Goal: Task Accomplishment & Management: Complete application form

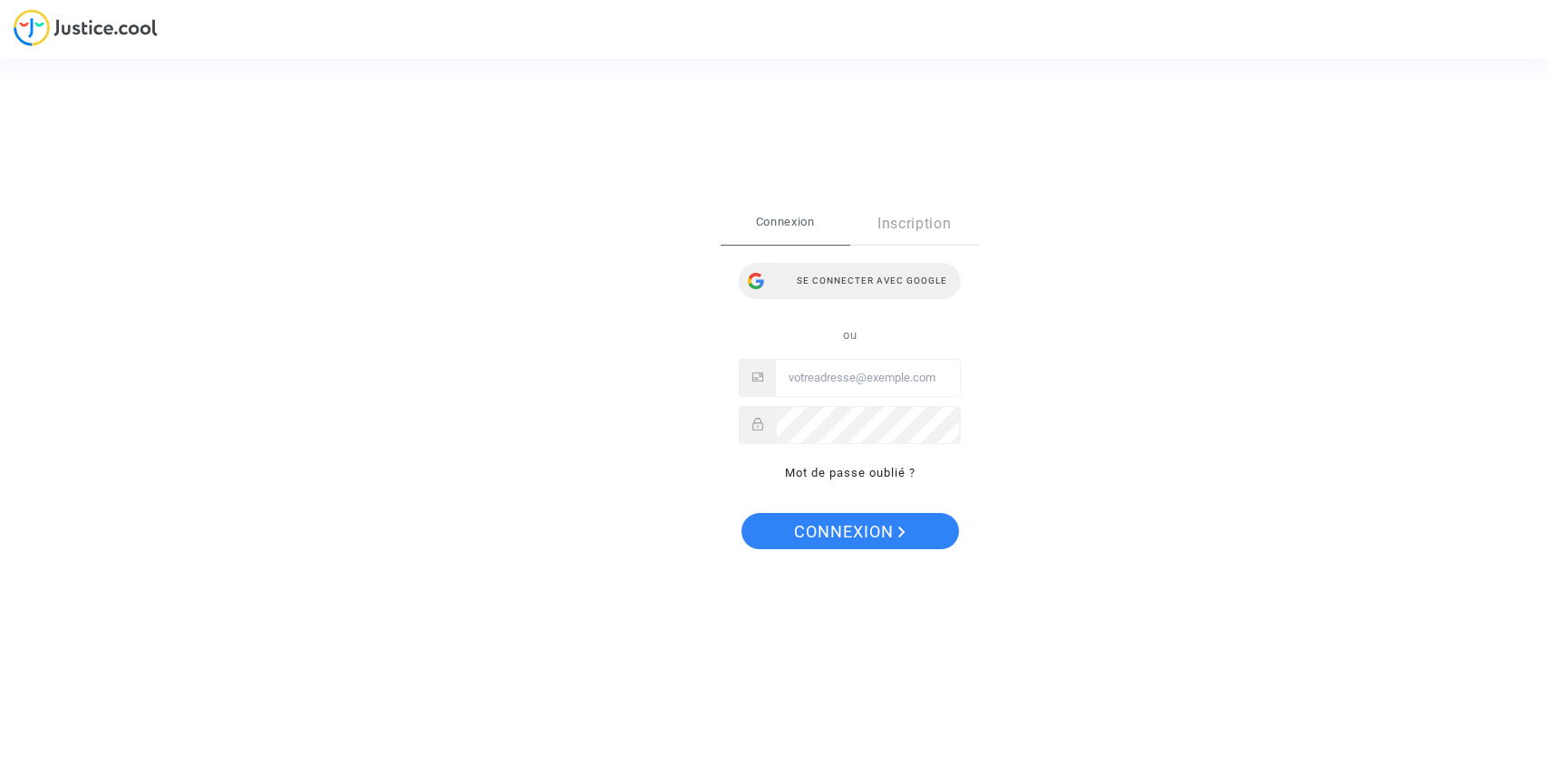
click at [841, 293] on div "Se connecter avec Google" at bounding box center [850, 281] width 222 height 36
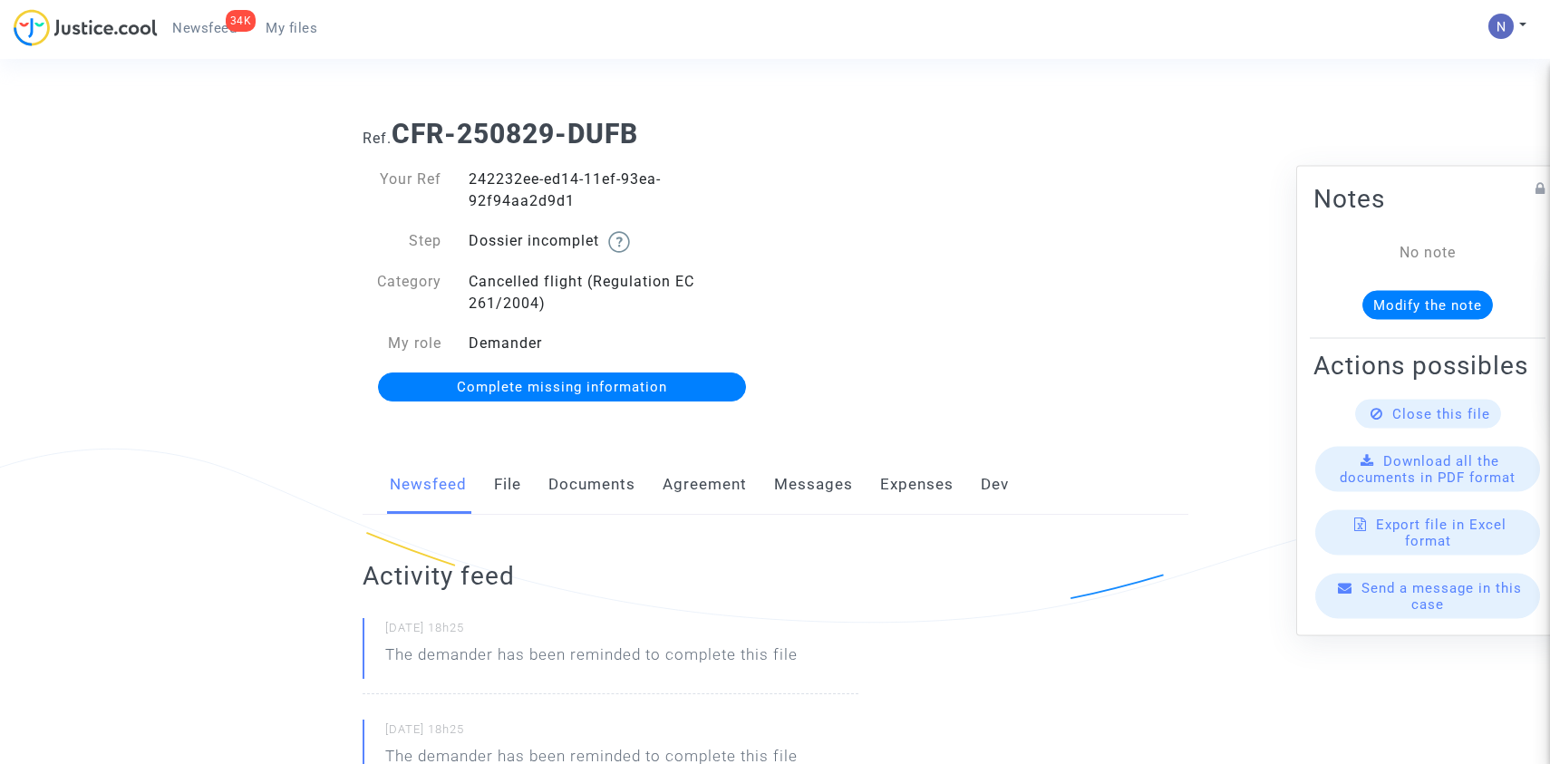
click at [655, 388] on span "Complete missing information" at bounding box center [562, 387] width 210 height 16
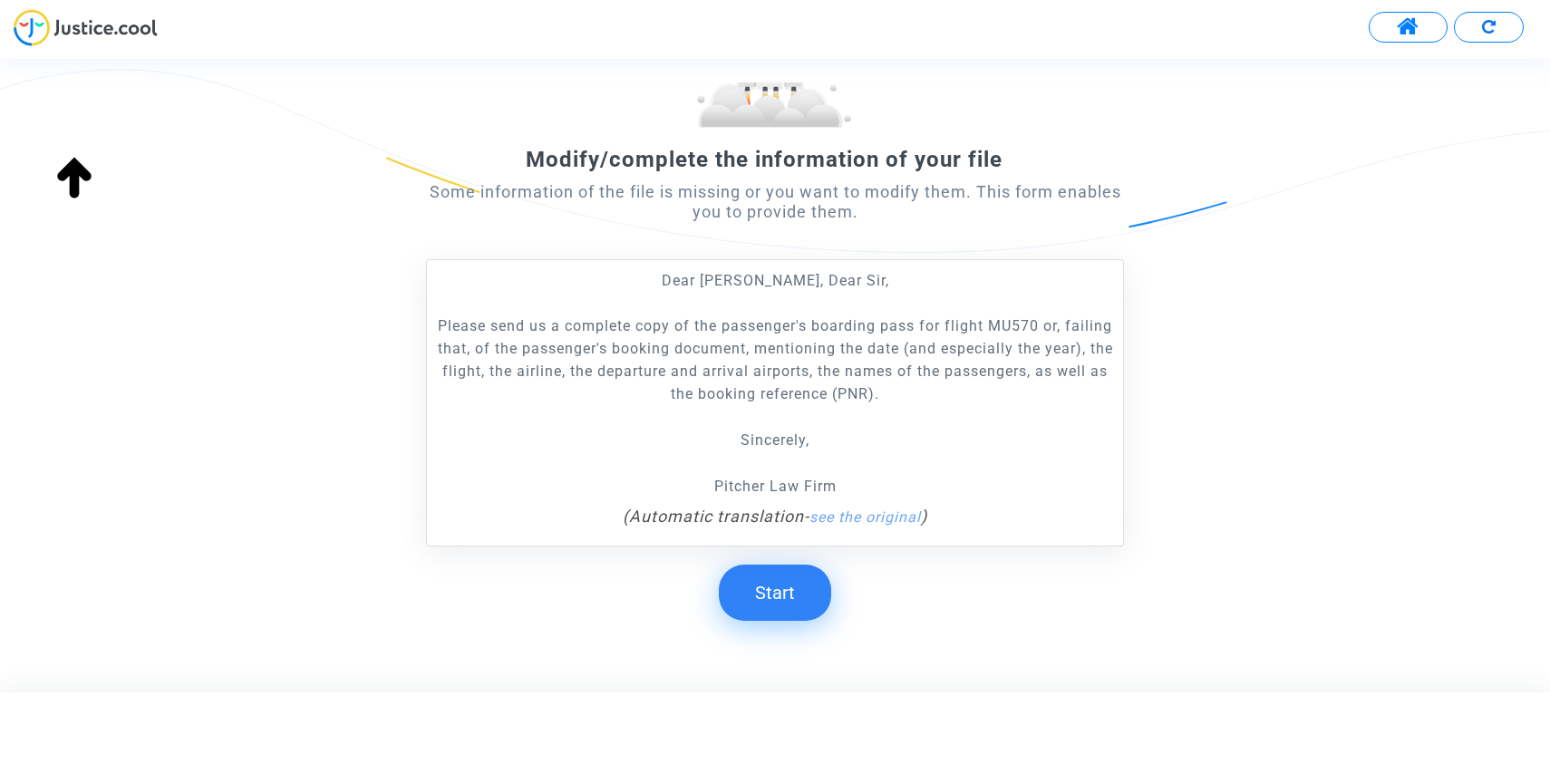
scroll to position [208, 0]
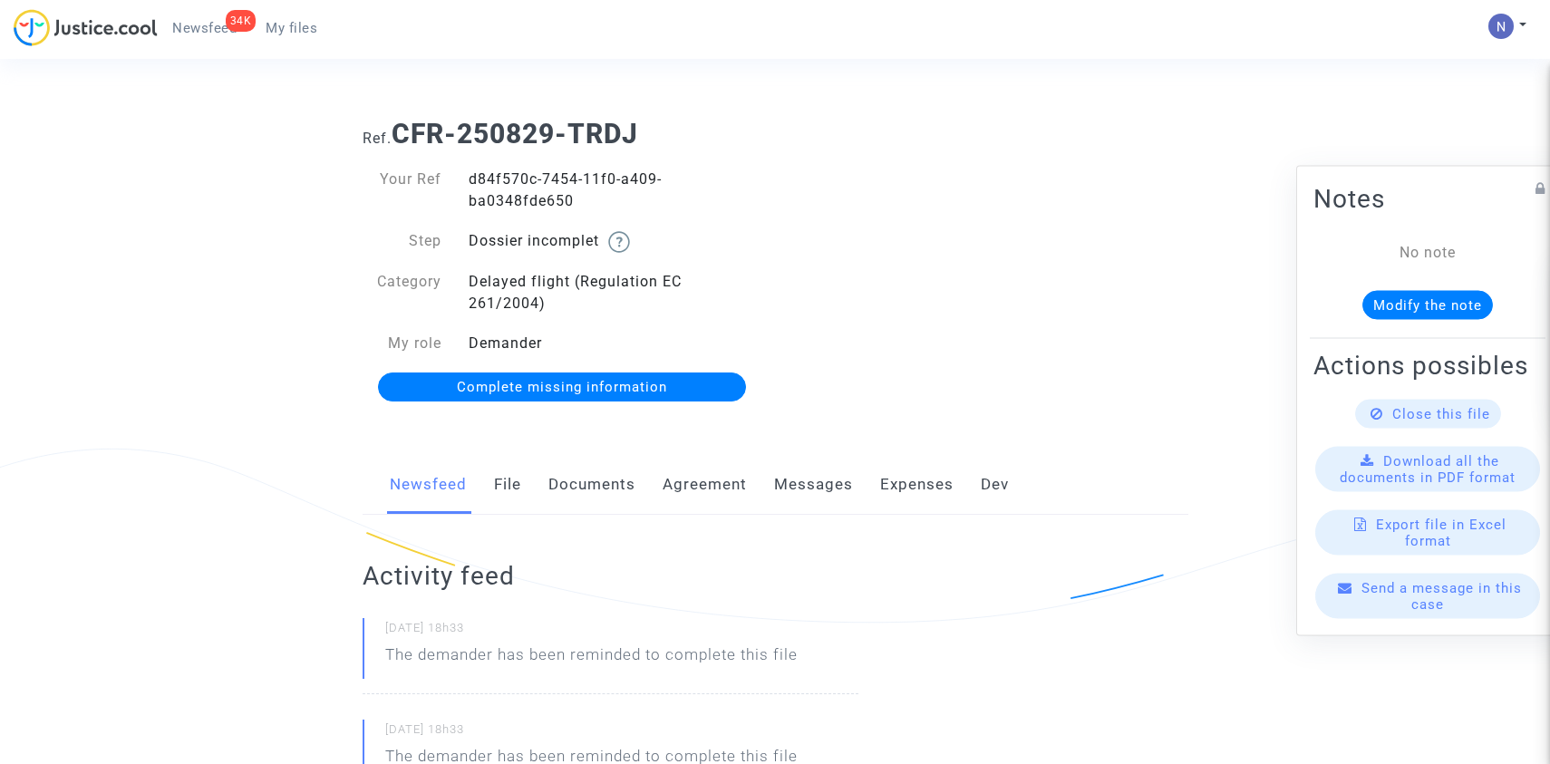
click at [542, 378] on link "Complete missing information" at bounding box center [562, 387] width 369 height 29
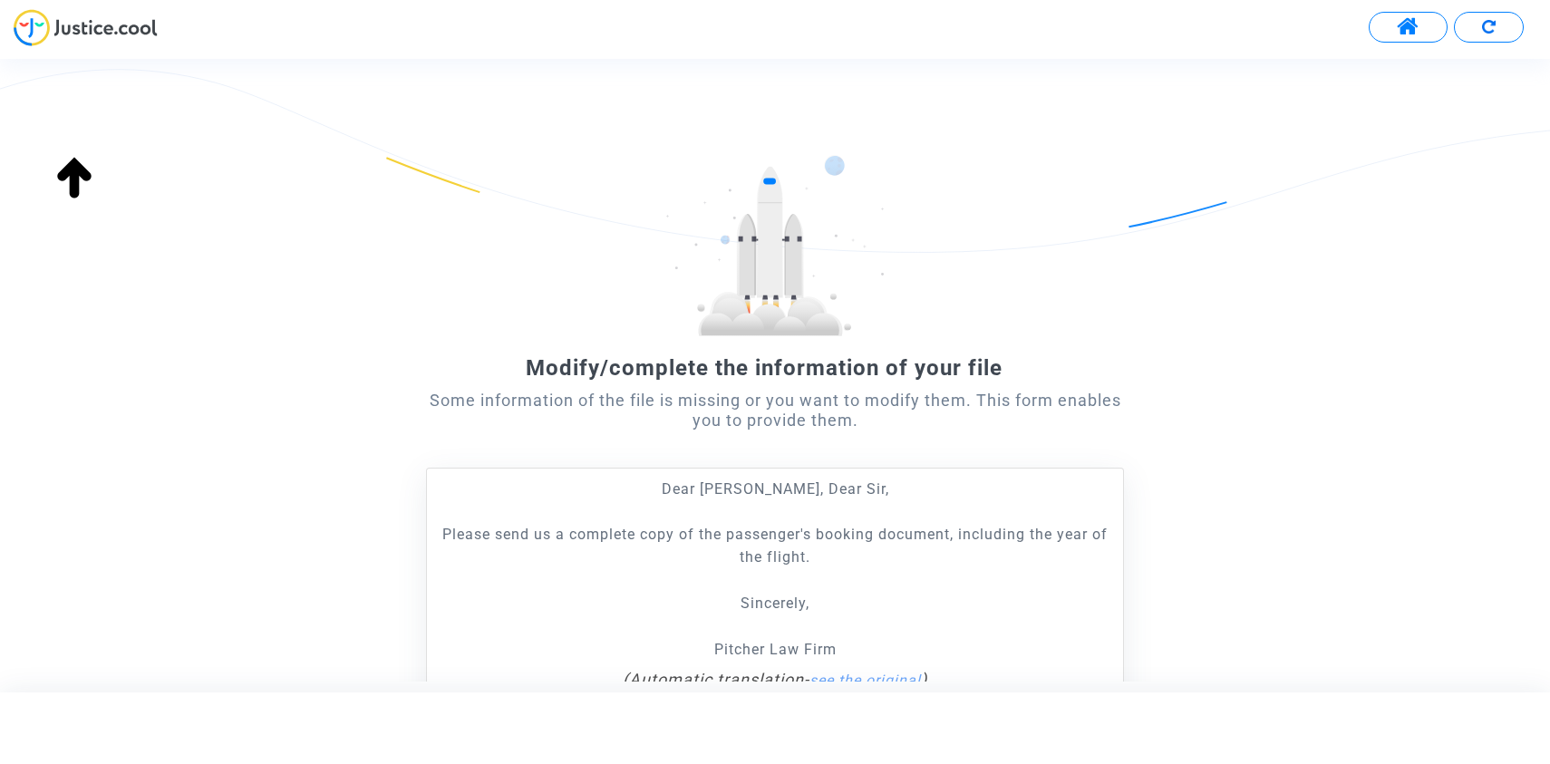
scroll to position [228, 0]
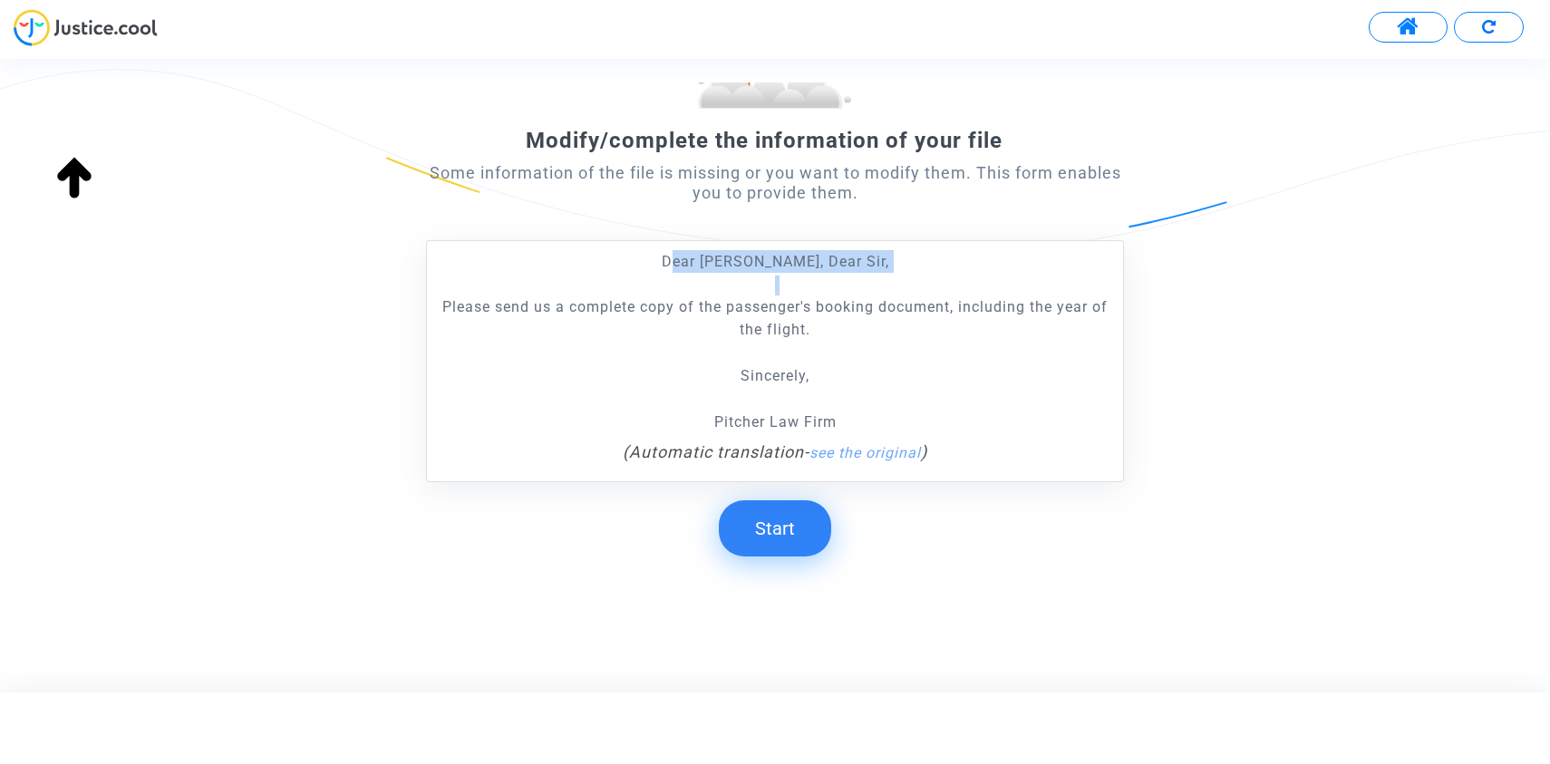
drag, startPoint x: 700, startPoint y: 258, endPoint x: 825, endPoint y: 354, distance: 157.2
click at [825, 354] on div "Dear Madam, Dear Sir, Please send us a complete copy of the passenger's booking…" at bounding box center [775, 341] width 678 height 183
copy div "ear Madam, Dear Sir,"
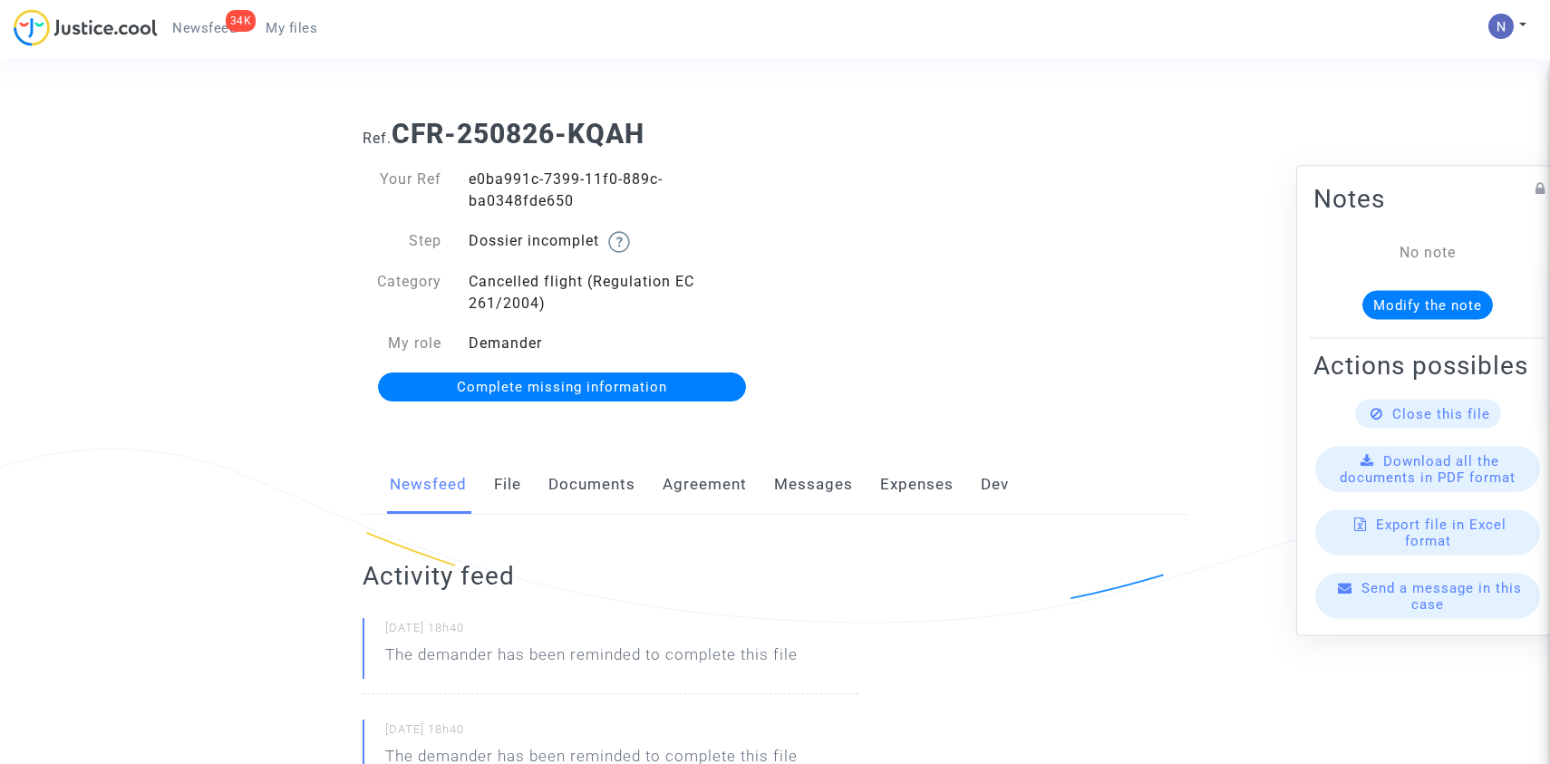
click at [526, 381] on span "Complete missing information" at bounding box center [562, 387] width 210 height 16
click at [690, 386] on link "Complete missing information" at bounding box center [562, 387] width 369 height 29
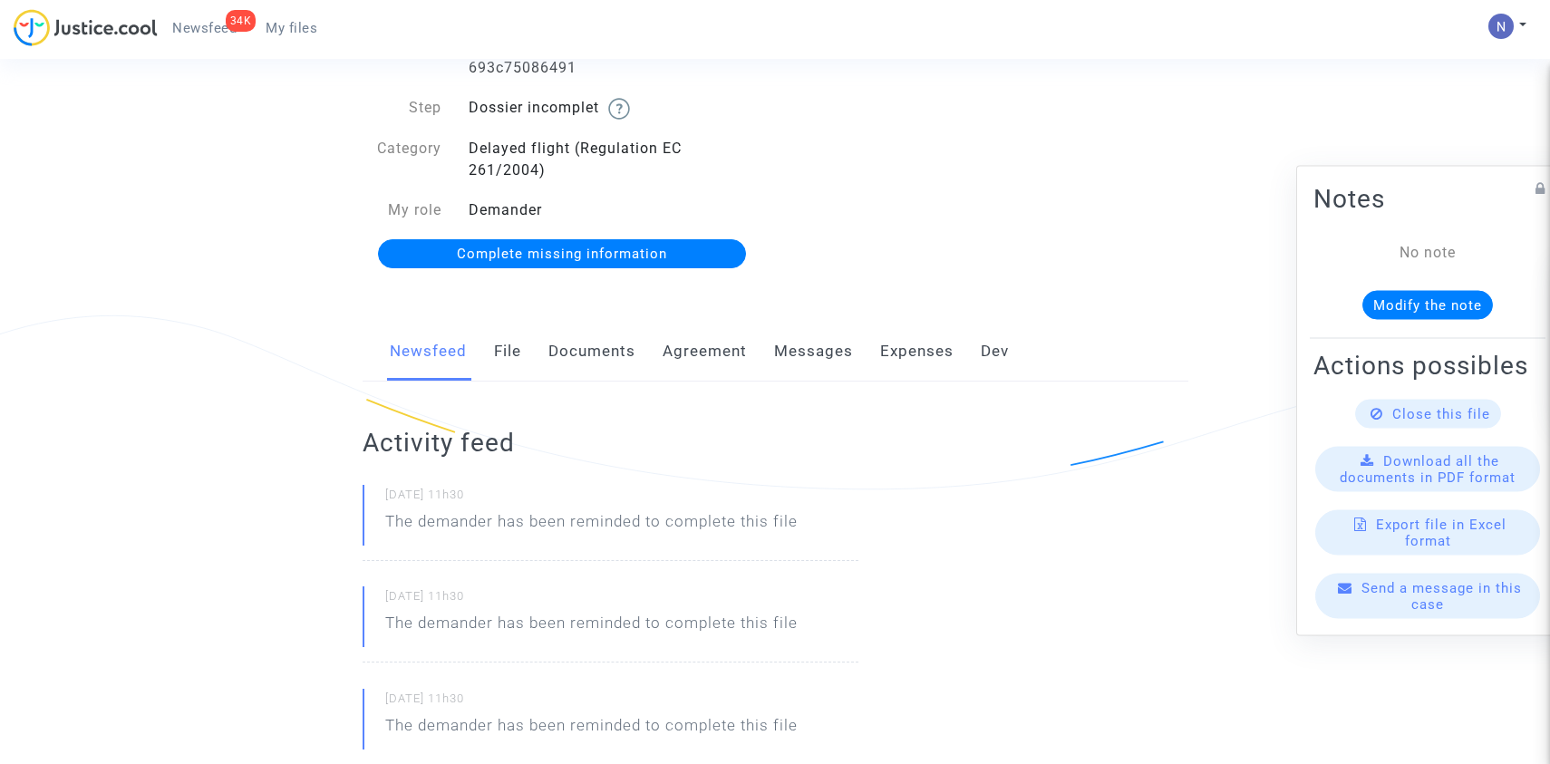
scroll to position [134, 0]
click at [568, 249] on span "Complete missing information" at bounding box center [562, 253] width 210 height 16
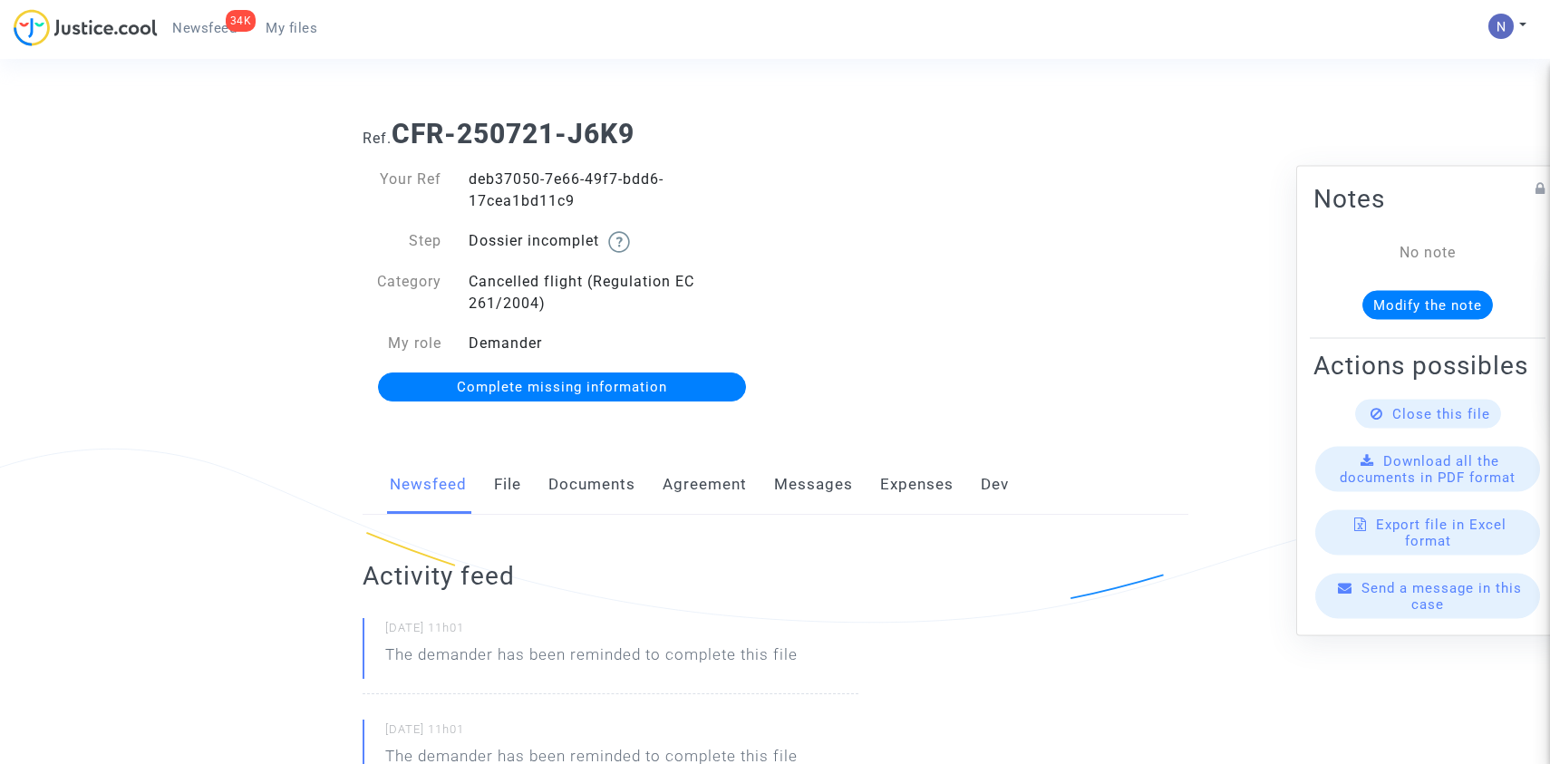
click at [593, 390] on span "Complete missing information" at bounding box center [562, 387] width 210 height 16
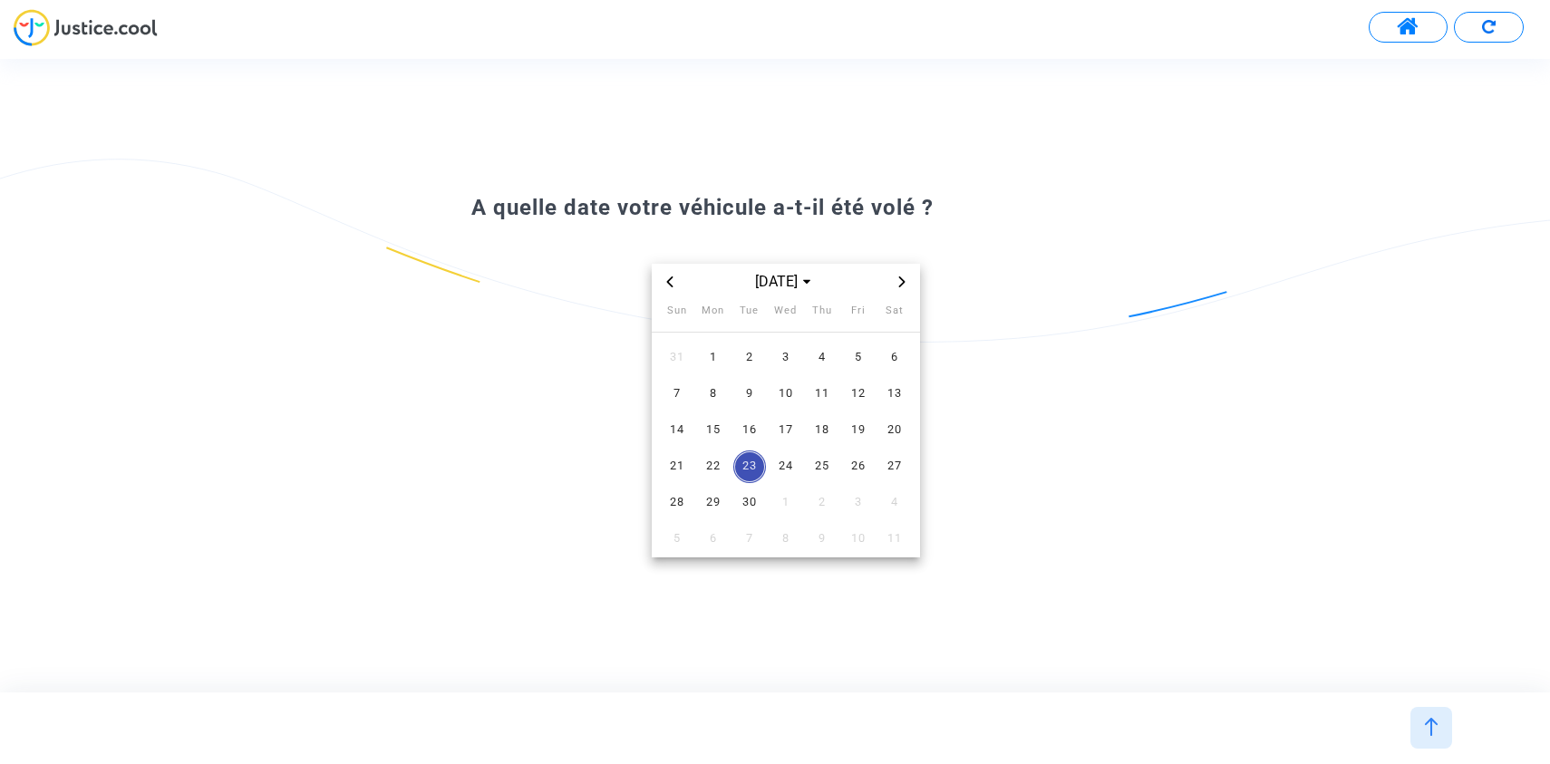
click at [701, 211] on span "A quelle date votre véhicule a-t-il été volé ?" at bounding box center [702, 207] width 462 height 25
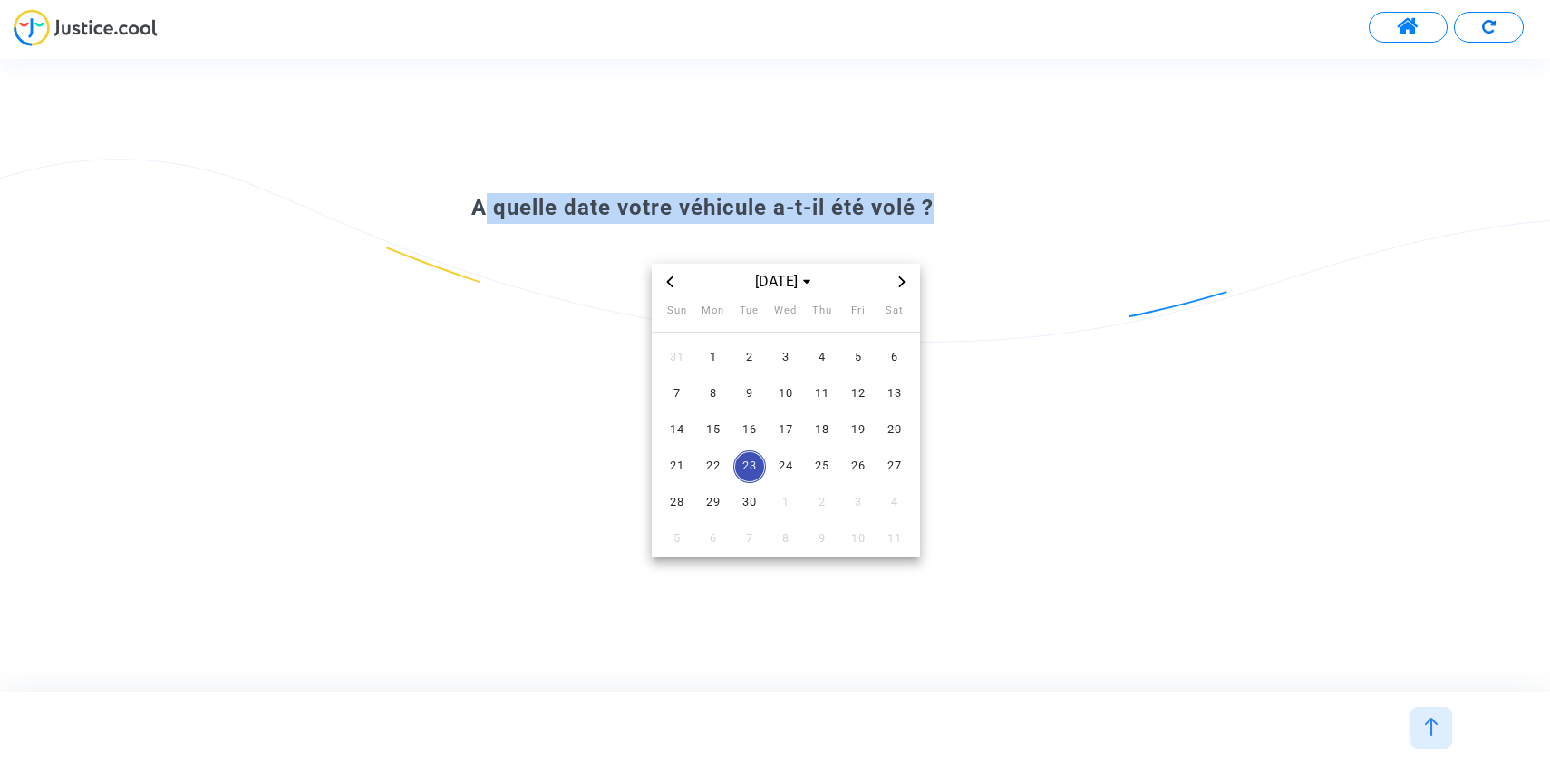
click at [701, 211] on span "A quelle date votre véhicule a-t-il été volé ?" at bounding box center [702, 207] width 462 height 25
click at [689, 222] on div at bounding box center [689, 222] width 0 height 0
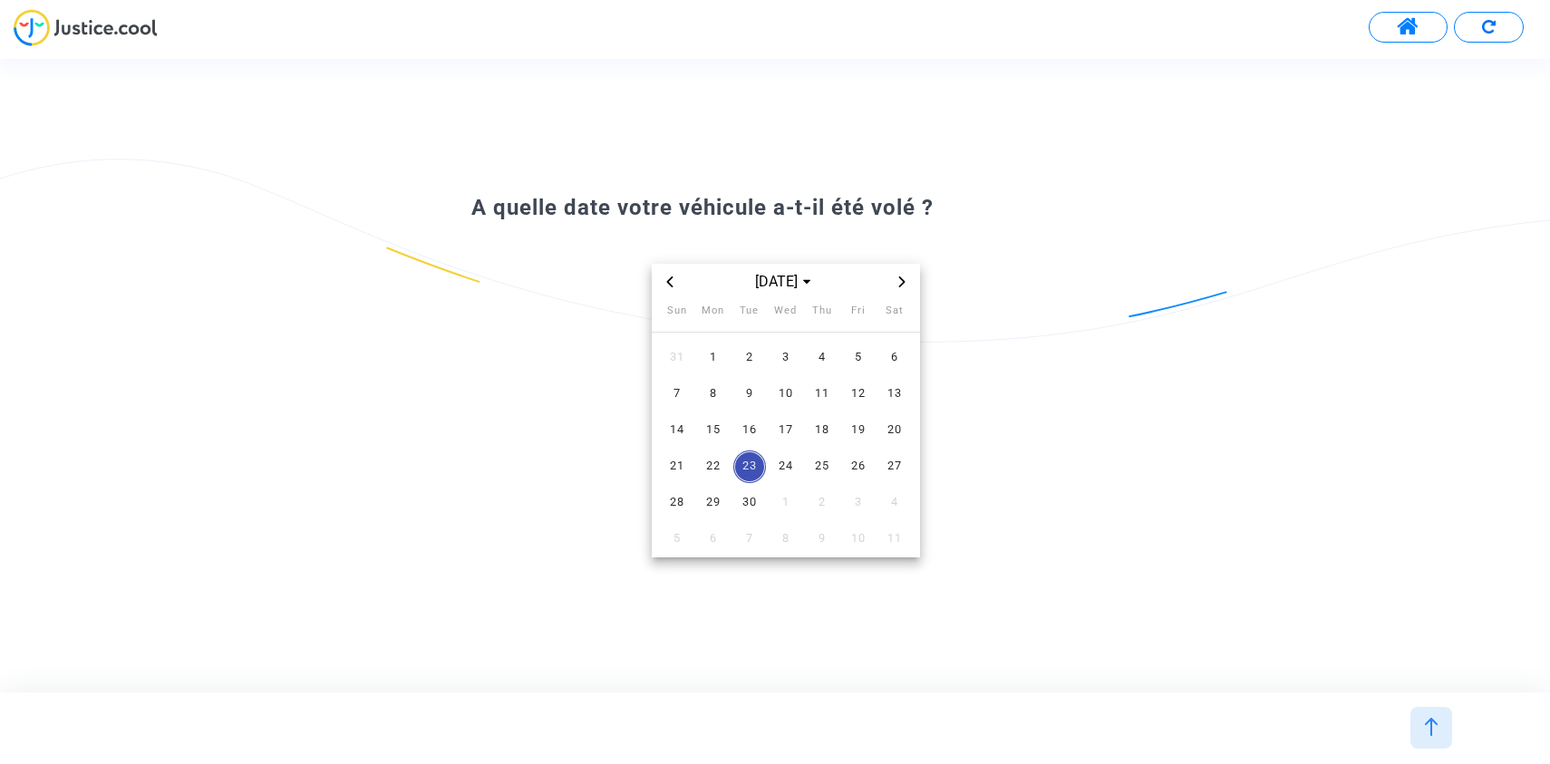
click at [702, 38] on div at bounding box center [775, 34] width 1550 height 50
click at [776, 283] on span "Sep 2025" at bounding box center [785, 282] width 74 height 22
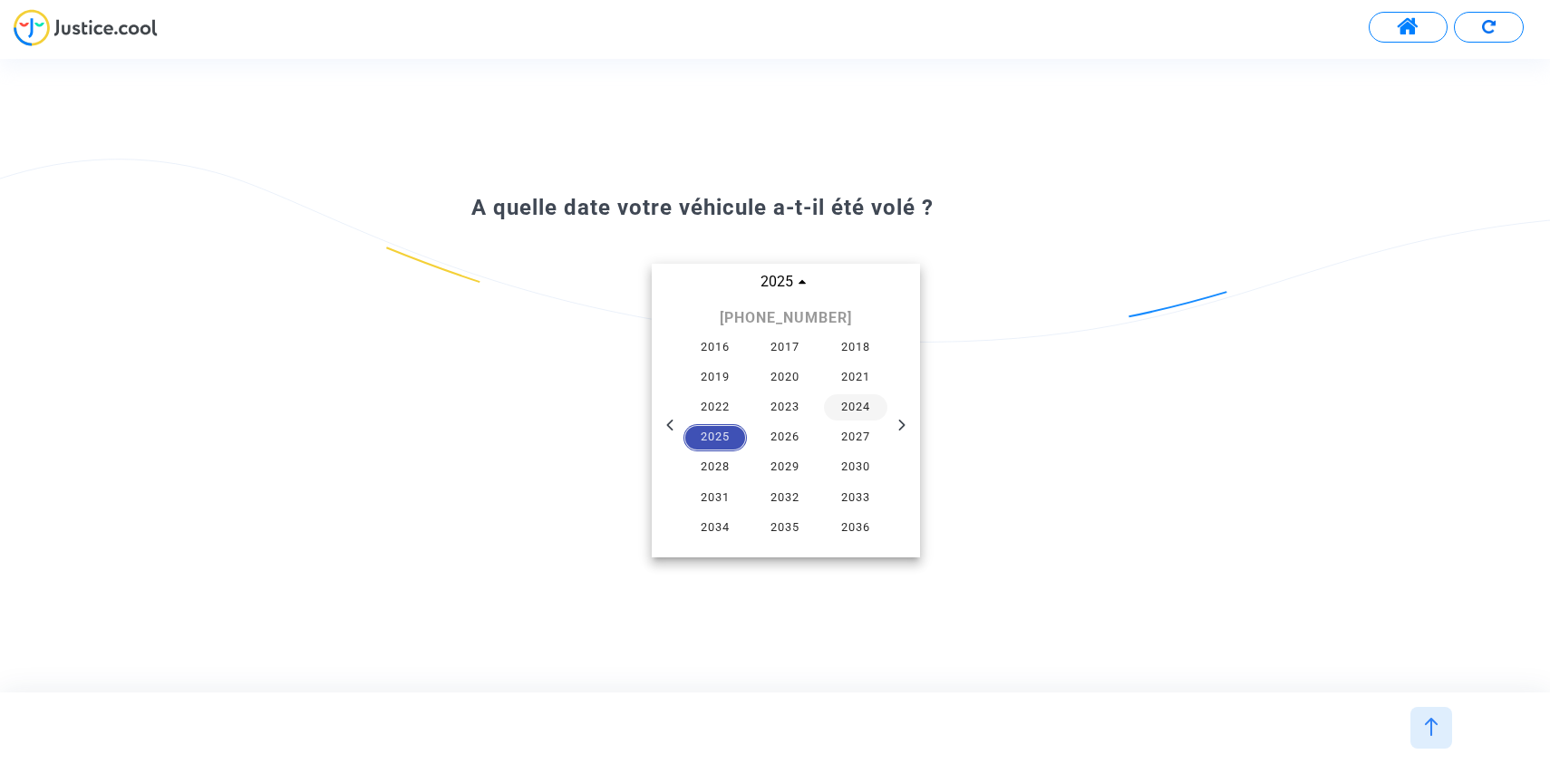
click at [861, 409] on span "2024" at bounding box center [855, 407] width 63 height 27
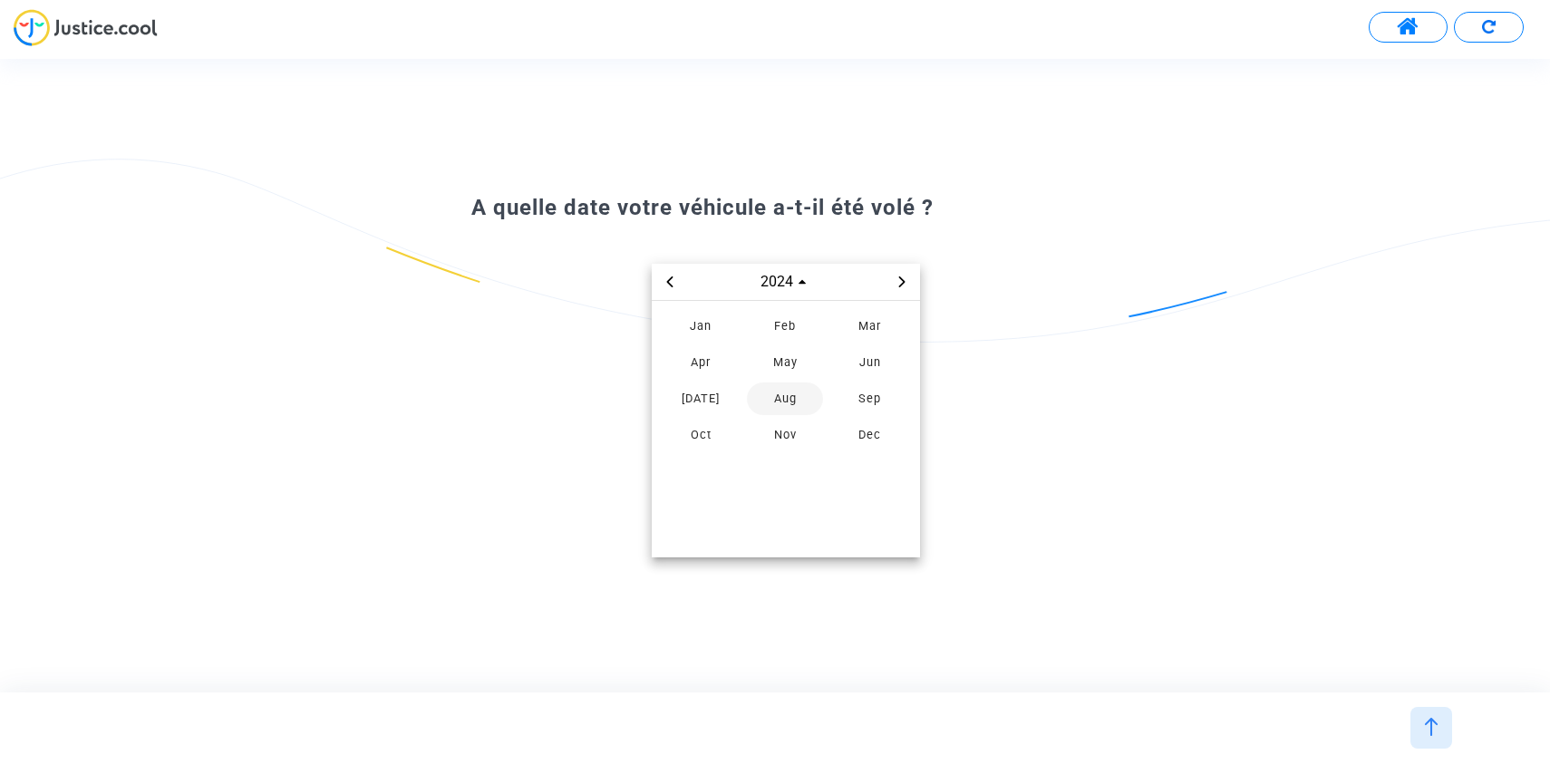
click at [804, 394] on span "Aug" at bounding box center [785, 399] width 76 height 33
click at [745, 472] on span "20" at bounding box center [749, 467] width 33 height 33
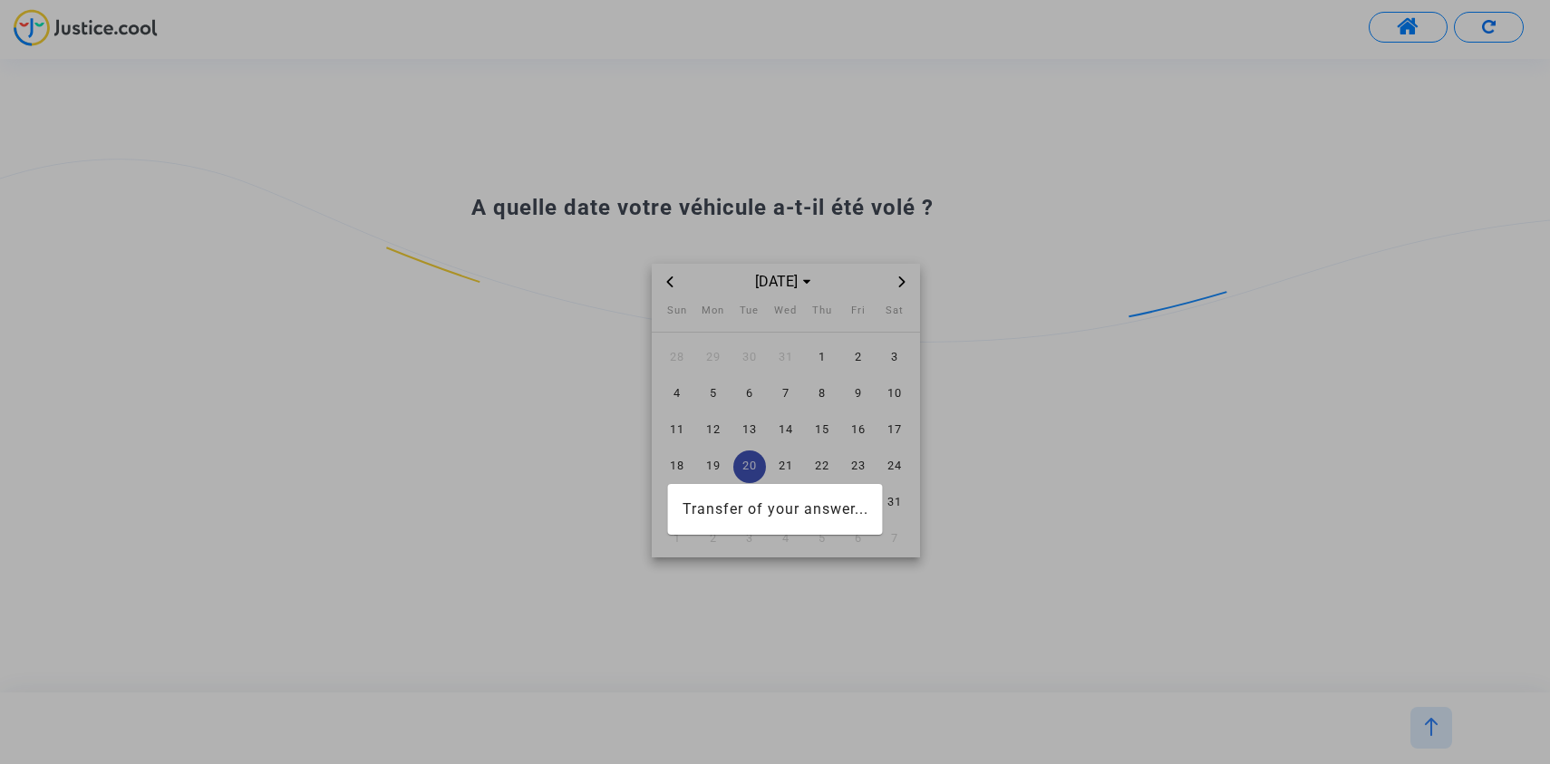
click at [748, 461] on div at bounding box center [775, 382] width 1550 height 764
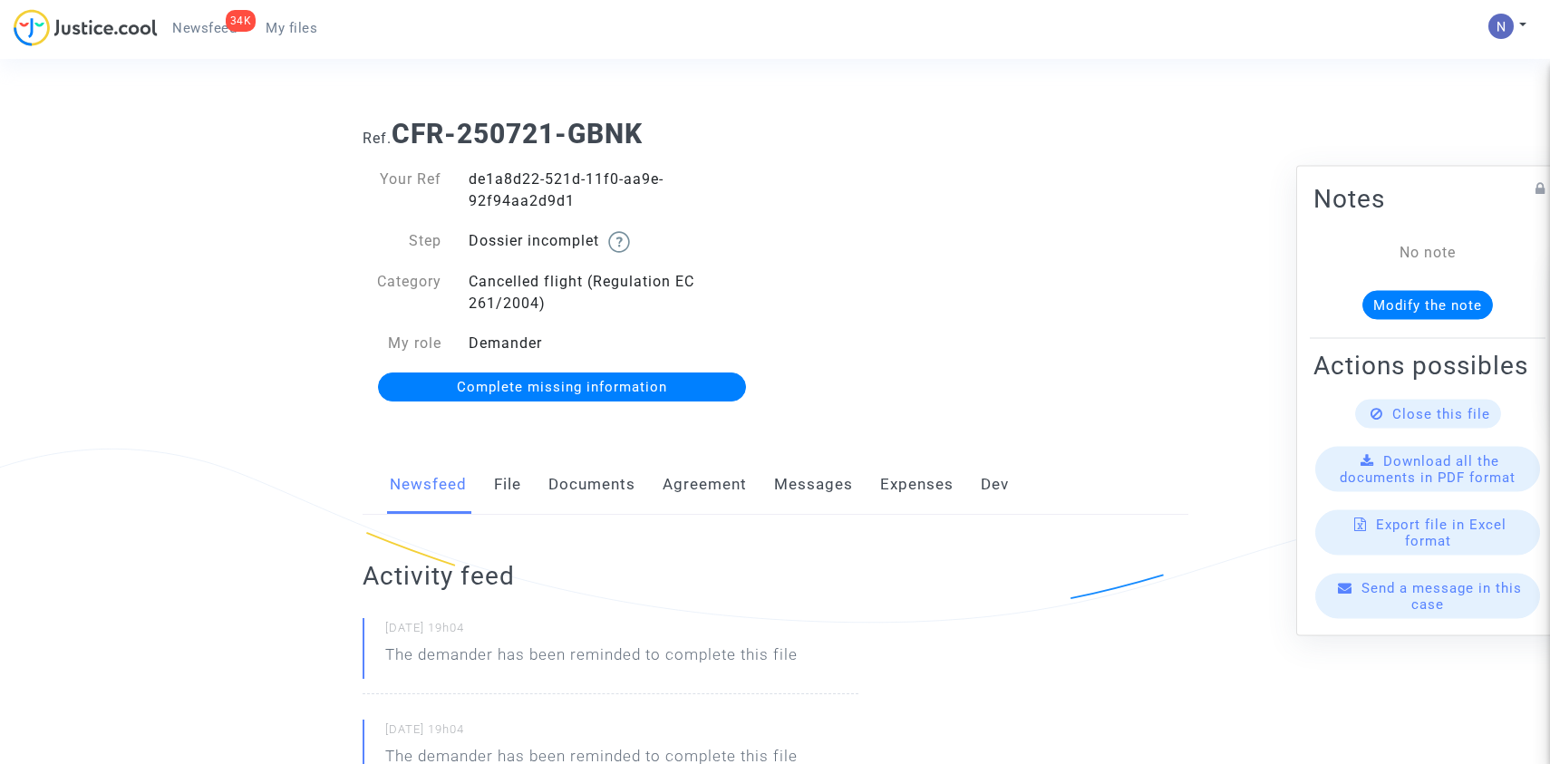
click at [552, 382] on span "Complete missing information" at bounding box center [562, 387] width 210 height 16
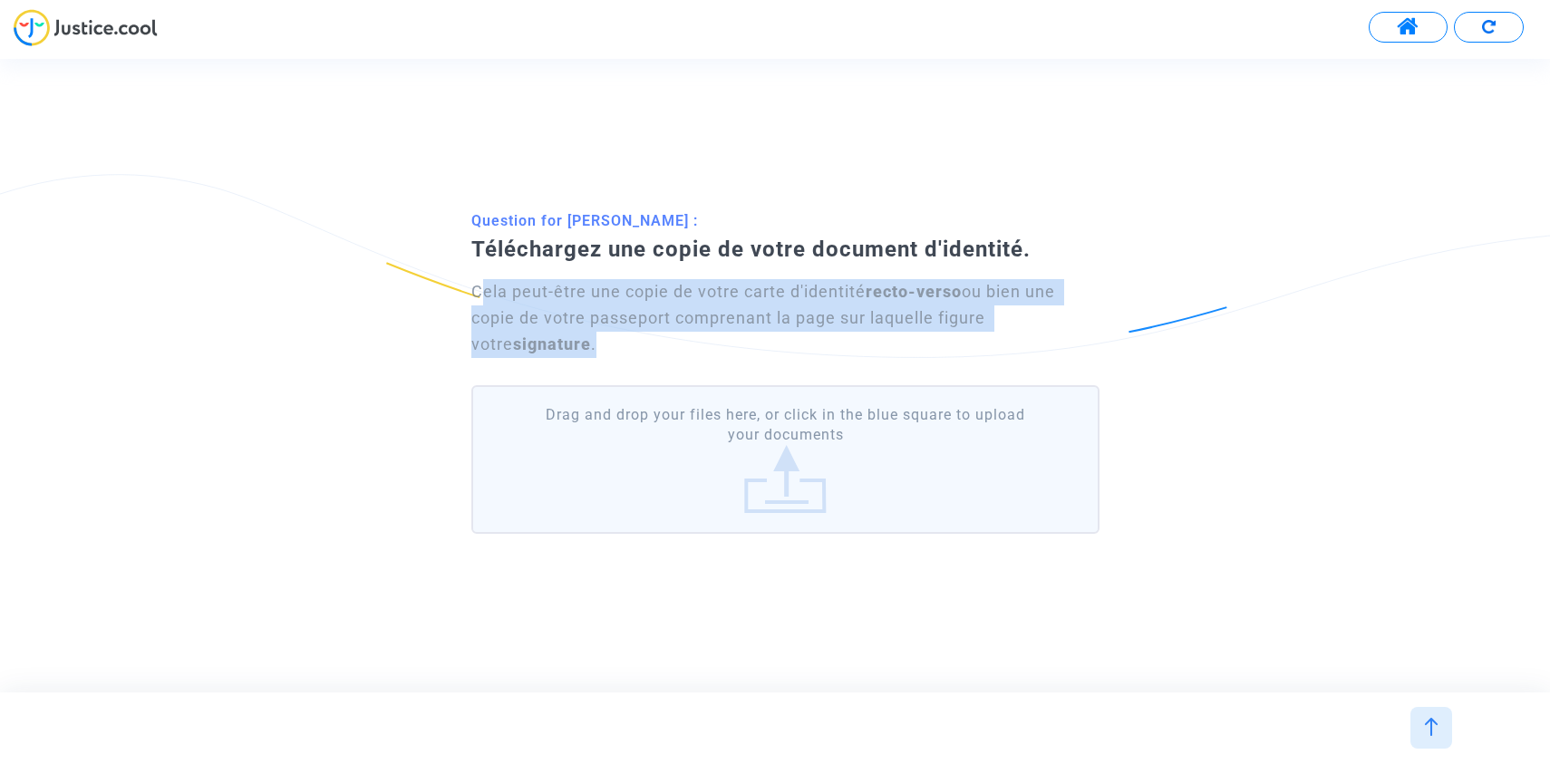
drag, startPoint x: 478, startPoint y: 290, endPoint x: 591, endPoint y: 343, distance: 124.9
click at [591, 343] on div "Cela peut-être une copie de votre carte d'identité recto-verso ou bien une copi…" at bounding box center [785, 318] width 628 height 78
click at [579, 354] on div at bounding box center [579, 354] width 0 height 0
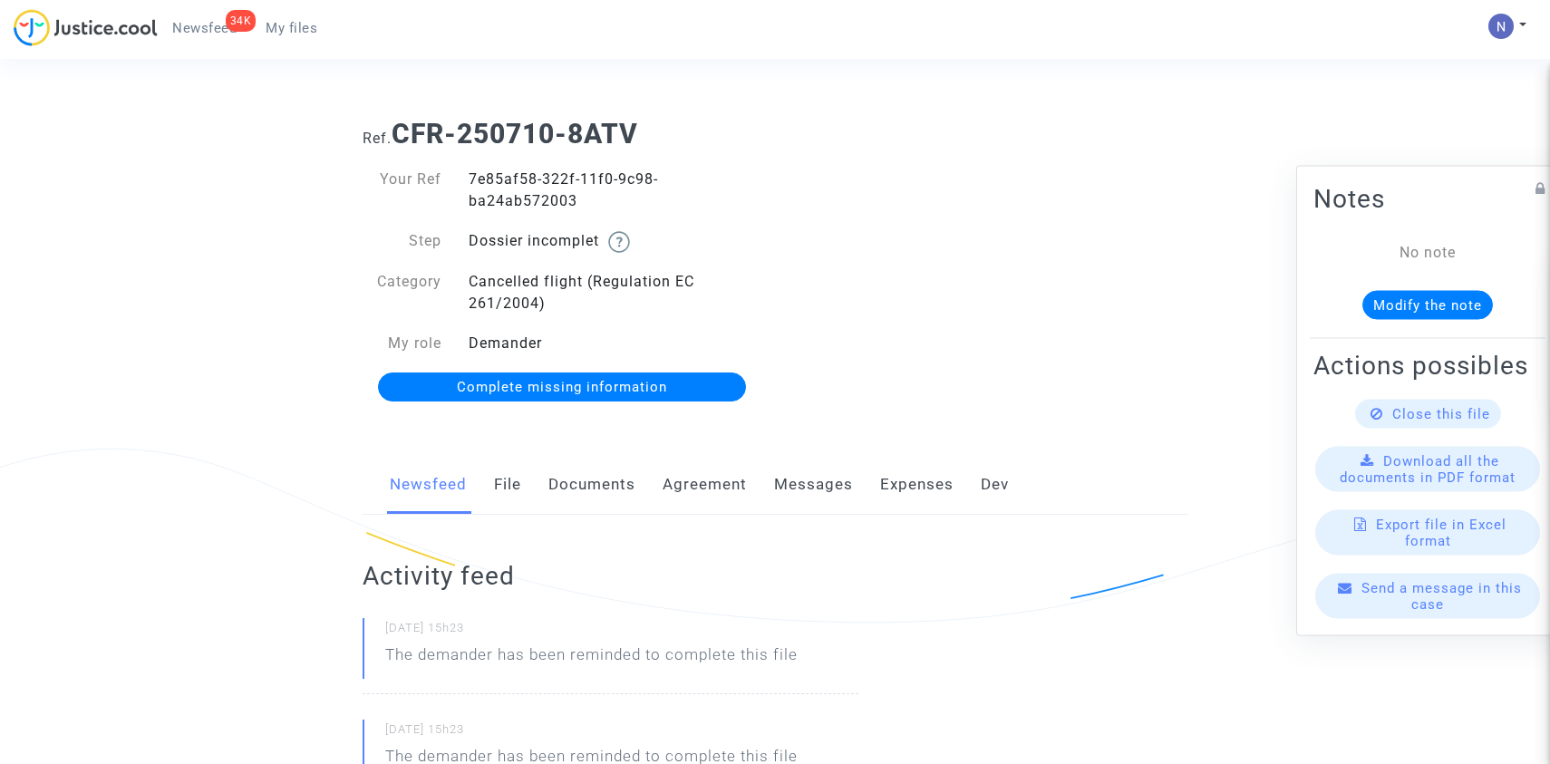
click at [578, 383] on span "Complete missing information" at bounding box center [562, 387] width 210 height 16
click at [573, 368] on div "Your Ref 7e85af58-322f-11f0-9c98-ba24ab572003 Step Dossier incomplet Category C…" at bounding box center [562, 283] width 427 height 267
click at [578, 378] on link "Complete missing information" at bounding box center [562, 387] width 369 height 29
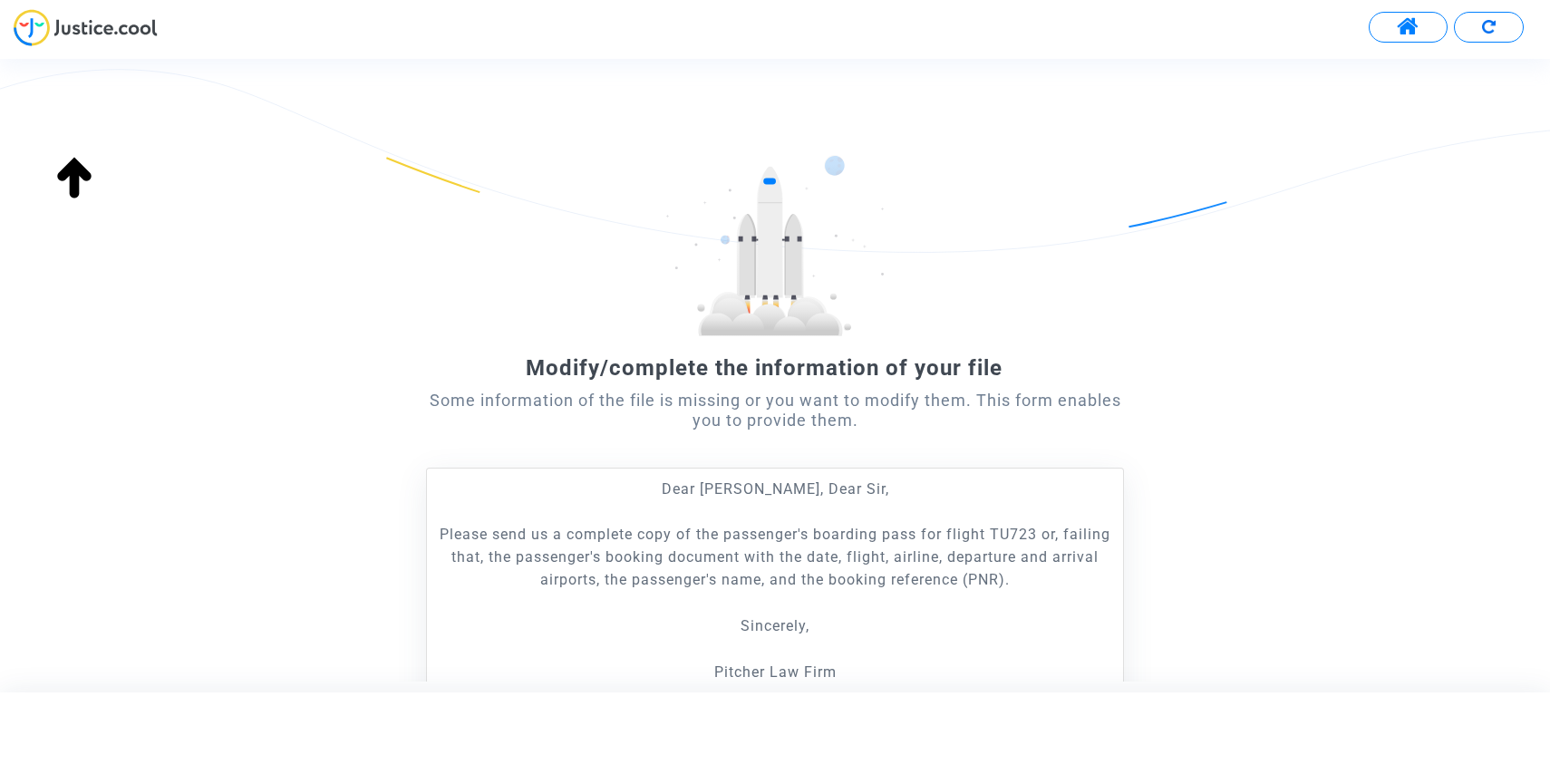
scroll to position [250, 0]
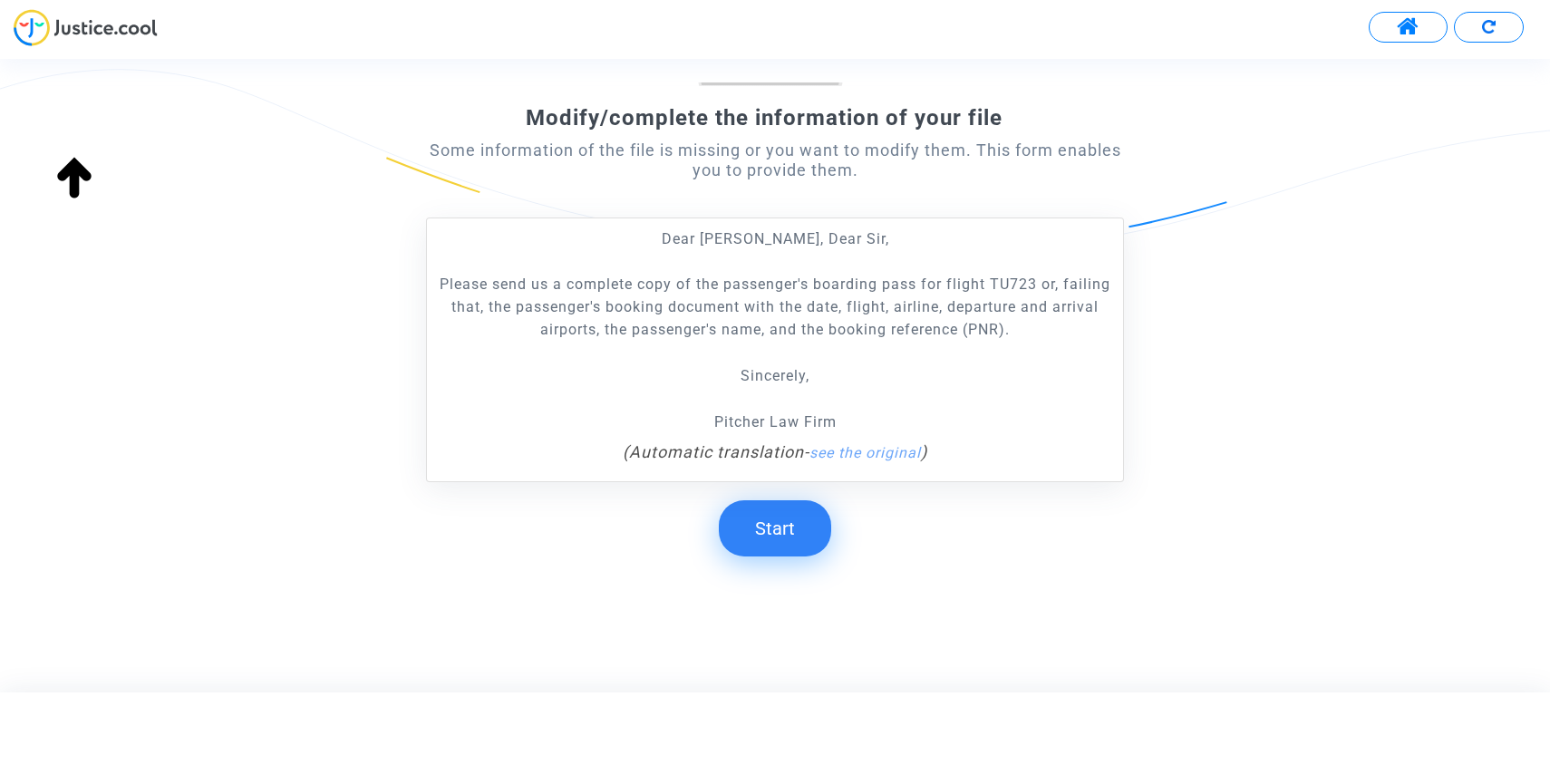
click at [755, 529] on button "Start" at bounding box center [775, 528] width 112 height 56
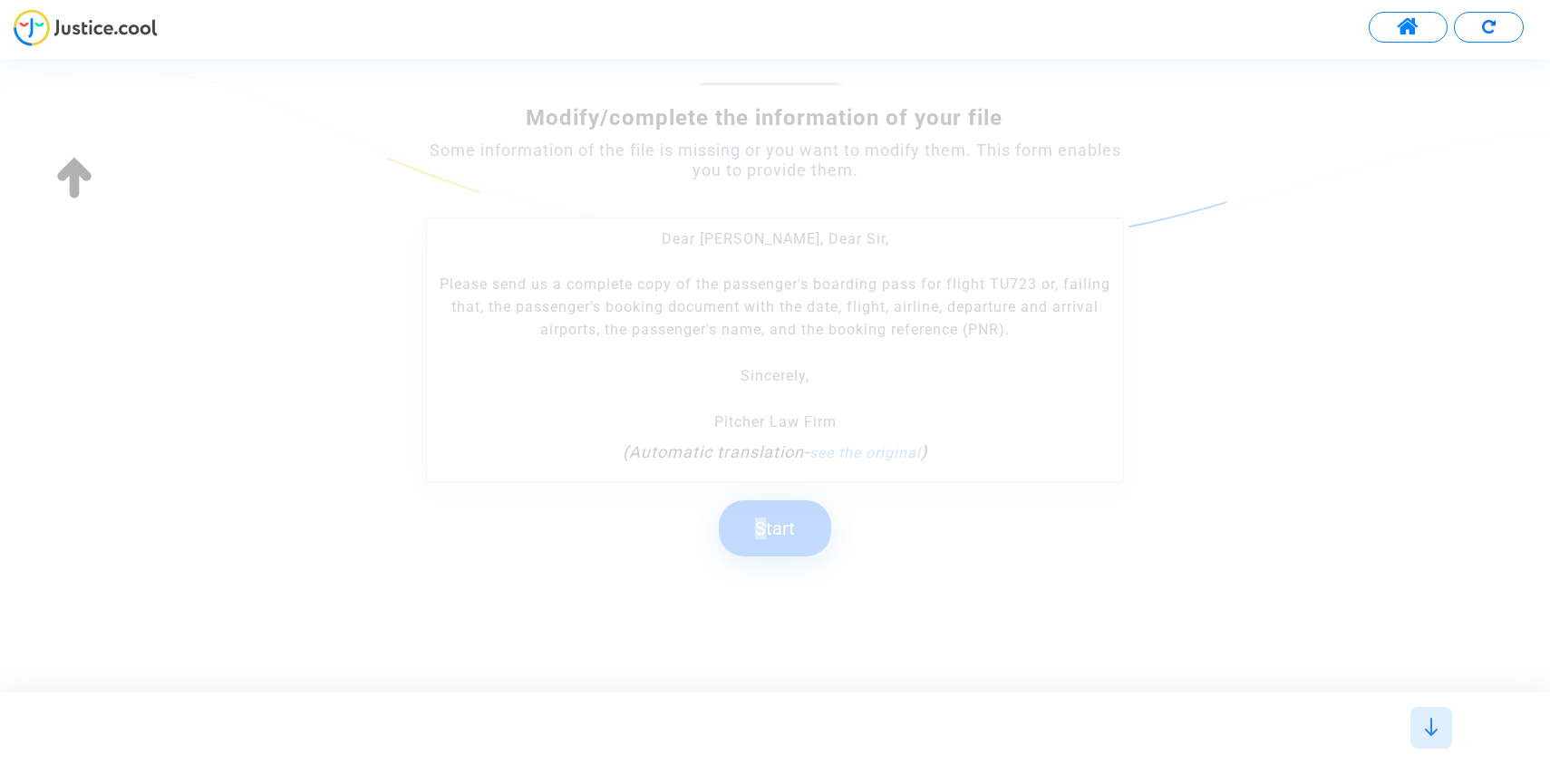
click at [769, 517] on button "Start" at bounding box center [775, 528] width 112 height 56
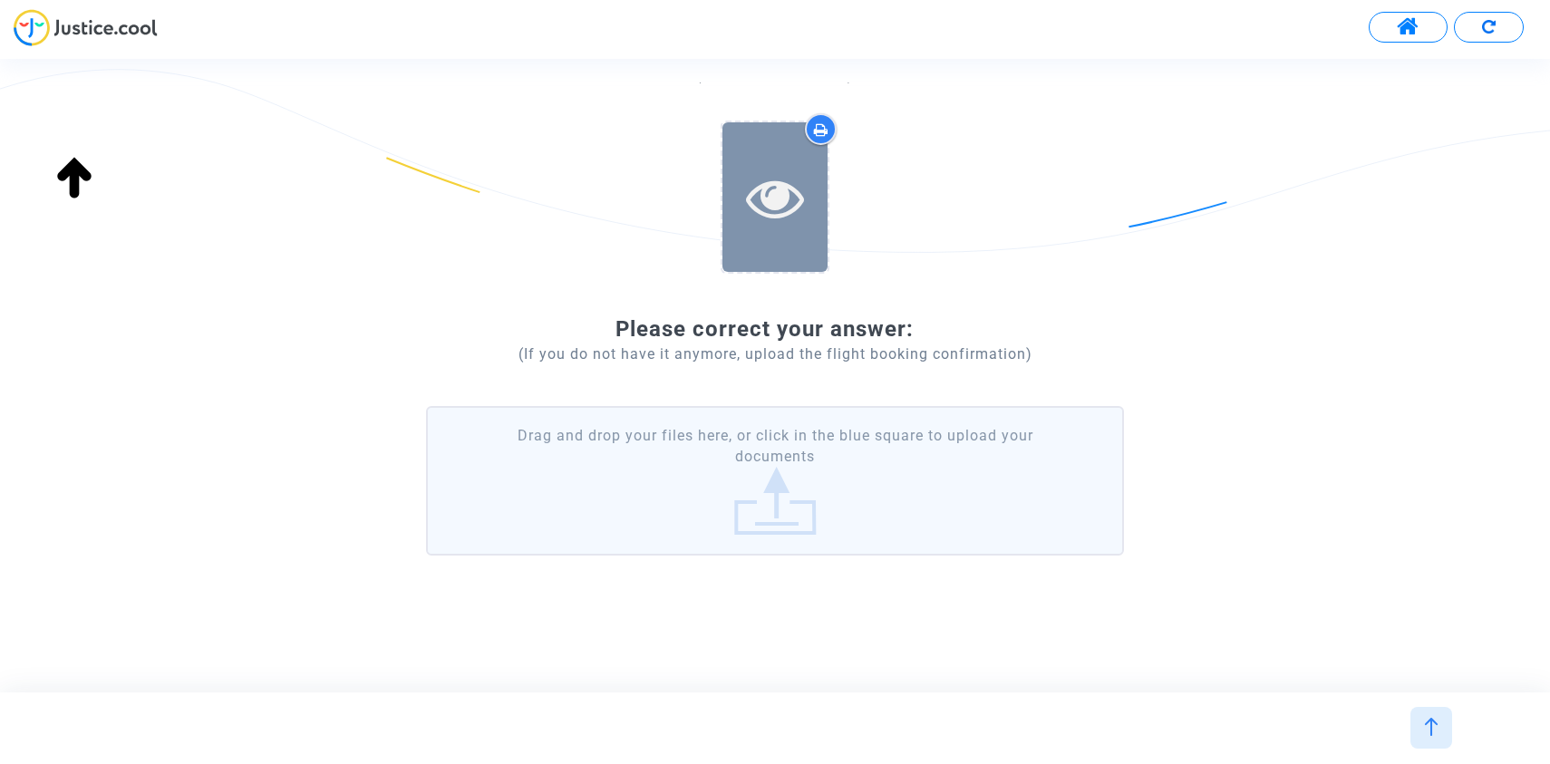
scroll to position [177, 0]
click at [752, 435] on label "Drag and drop your files here, or click in the blue square to upload your docum…" at bounding box center [775, 478] width 698 height 150
click at [0, 0] on input "Drag and drop your files here, or click in the blue square to upload your docum…" at bounding box center [0, 0] width 0 height 0
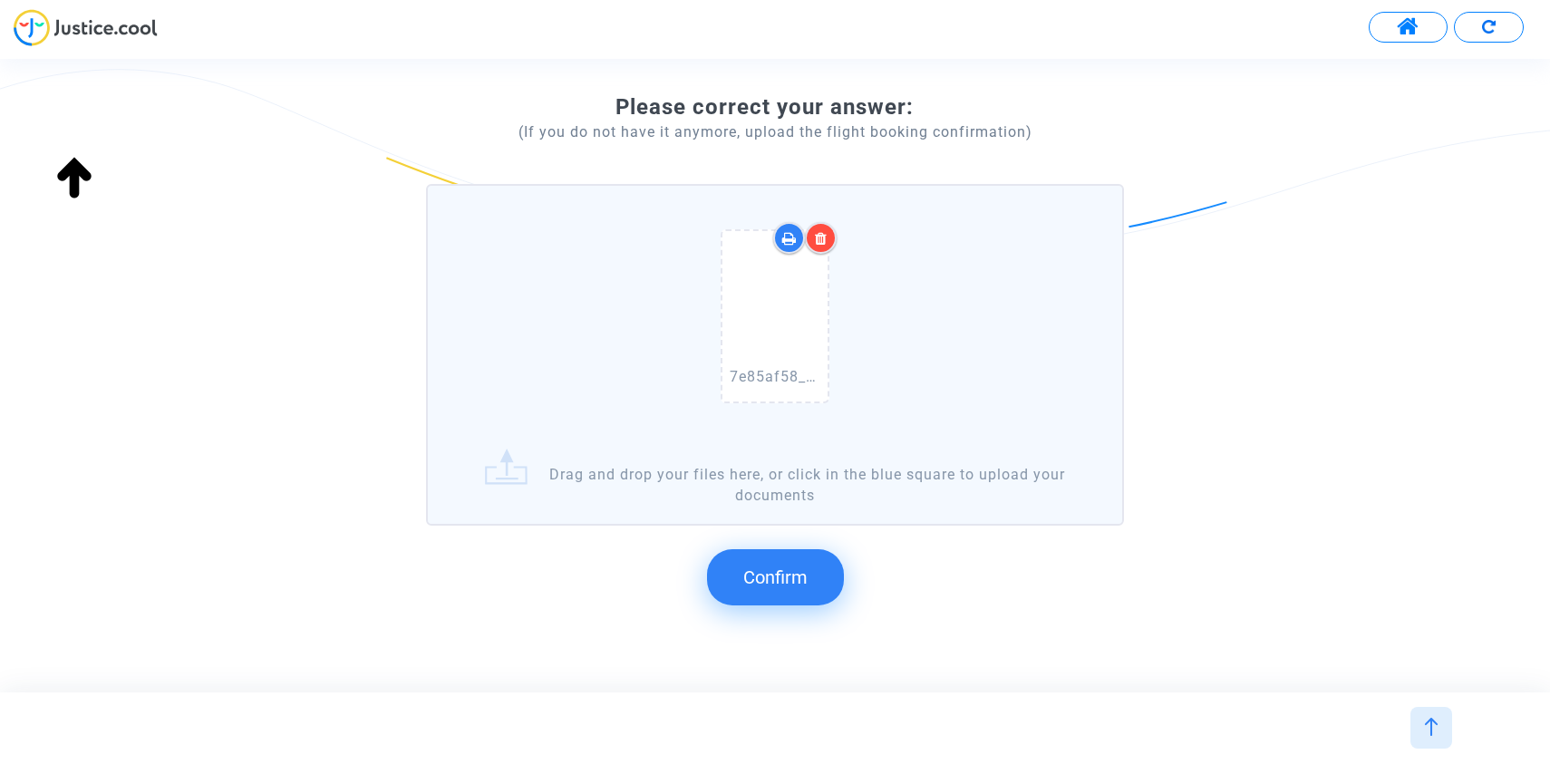
scroll to position [458, 0]
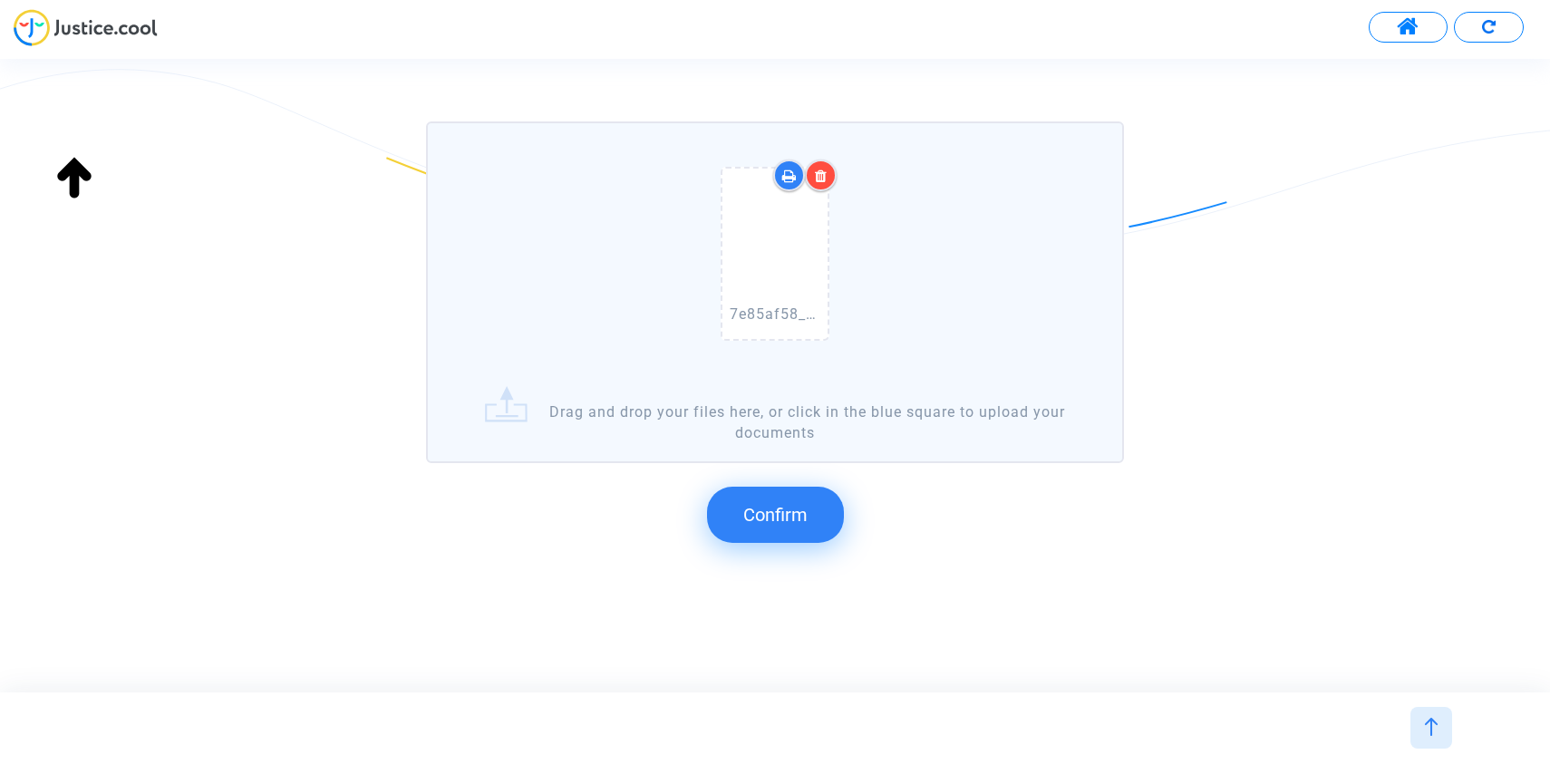
click at [759, 499] on button "Confirm" at bounding box center [775, 515] width 137 height 56
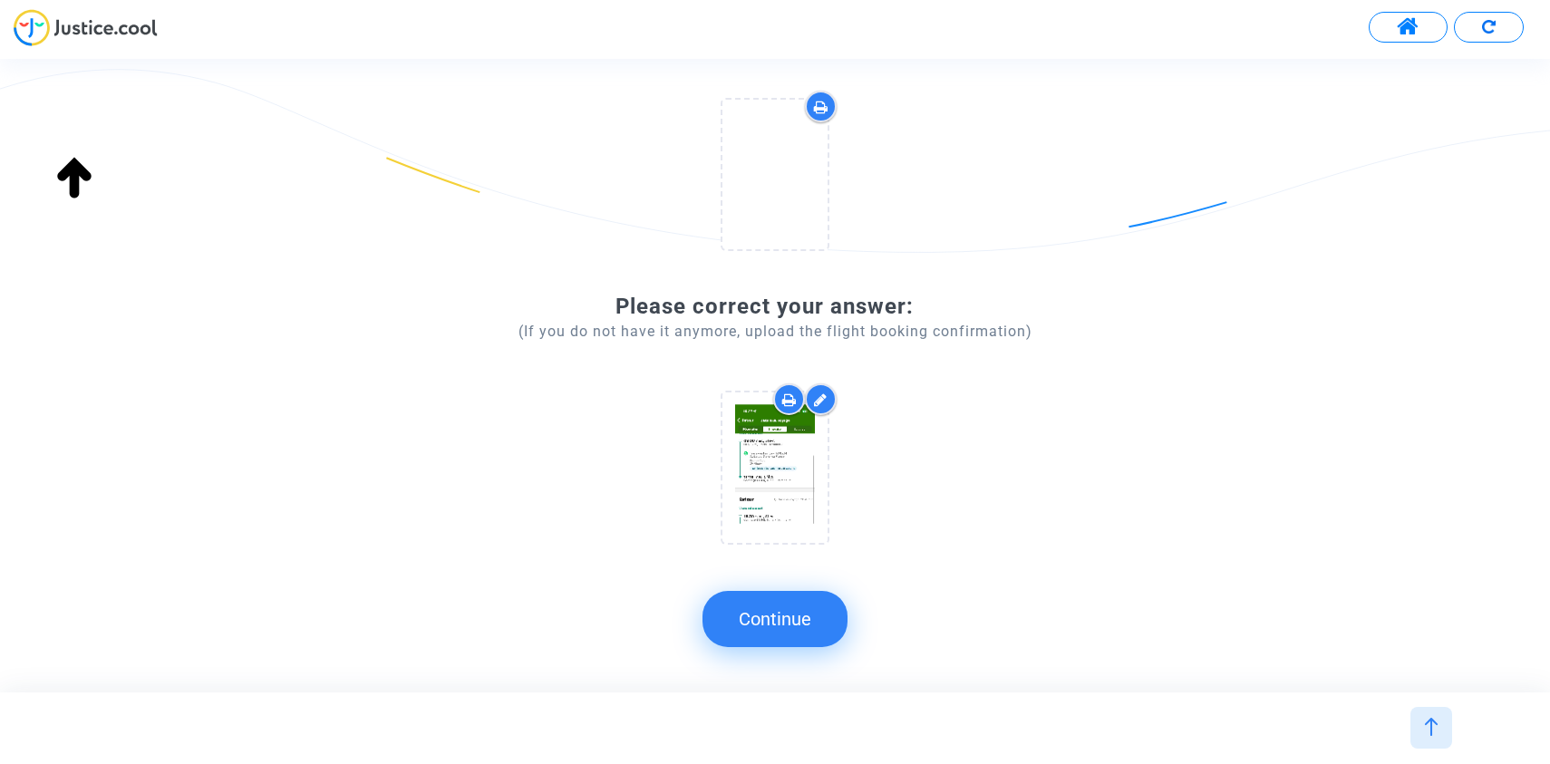
click at [763, 636] on button "Continue" at bounding box center [775, 619] width 145 height 56
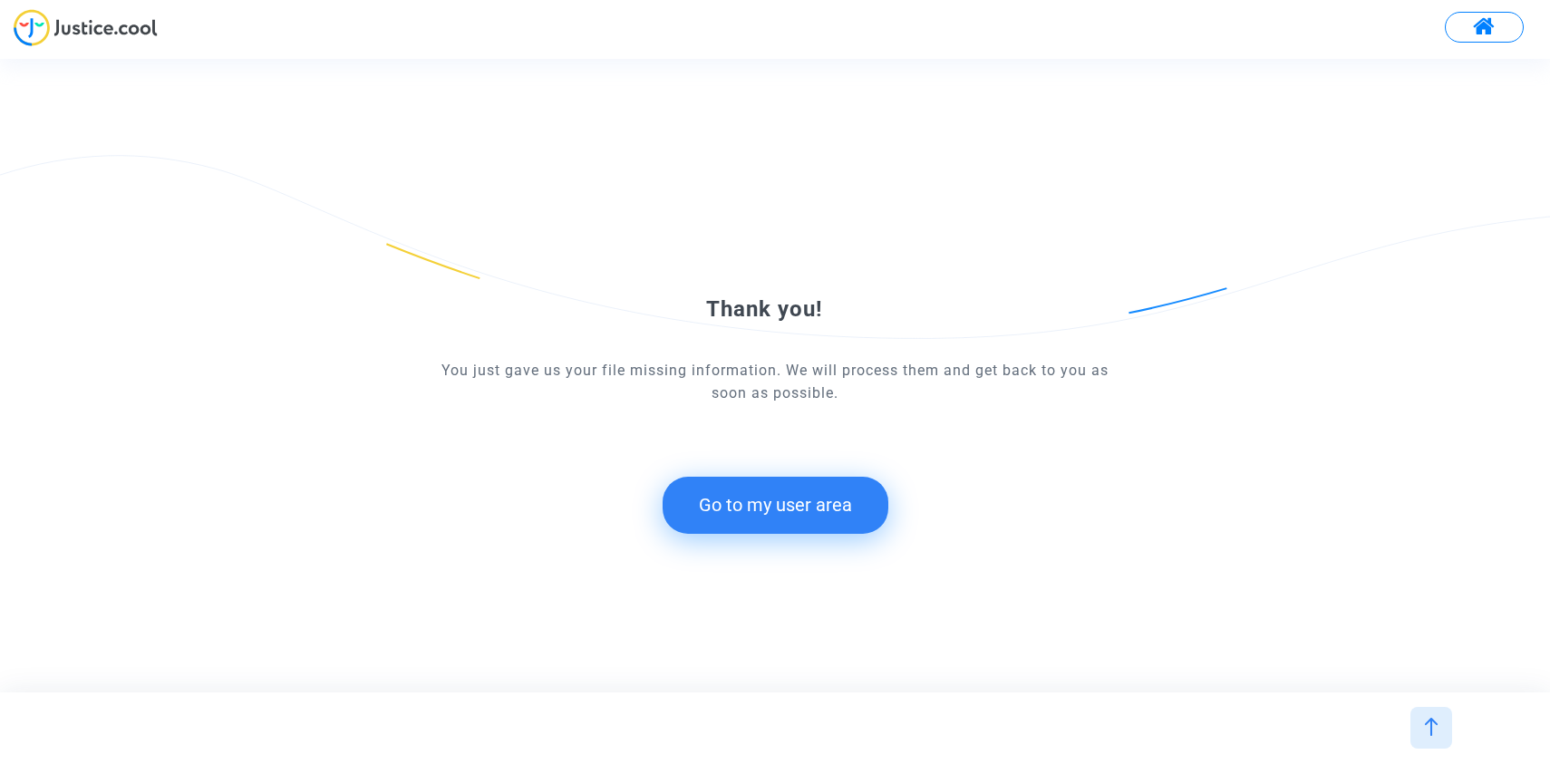
scroll to position [0, 0]
click at [696, 514] on button "Go to my user area" at bounding box center [776, 505] width 226 height 56
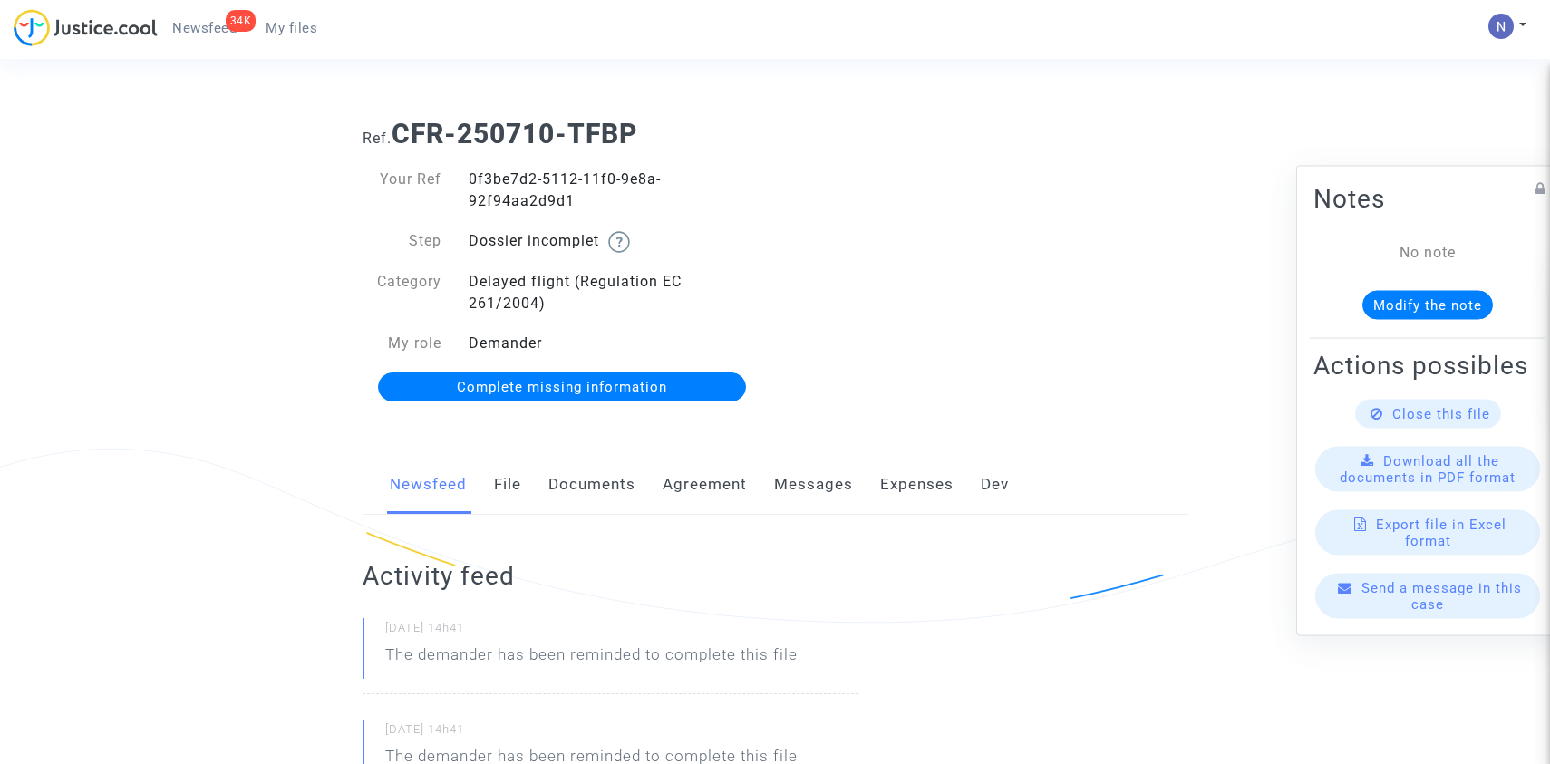
click at [569, 394] on span "Complete missing information" at bounding box center [562, 387] width 210 height 16
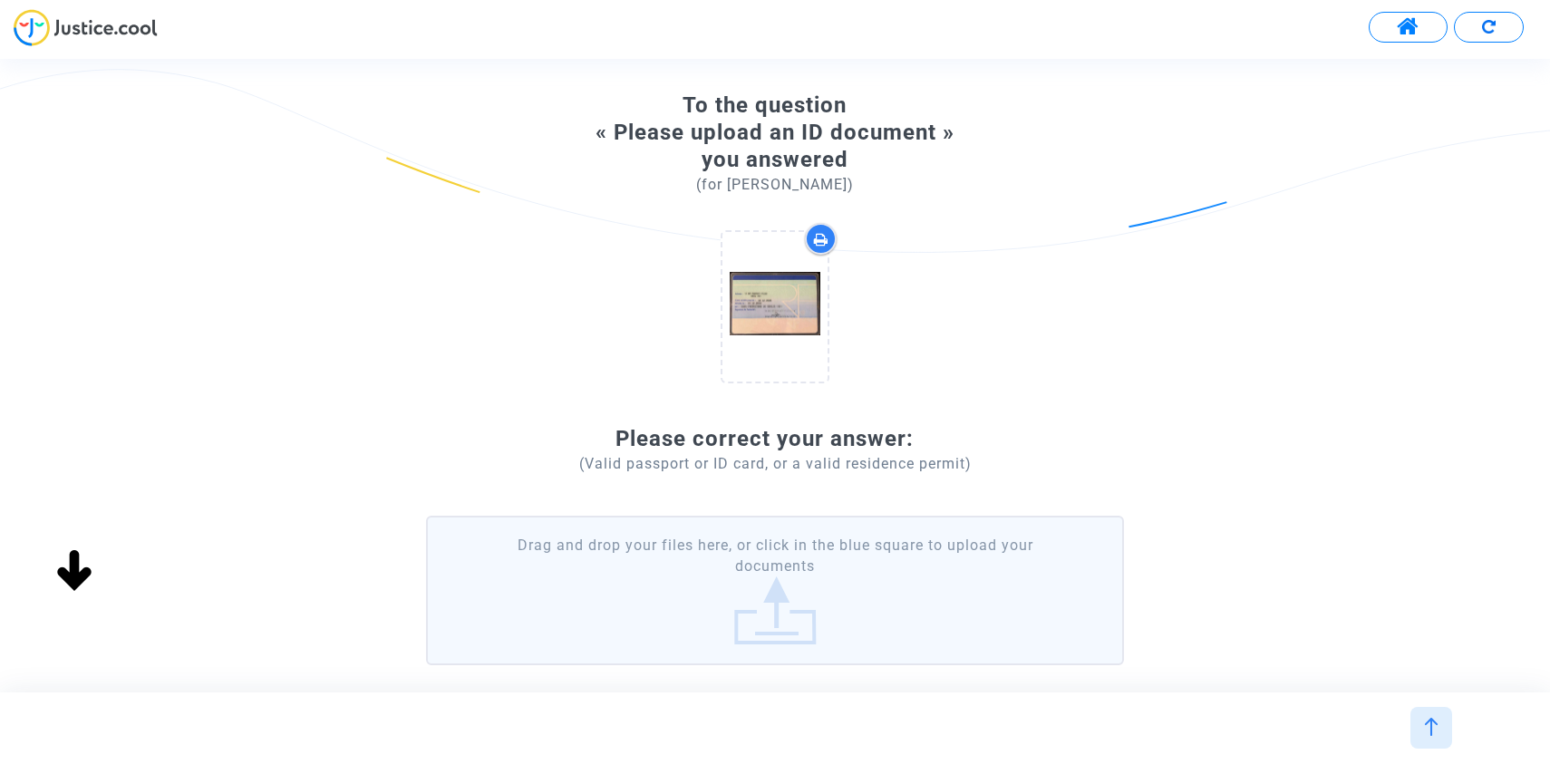
scroll to position [42, 0]
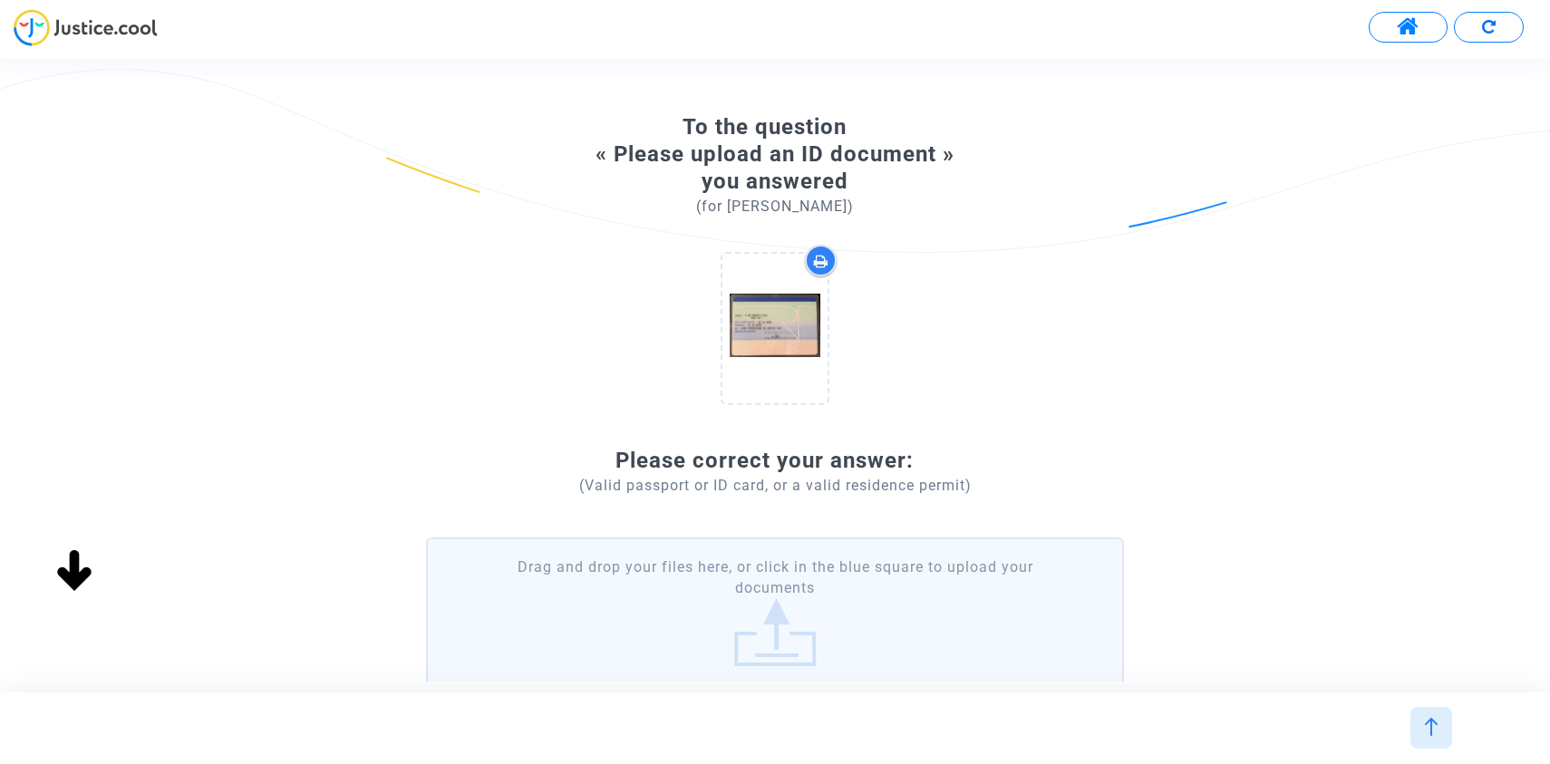
click at [674, 623] on label "Drag and drop your files here, or click in the blue square to upload your docum…" at bounding box center [775, 613] width 698 height 150
click at [0, 0] on input "Drag and drop your files here, or click in the blue square to upload your docum…" at bounding box center [0, 0] width 0 height 0
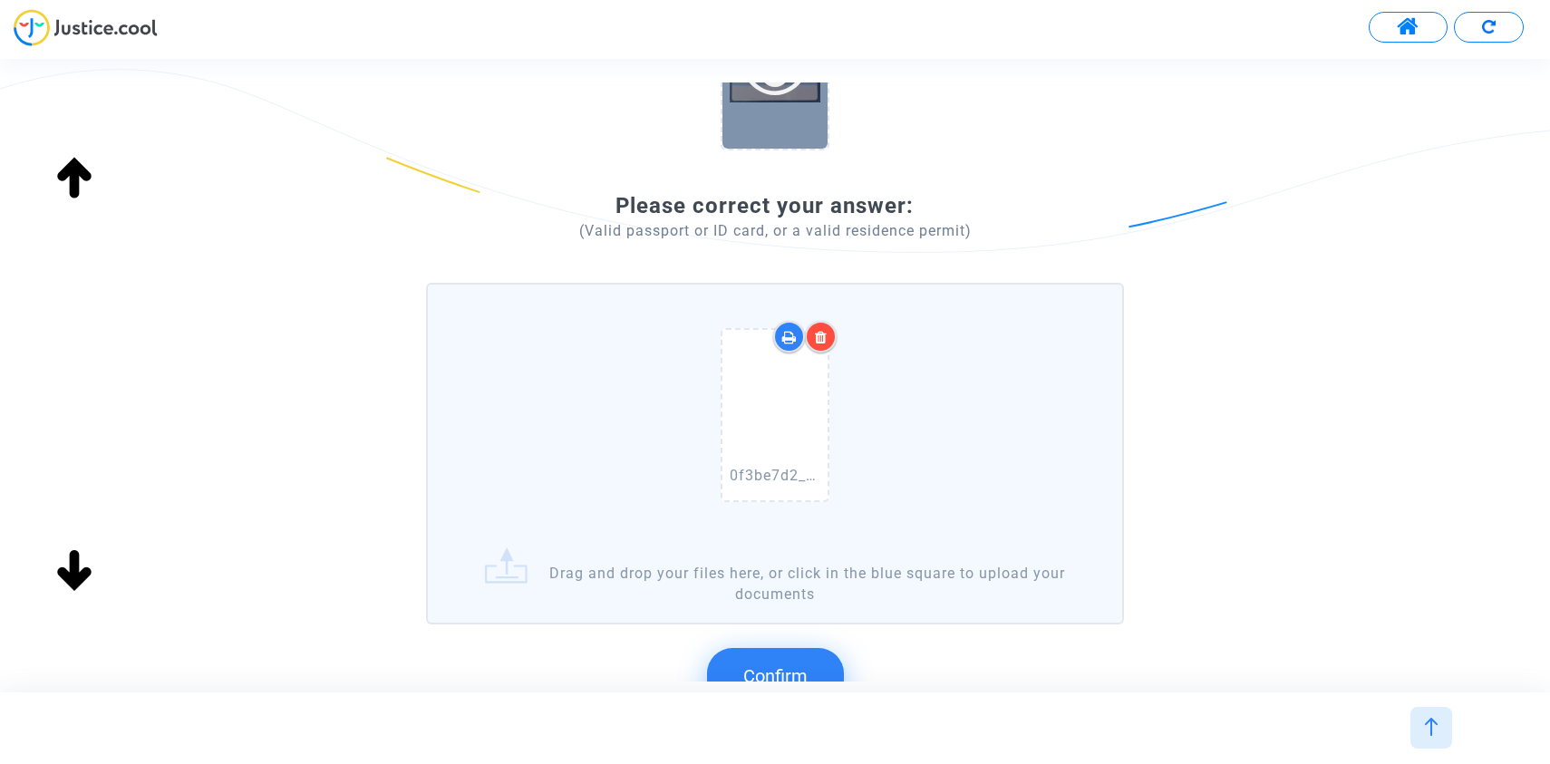
scroll to position [458, 0]
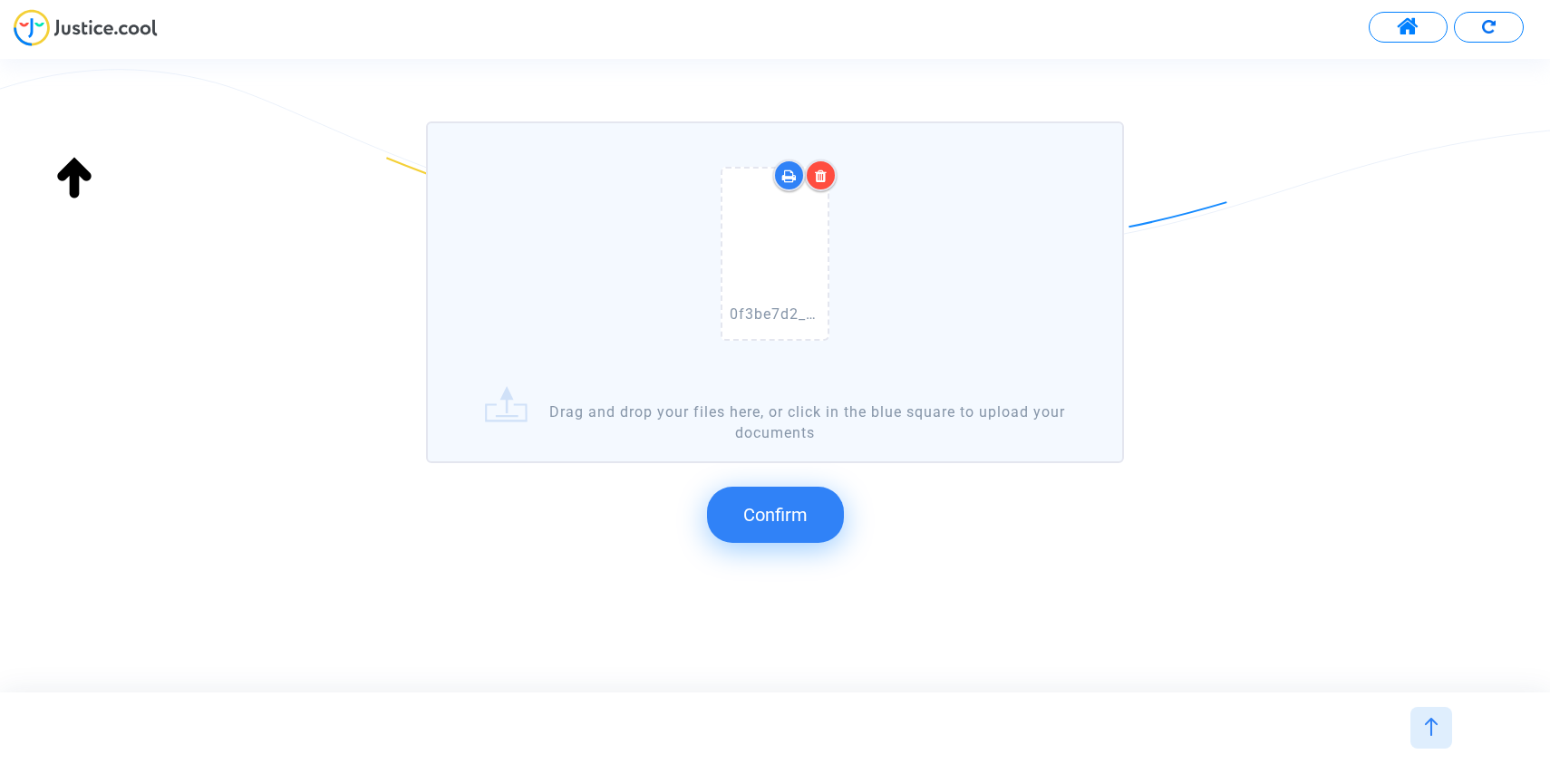
click at [779, 527] on button "Confirm" at bounding box center [775, 515] width 137 height 56
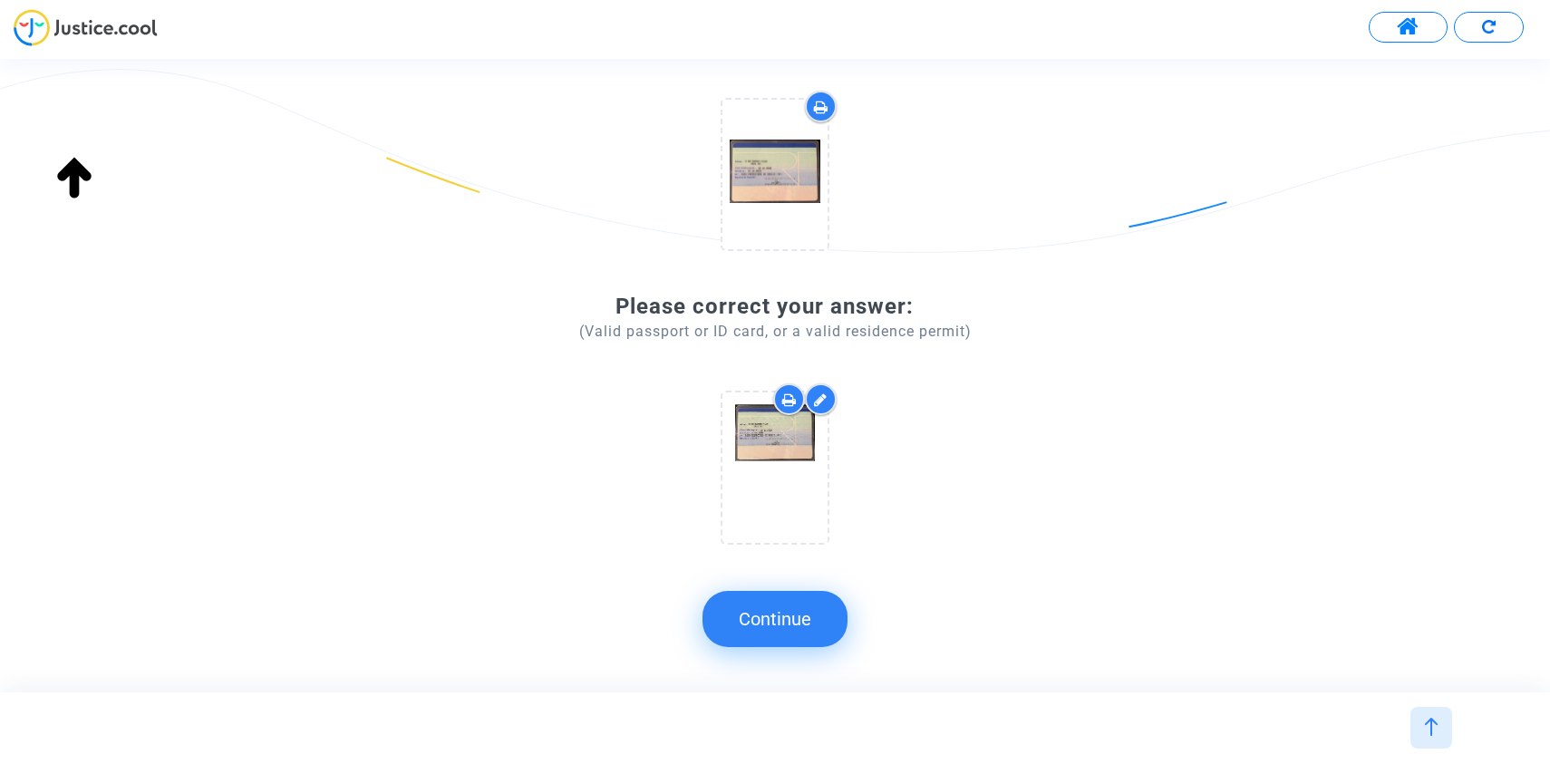
scroll to position [196, 0]
click at [716, 649] on submit-question "Continue" at bounding box center [775, 619] width 145 height 89
click at [742, 580] on submit-question "Continue" at bounding box center [775, 619] width 145 height 89
click at [742, 610] on button "Continue" at bounding box center [775, 619] width 145 height 56
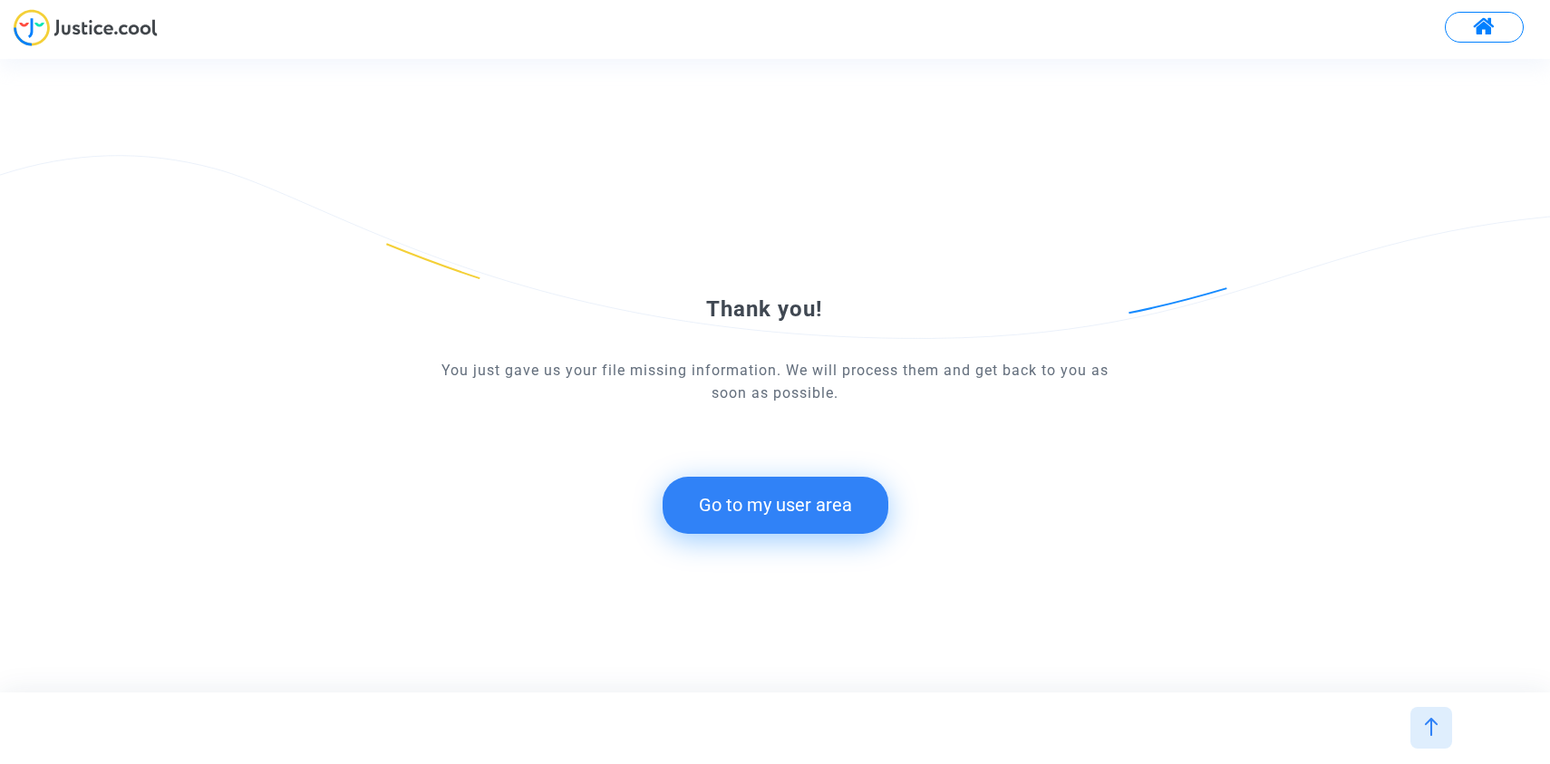
click at [794, 522] on button "Go to my user area" at bounding box center [776, 505] width 226 height 56
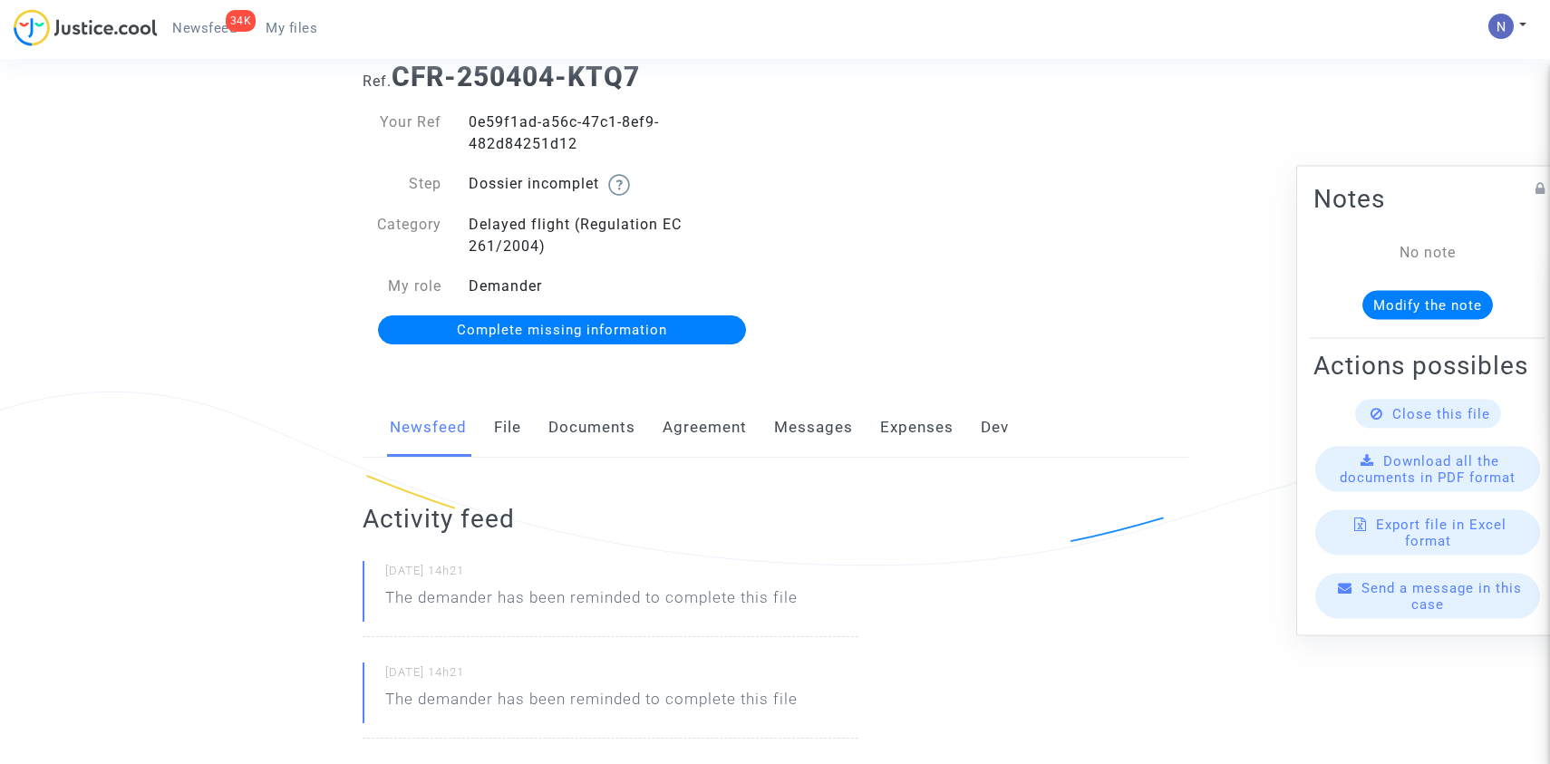
click at [586, 341] on link "Complete missing information" at bounding box center [562, 330] width 369 height 29
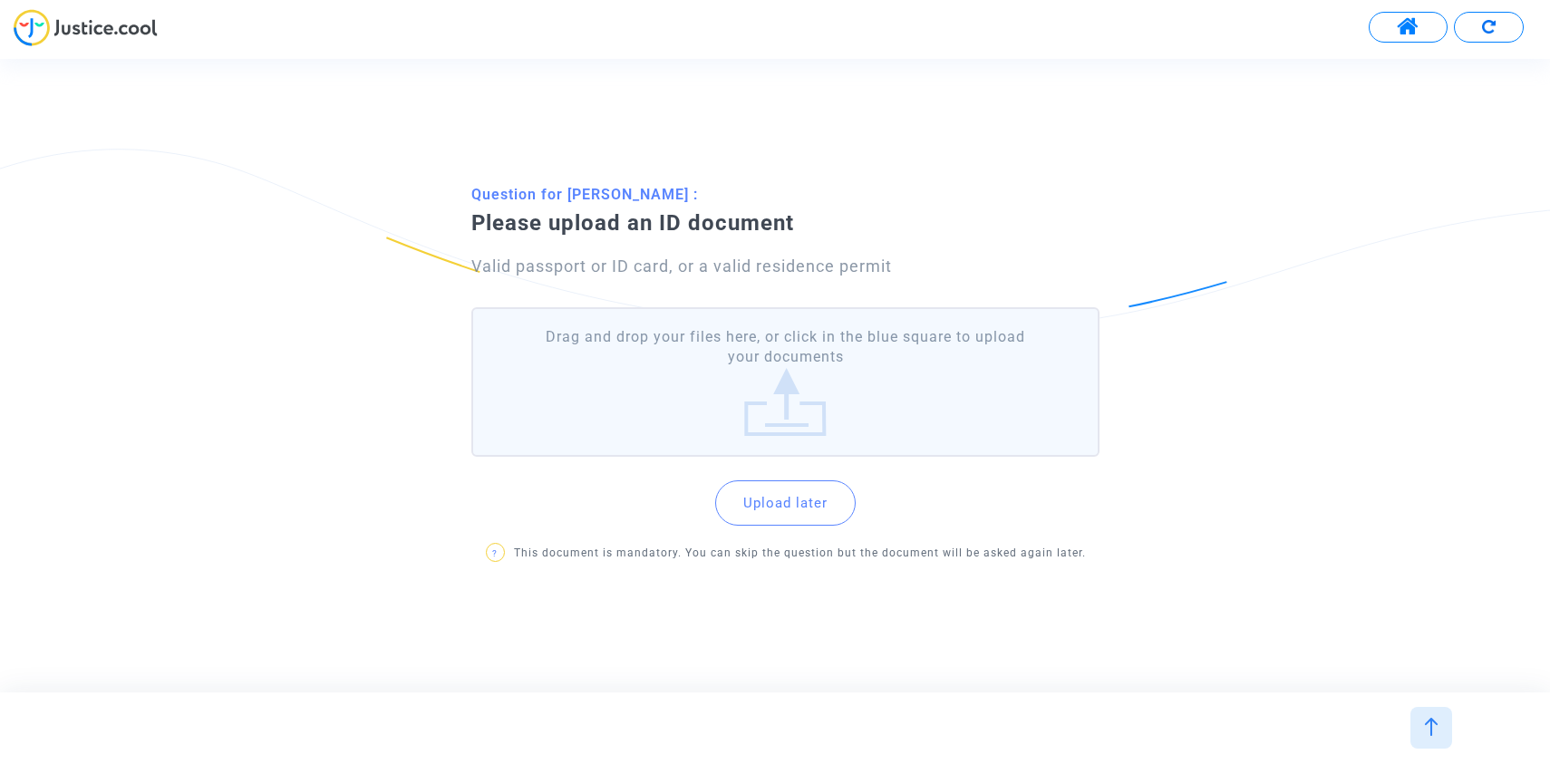
click at [699, 349] on label "Drag and drop your files here, or click in the blue square to upload your docum…" at bounding box center [785, 382] width 628 height 150
click at [0, 0] on input "Drag and drop your files here, or click in the blue square to upload your docum…" at bounding box center [0, 0] width 0 height 0
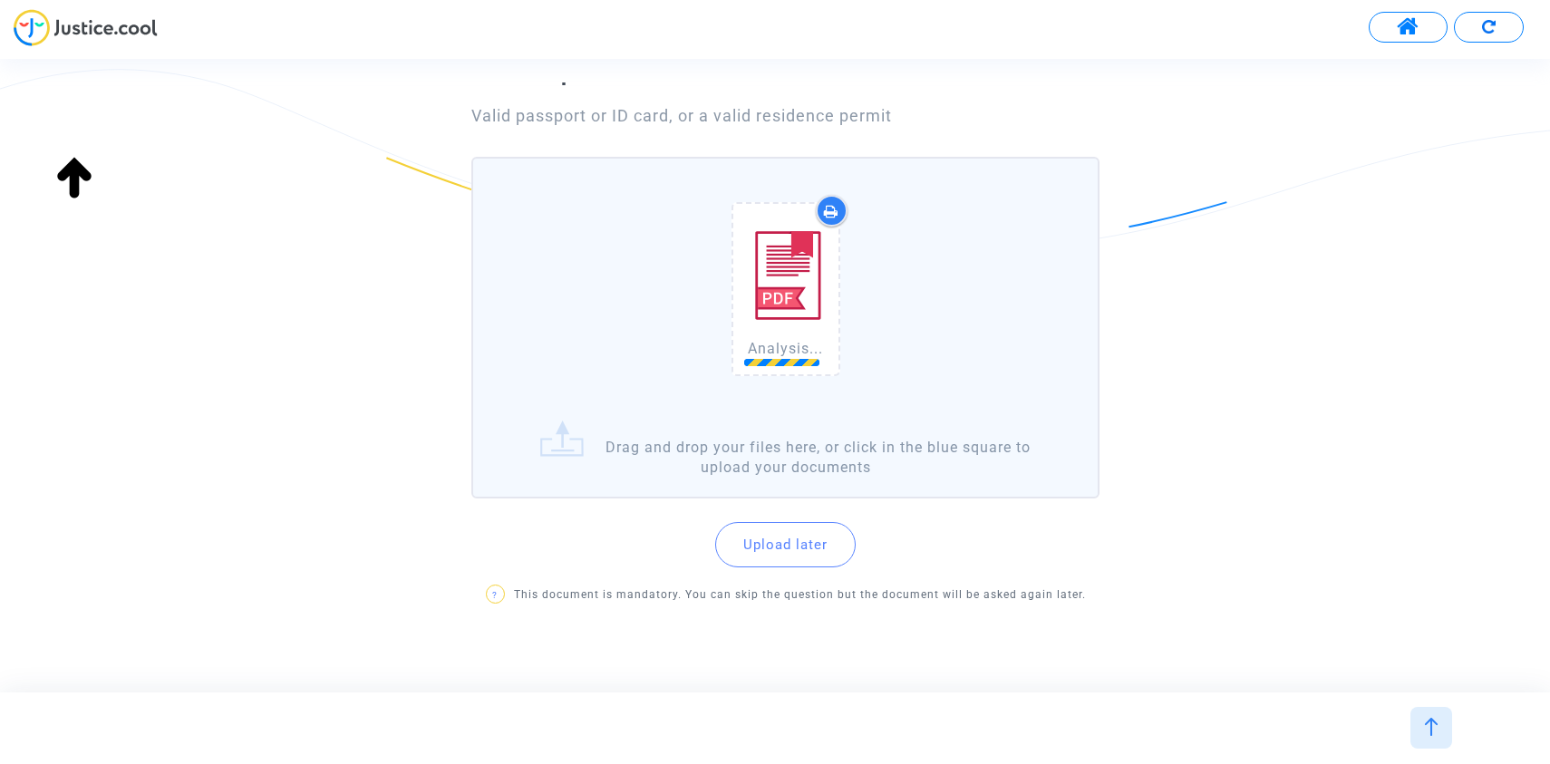
scroll to position [155, 0]
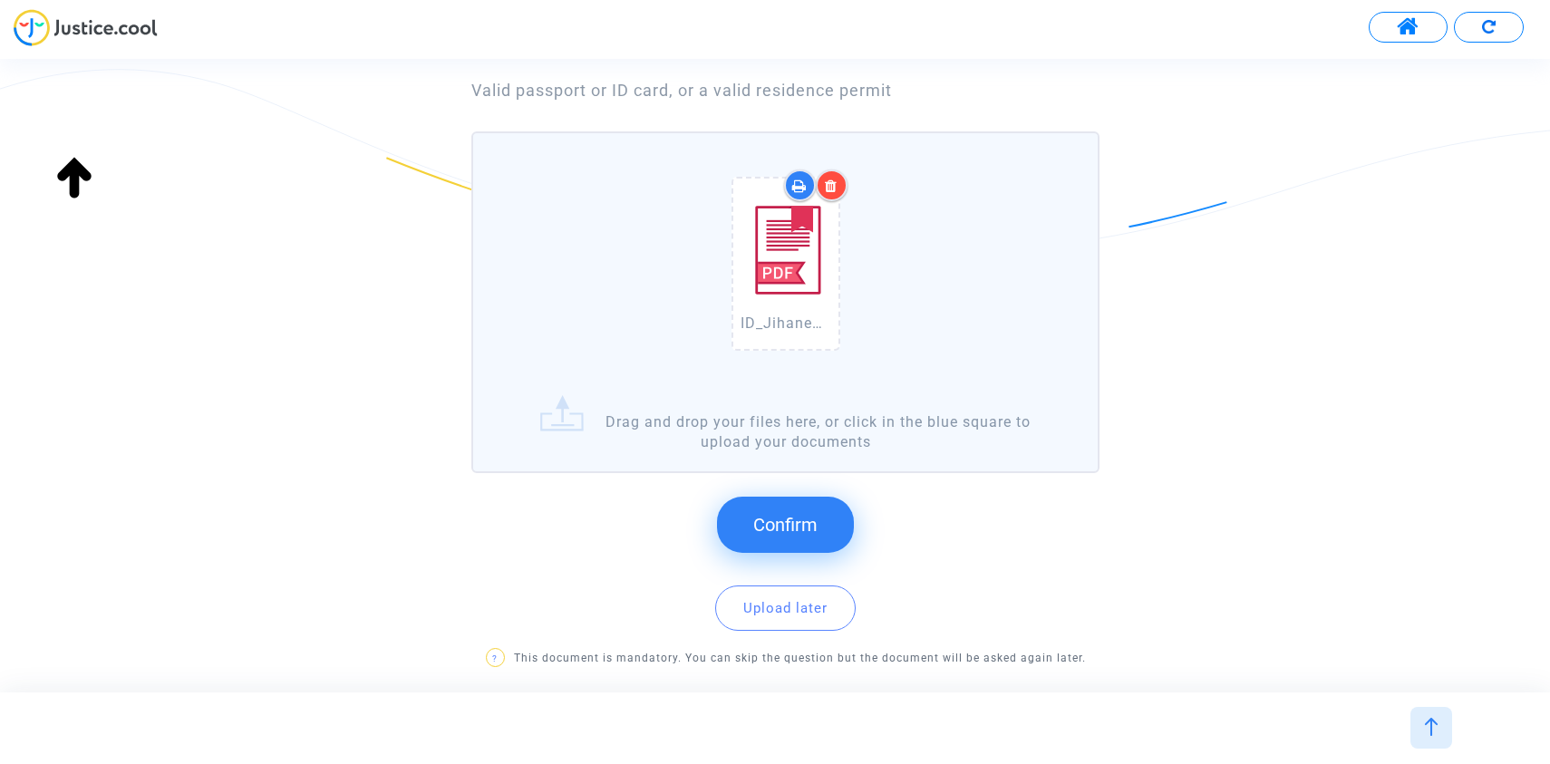
click at [821, 548] on button "Confirm" at bounding box center [785, 525] width 137 height 56
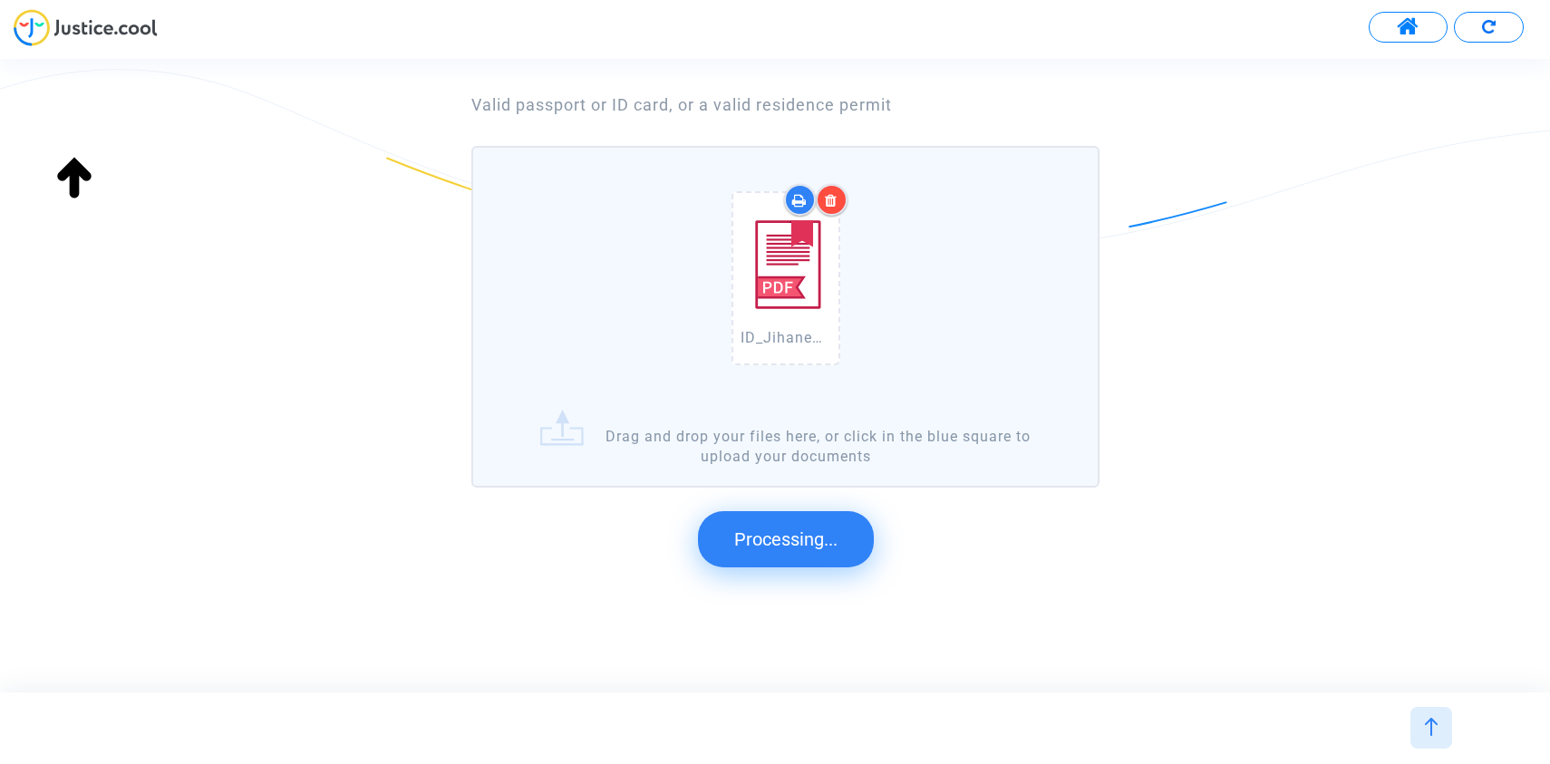
click at [821, 529] on span "Processing..." at bounding box center [785, 540] width 103 height 22
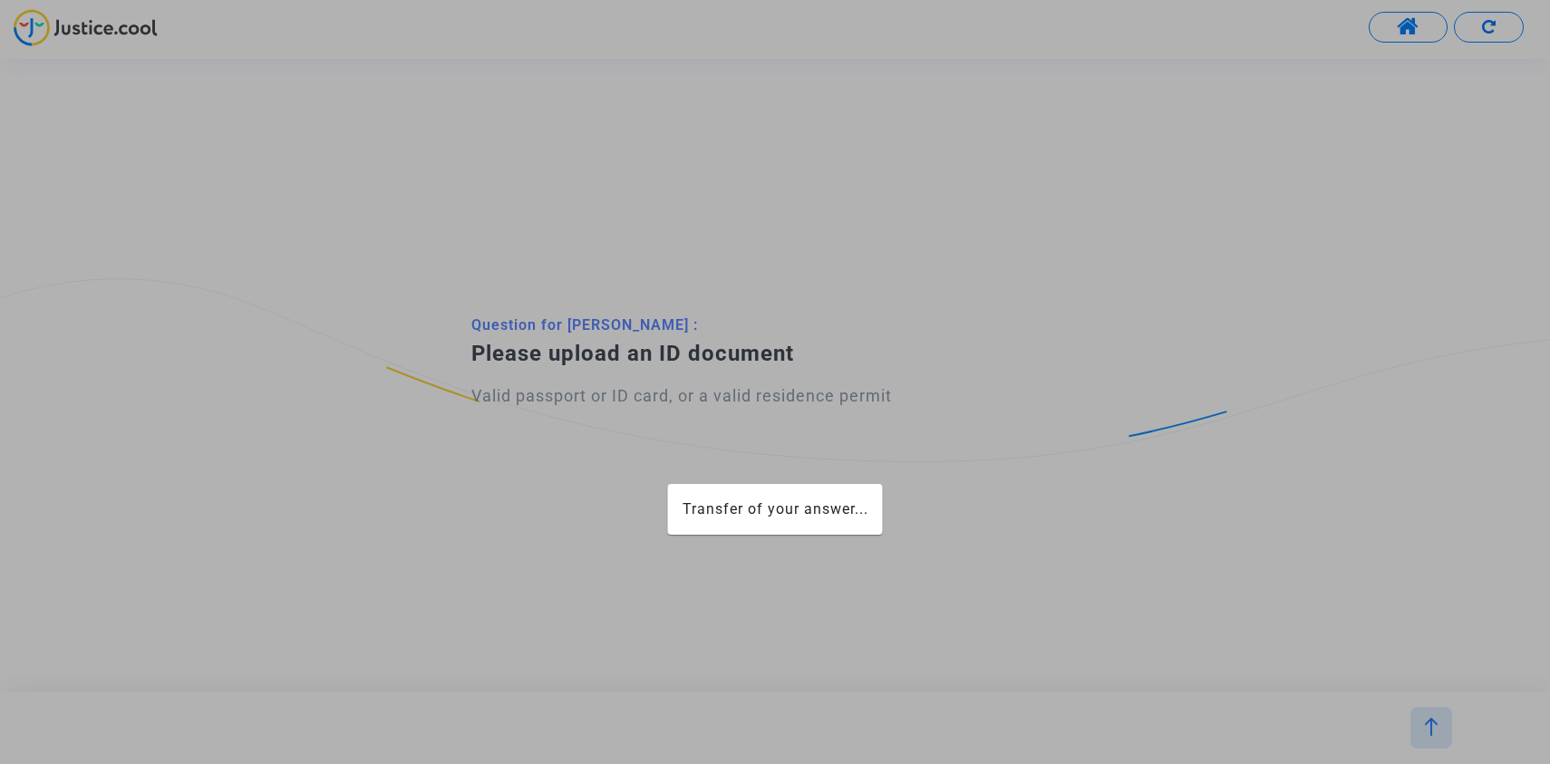
scroll to position [0, 0]
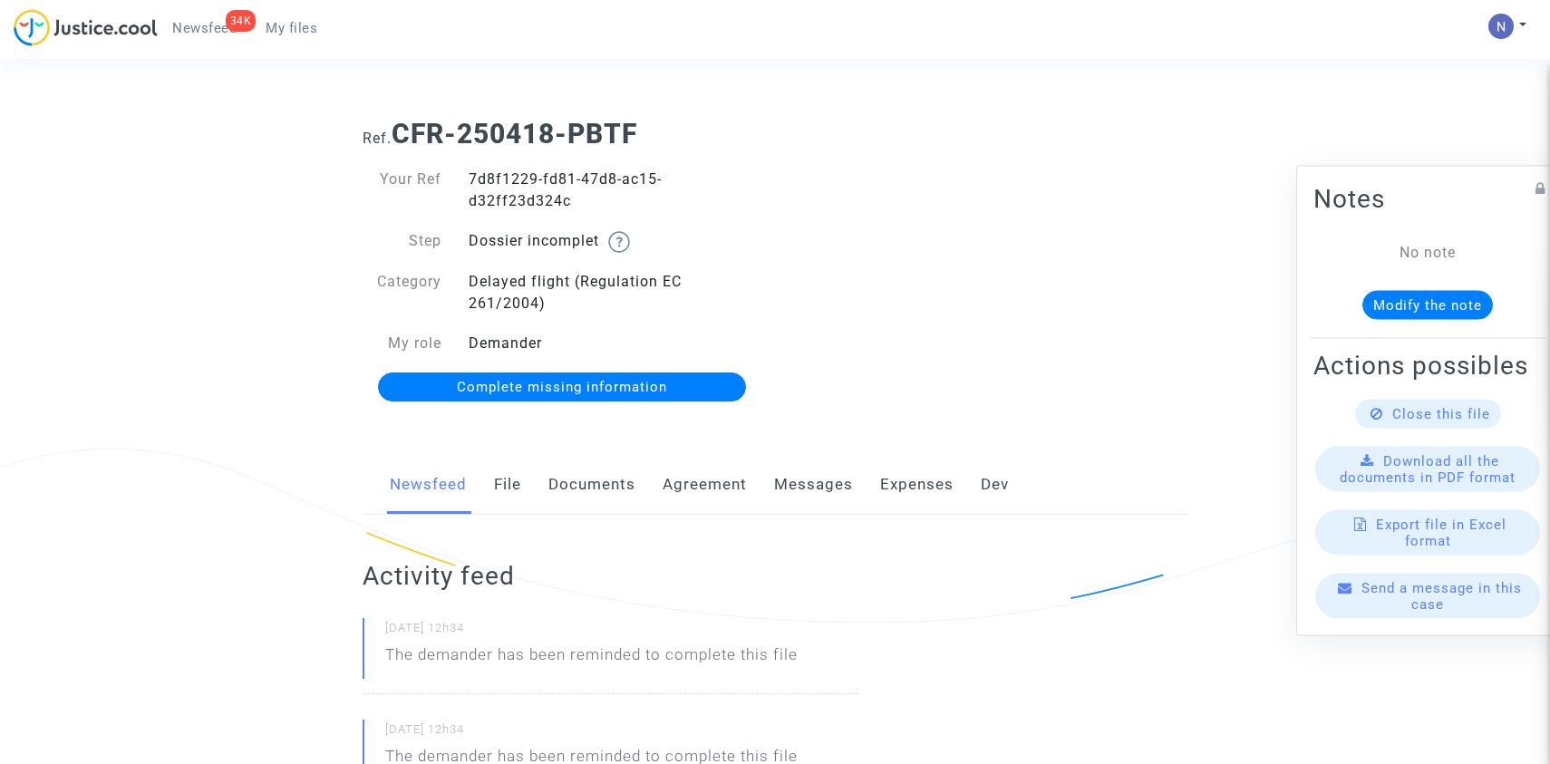
click at [709, 409] on div "Your Ref 7d8f1229-fd81-47d8-ac15-d32ff23d324c Step Dossier incomplet Category D…" at bounding box center [562, 283] width 427 height 267
click at [709, 404] on div "Your Ref 7d8f1229-fd81-47d8-ac15-d32ff23d324c Step Dossier incomplet Category D…" at bounding box center [562, 283] width 427 height 267
click at [709, 401] on link "Complete missing information" at bounding box center [562, 387] width 369 height 29
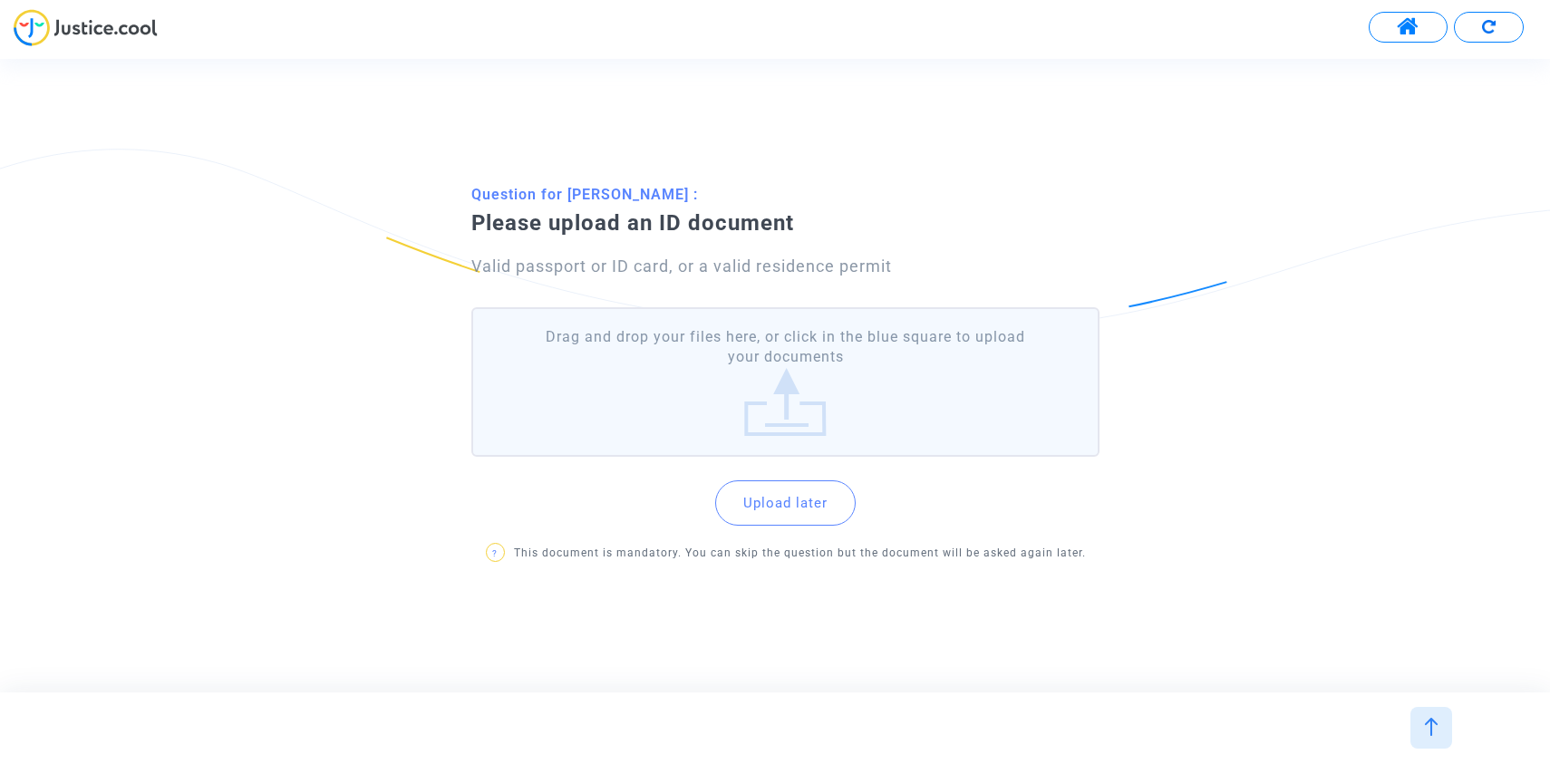
drag, startPoint x: 765, startPoint y: 557, endPoint x: 829, endPoint y: 445, distance: 128.3
click at [765, 553] on p "? This document is mandatory. You can skip the question but the document will b…" at bounding box center [786, 553] width 600 height 23
click at [829, 445] on label "Drag and drop your files here, or click in the blue square to upload your docum…" at bounding box center [785, 382] width 628 height 150
click at [0, 0] on input "Drag and drop your files here, or click in the blue square to upload your docum…" at bounding box center [0, 0] width 0 height 0
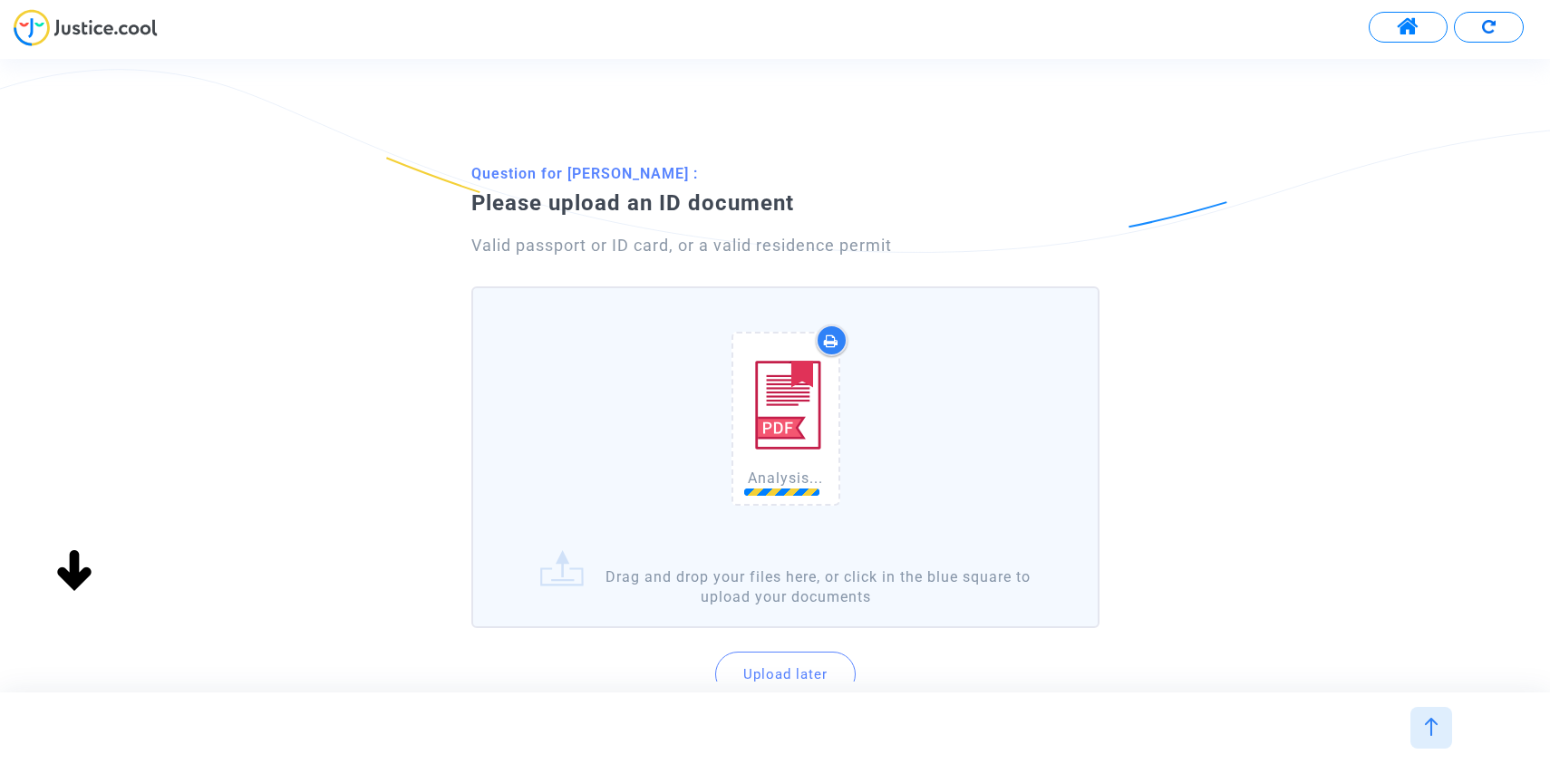
scroll to position [131, 0]
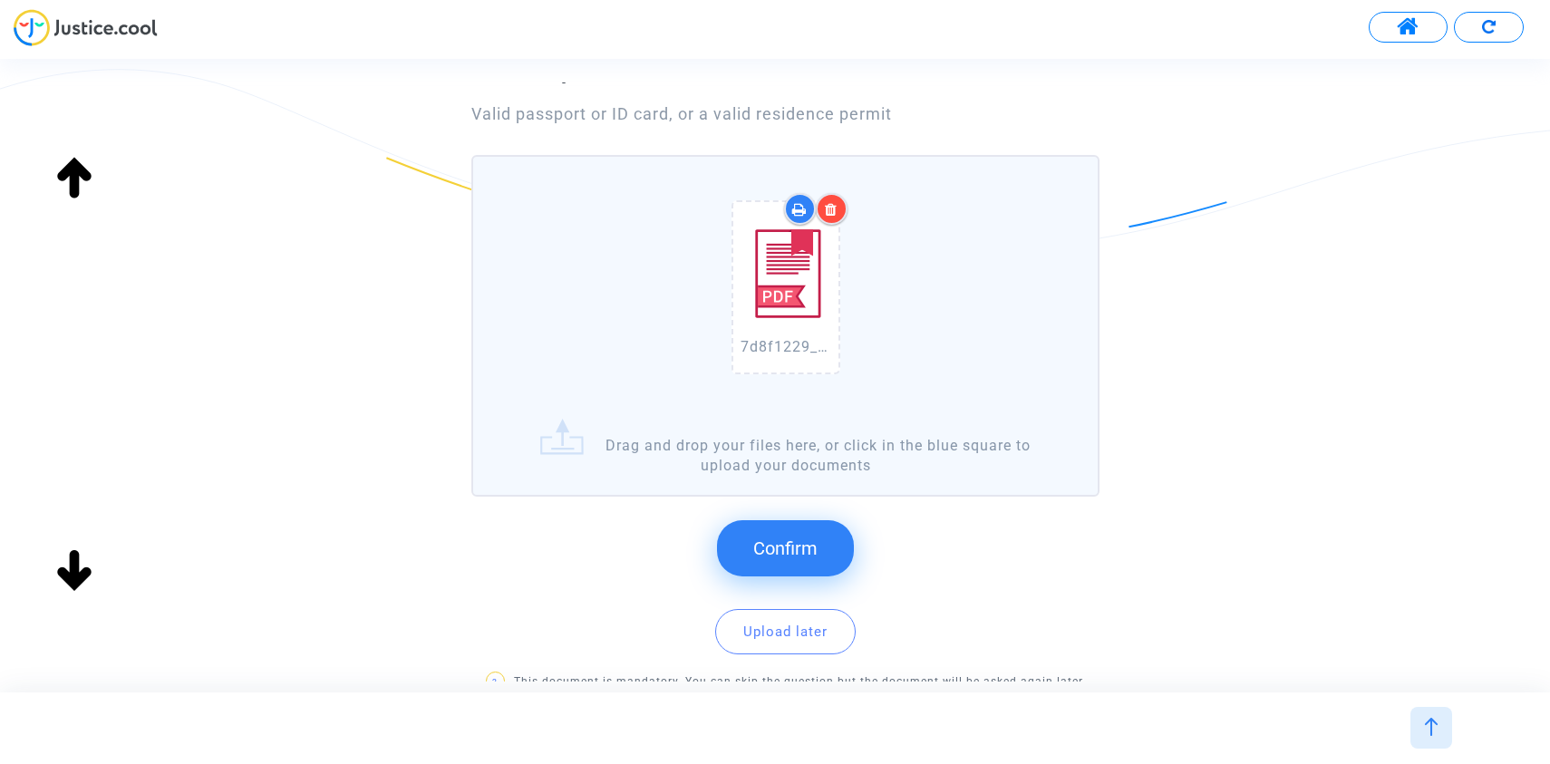
click at [815, 545] on span "Confirm" at bounding box center [785, 549] width 64 height 22
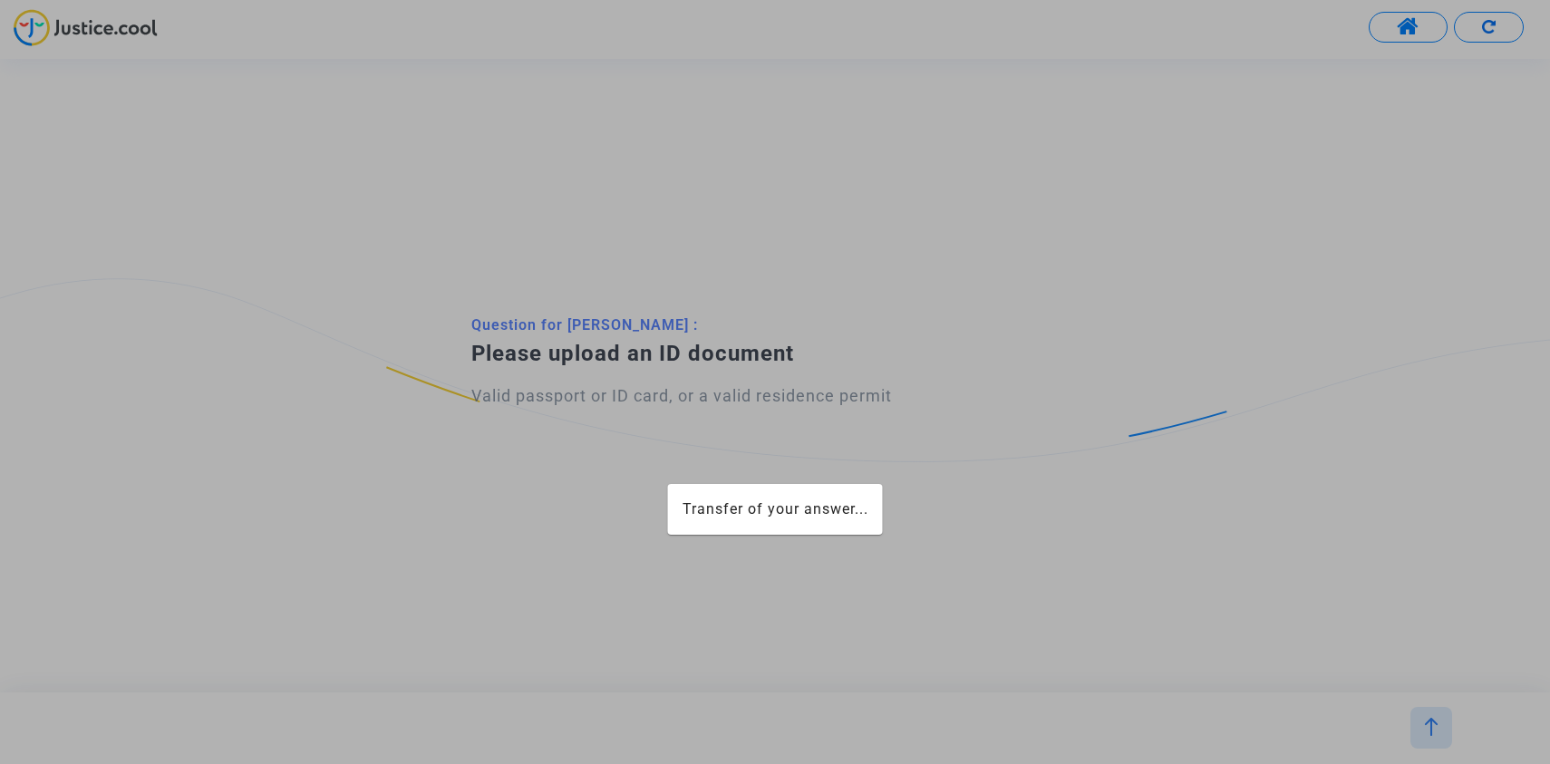
scroll to position [0, 0]
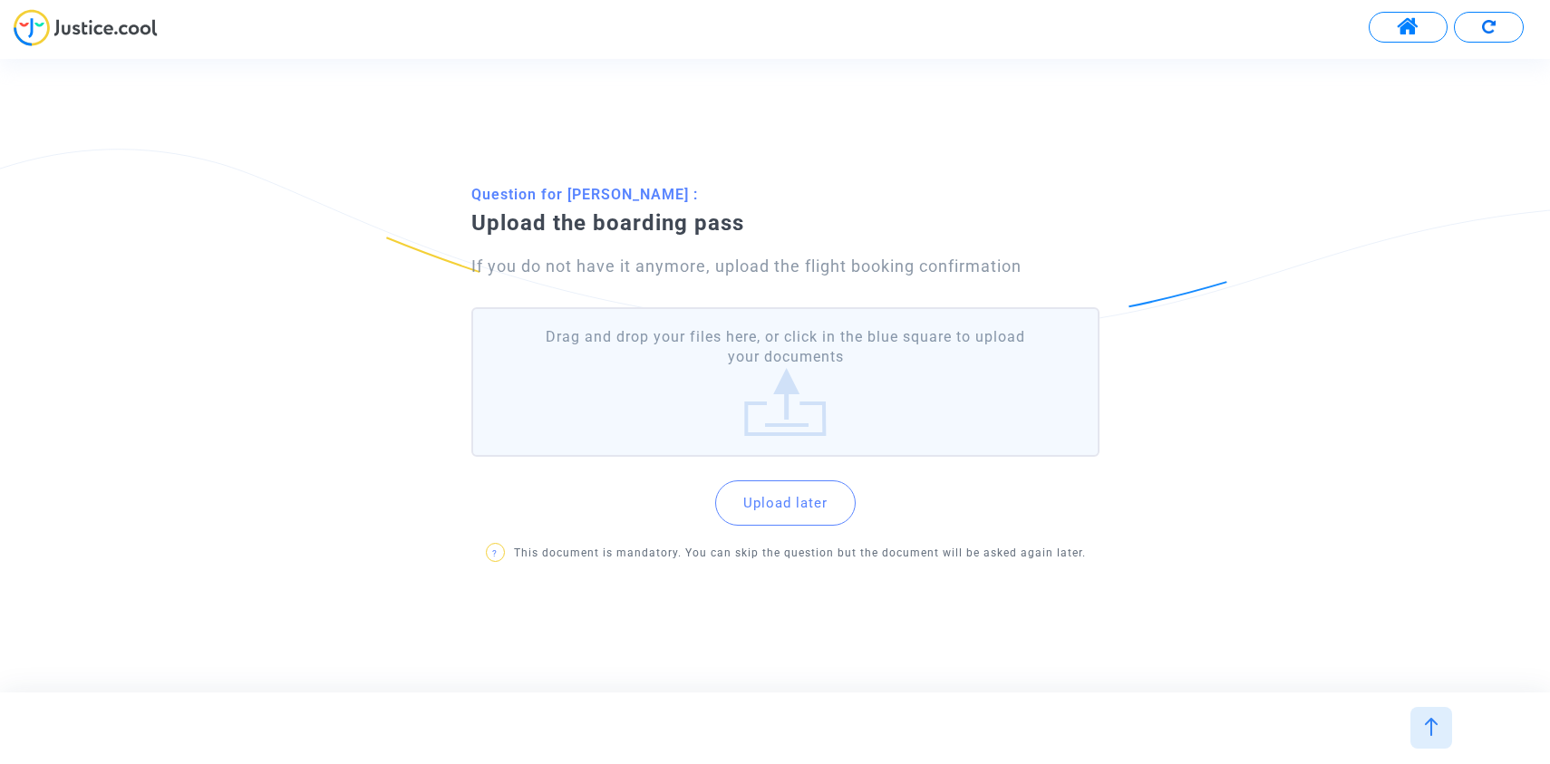
click at [783, 365] on label "Drag and drop your files here, or click in the blue square to upload your docum…" at bounding box center [785, 382] width 628 height 150
click at [0, 0] on input "Drag and drop your files here, or click in the blue square to upload your docum…" at bounding box center [0, 0] width 0 height 0
click at [739, 352] on label "Drag and drop your files here, or click in the blue square to upload your docum…" at bounding box center [785, 382] width 628 height 150
click at [764, 504] on button "Upload later" at bounding box center [785, 503] width 141 height 45
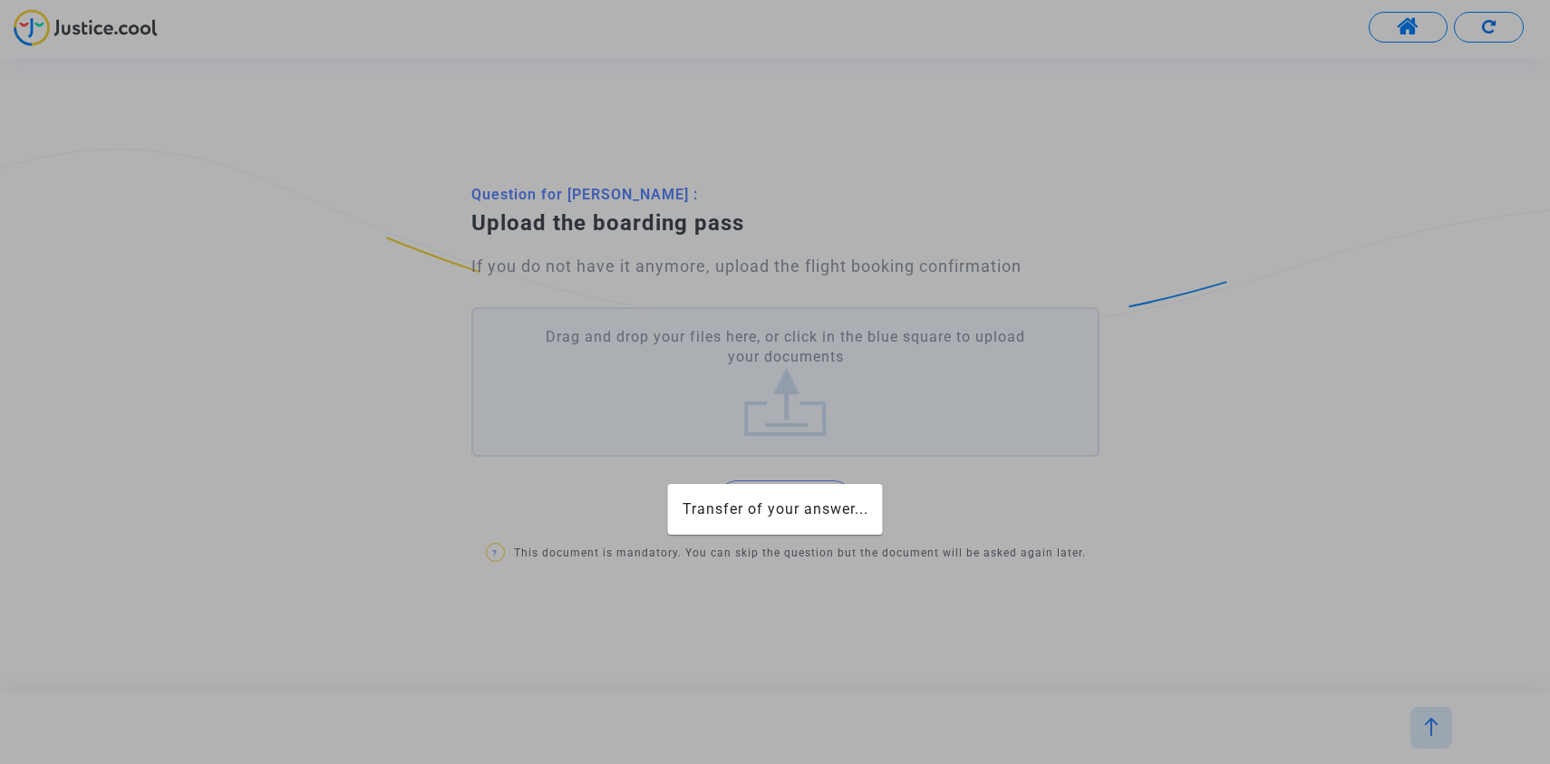
click at [764, 493] on mat-card "Transfer of your answer..." at bounding box center [775, 509] width 215 height 51
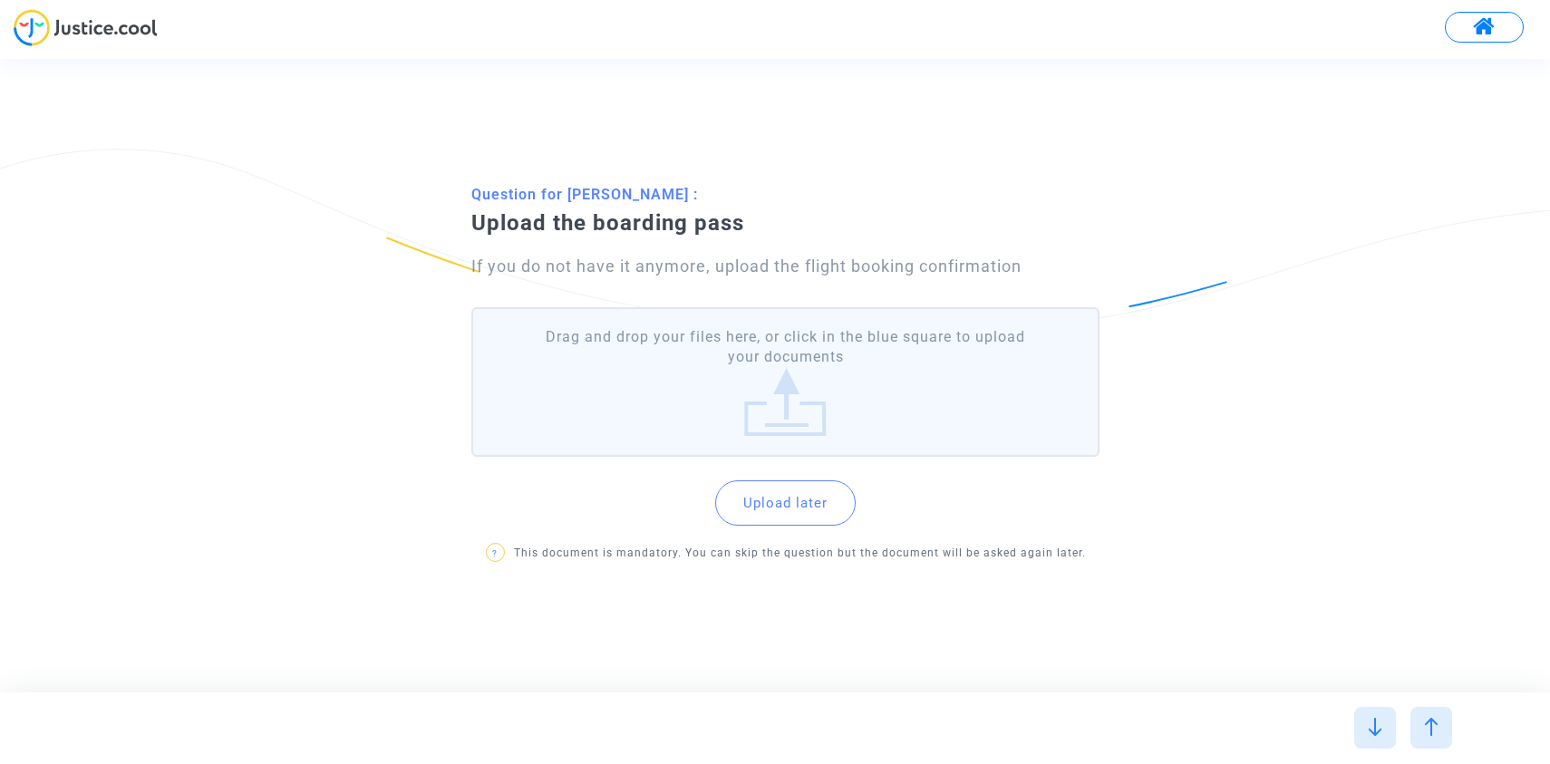
click at [765, 435] on label "Drag and drop your files here, or click in the blue square to upload your docum…" at bounding box center [785, 382] width 628 height 150
click at [0, 0] on input "Drag and drop your files here, or click in the blue square to upload your docum…" at bounding box center [0, 0] width 0 height 0
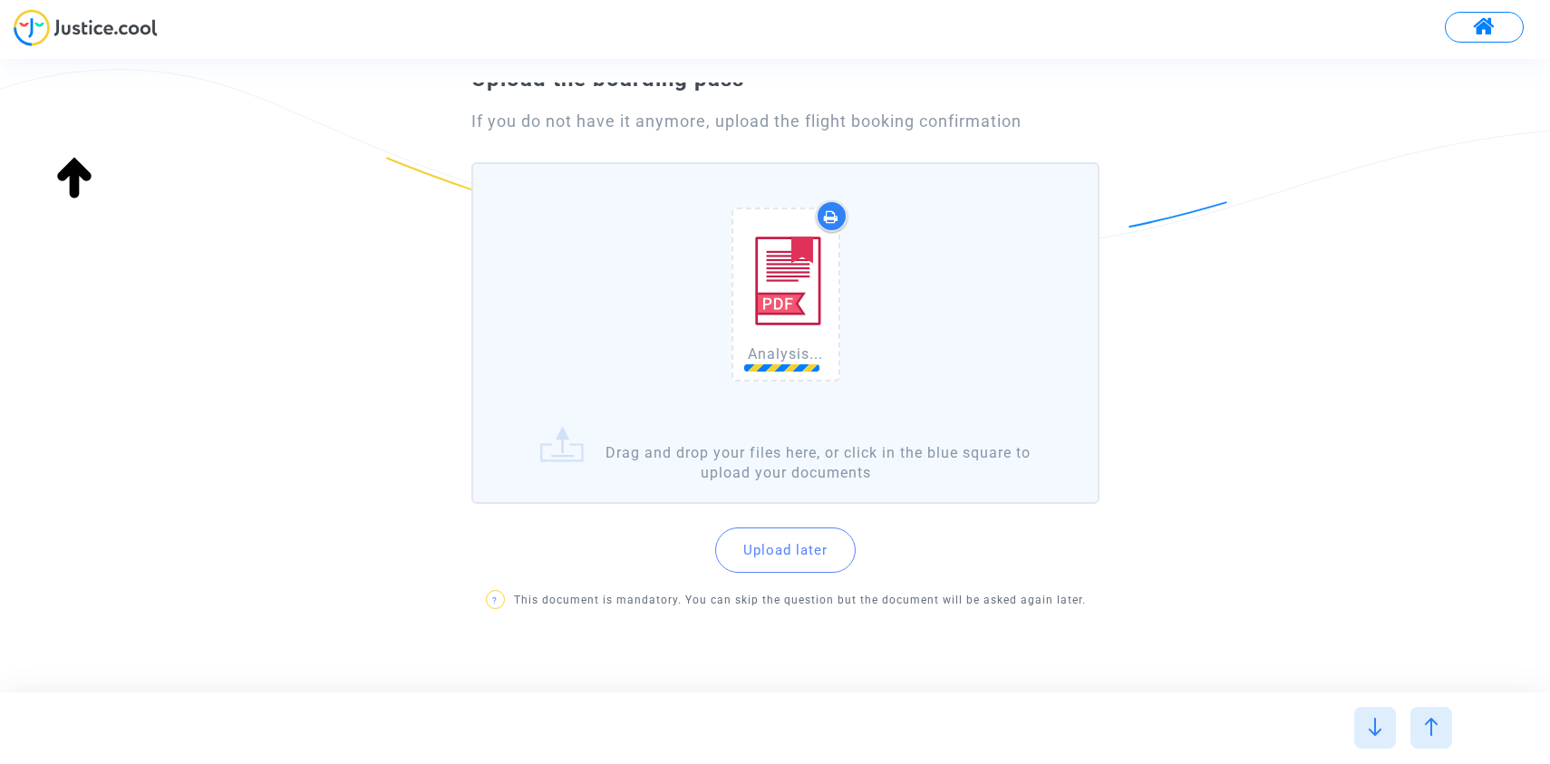
scroll to position [155, 0]
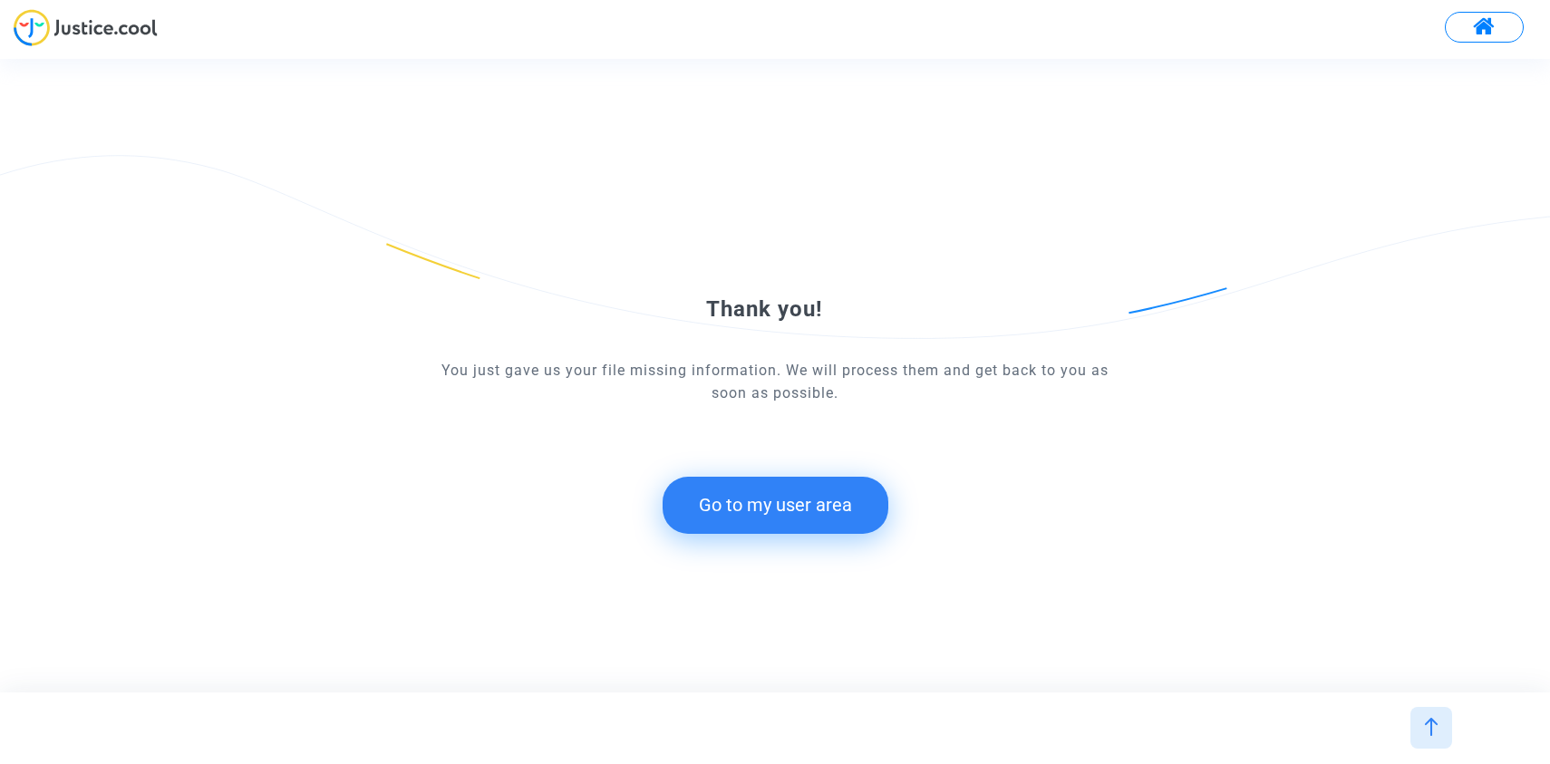
click at [860, 494] on button "Go to my user area" at bounding box center [776, 505] width 226 height 56
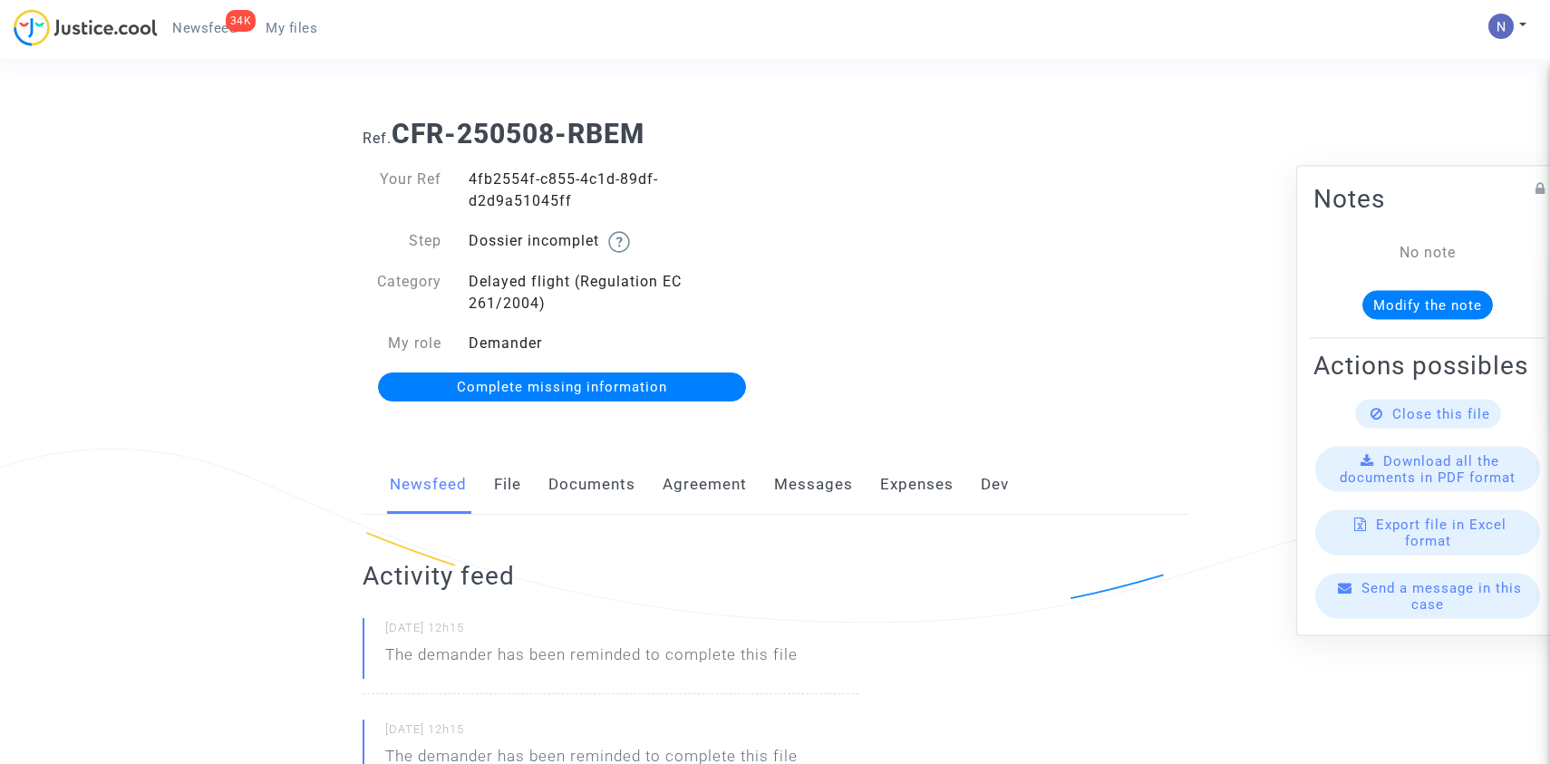
click at [640, 379] on span "Complete missing information" at bounding box center [562, 387] width 210 height 16
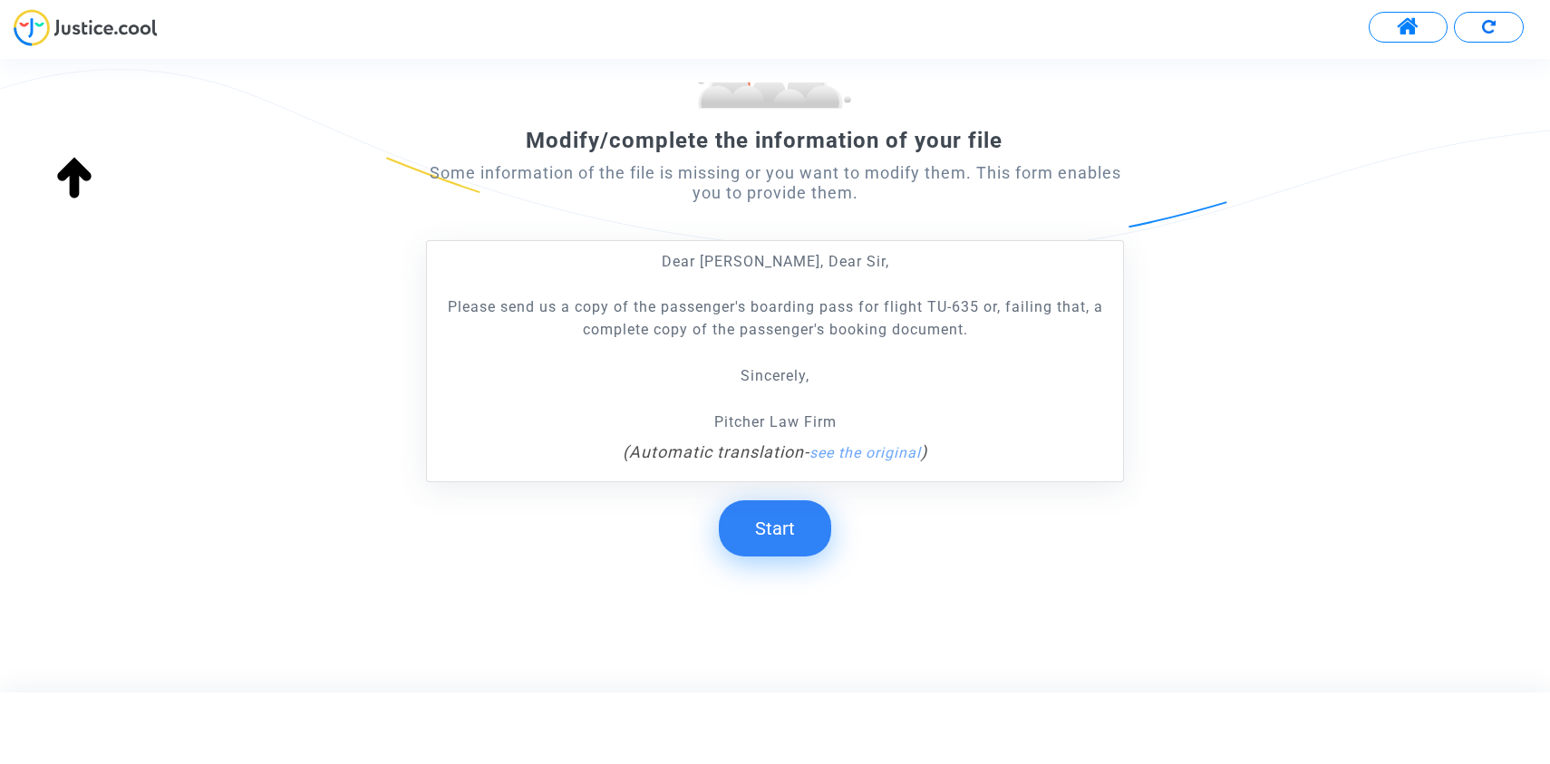
scroll to position [227, 0]
click at [756, 547] on button "Start" at bounding box center [775, 529] width 112 height 56
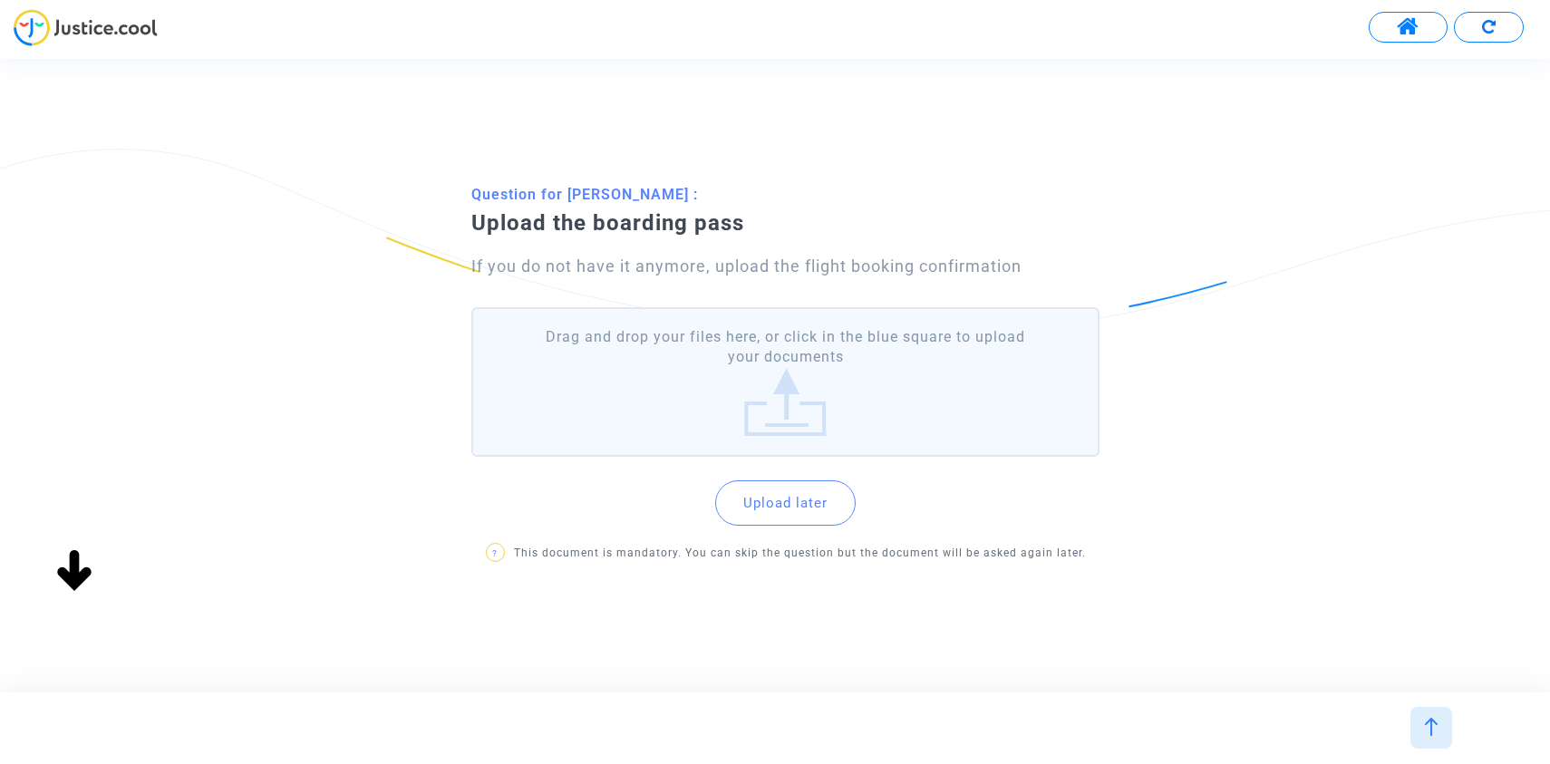
click at [754, 528] on div "Modify/complete the information of your file Some information of the file is mi…" at bounding box center [791, 375] width 1582 height 633
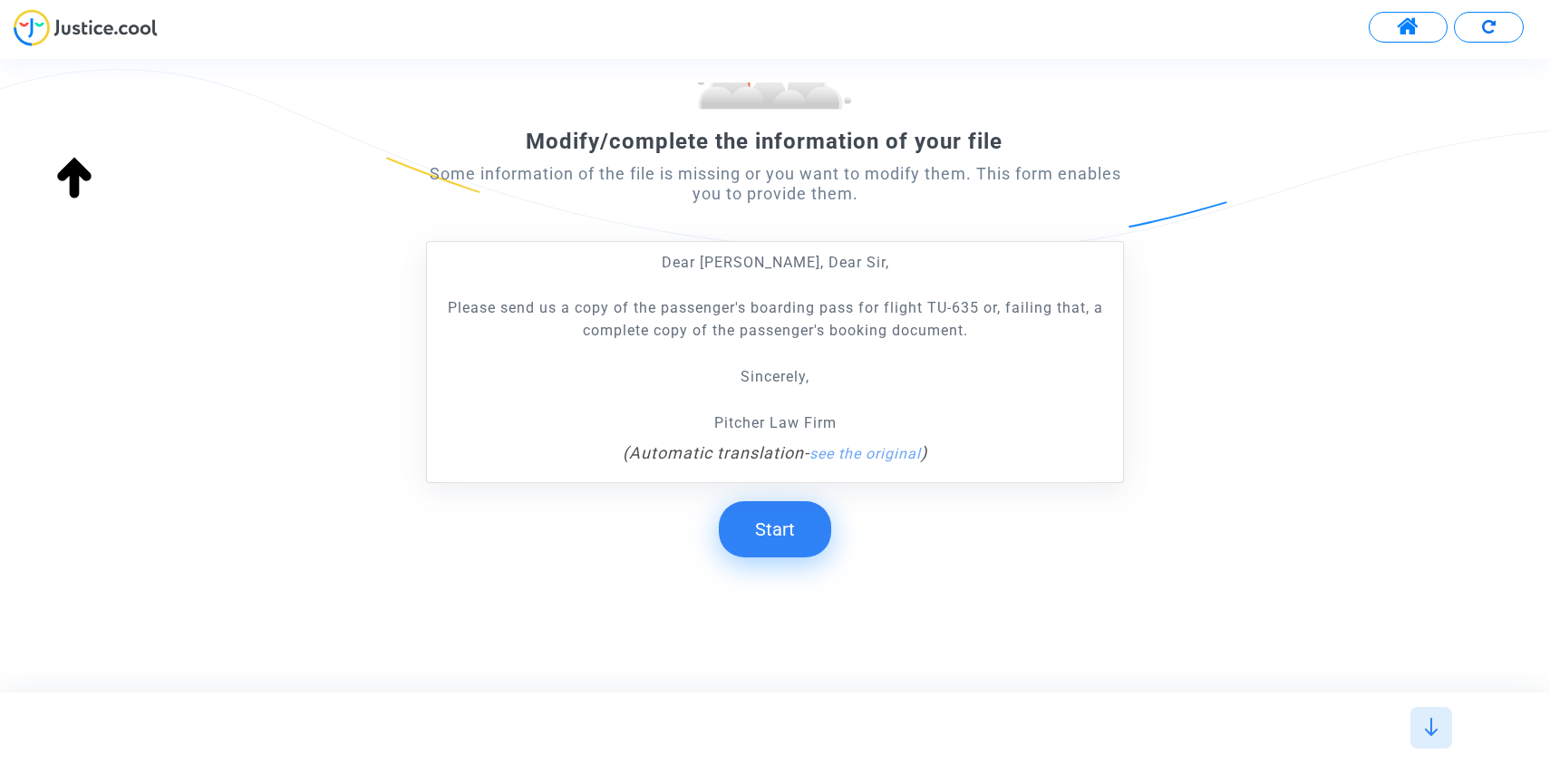
click at [768, 539] on button "Start" at bounding box center [775, 529] width 112 height 56
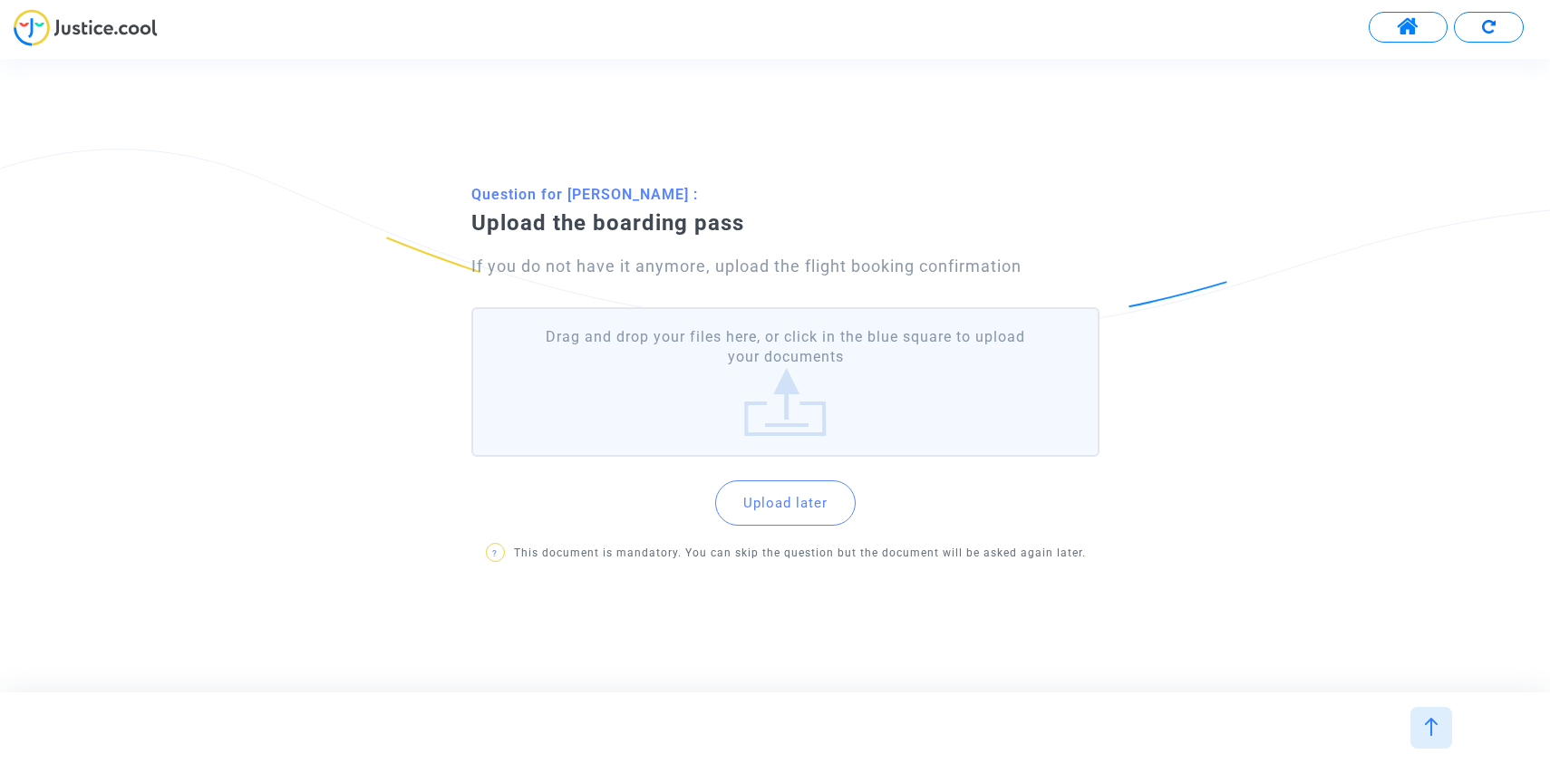
click at [830, 373] on label "Drag and drop your files here, or click in the blue square to upload your docum…" at bounding box center [785, 382] width 628 height 150
click at [0, 0] on input "Drag and drop your files here, or click in the blue square to upload your docum…" at bounding box center [0, 0] width 0 height 0
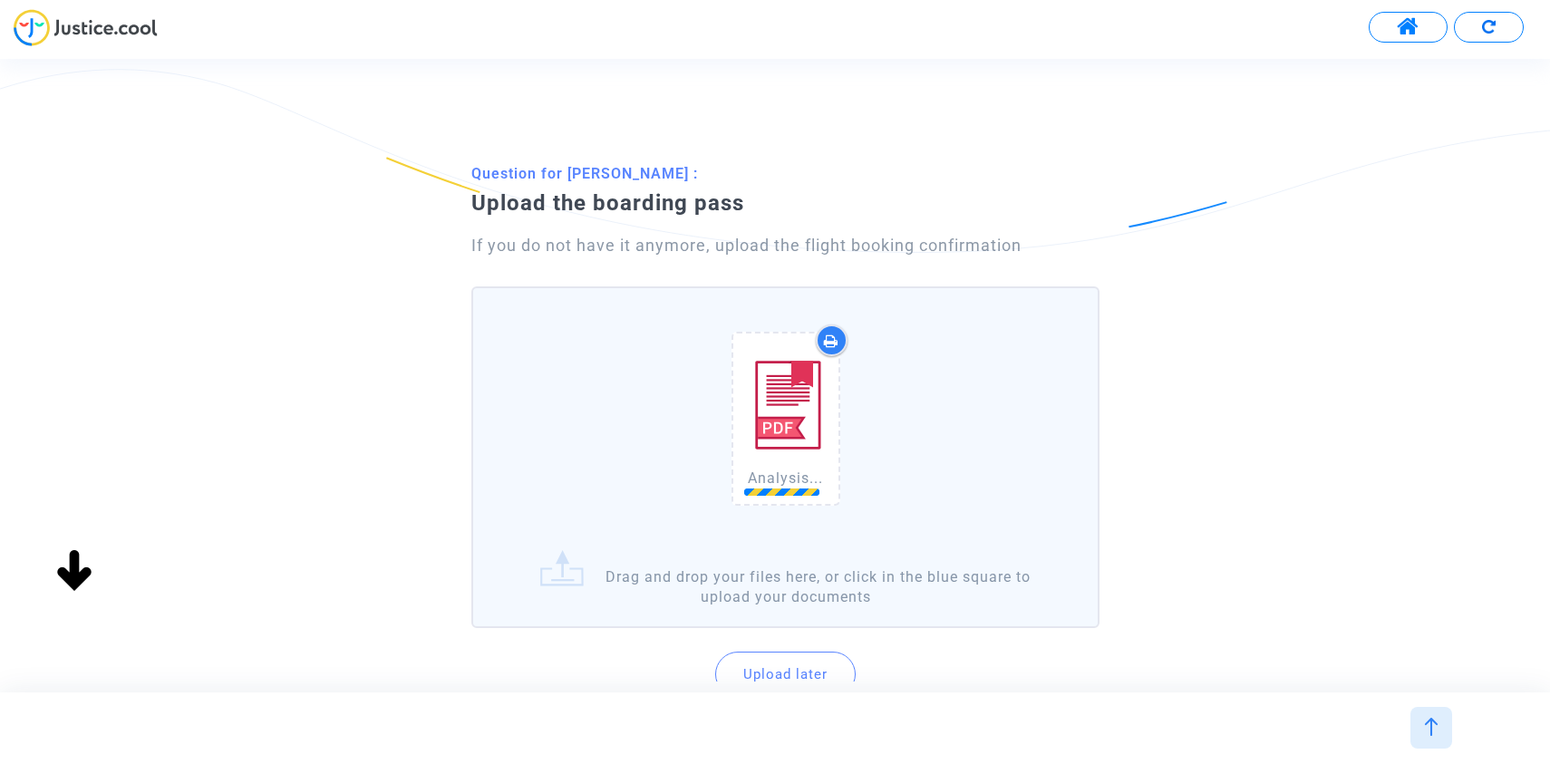
scroll to position [155, 0]
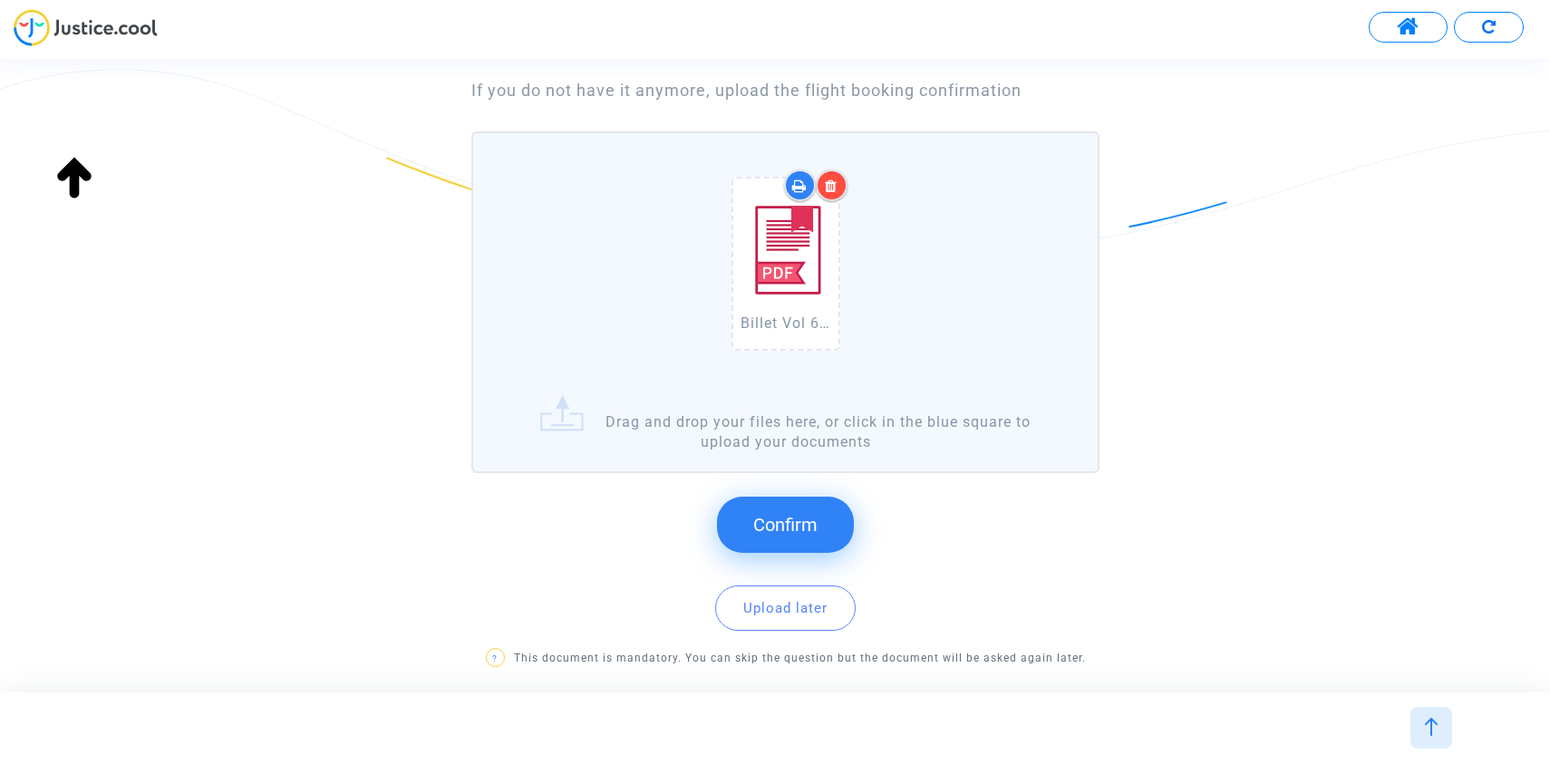
click at [762, 523] on span "Confirm" at bounding box center [785, 525] width 64 height 22
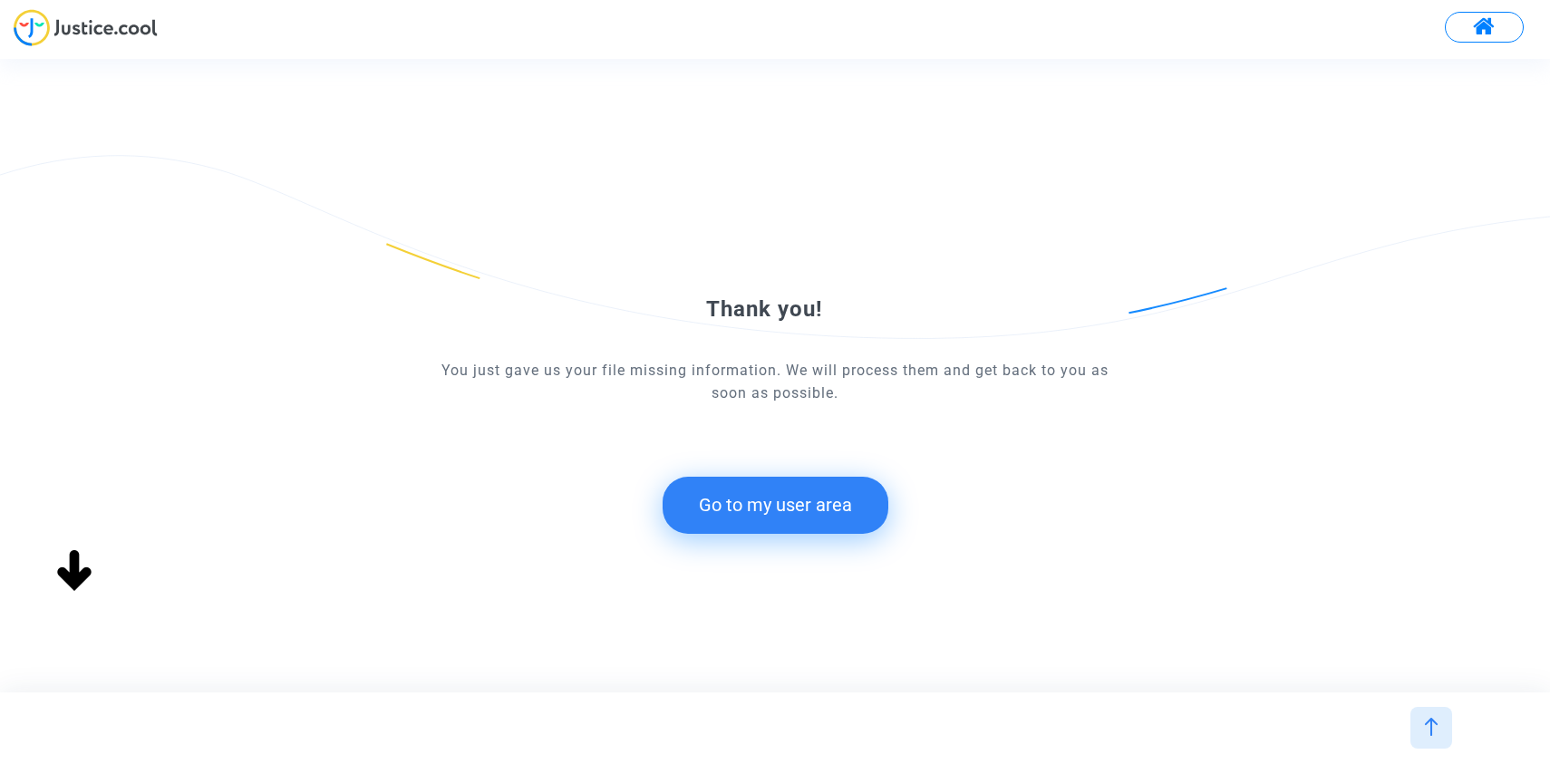
scroll to position [0, 0]
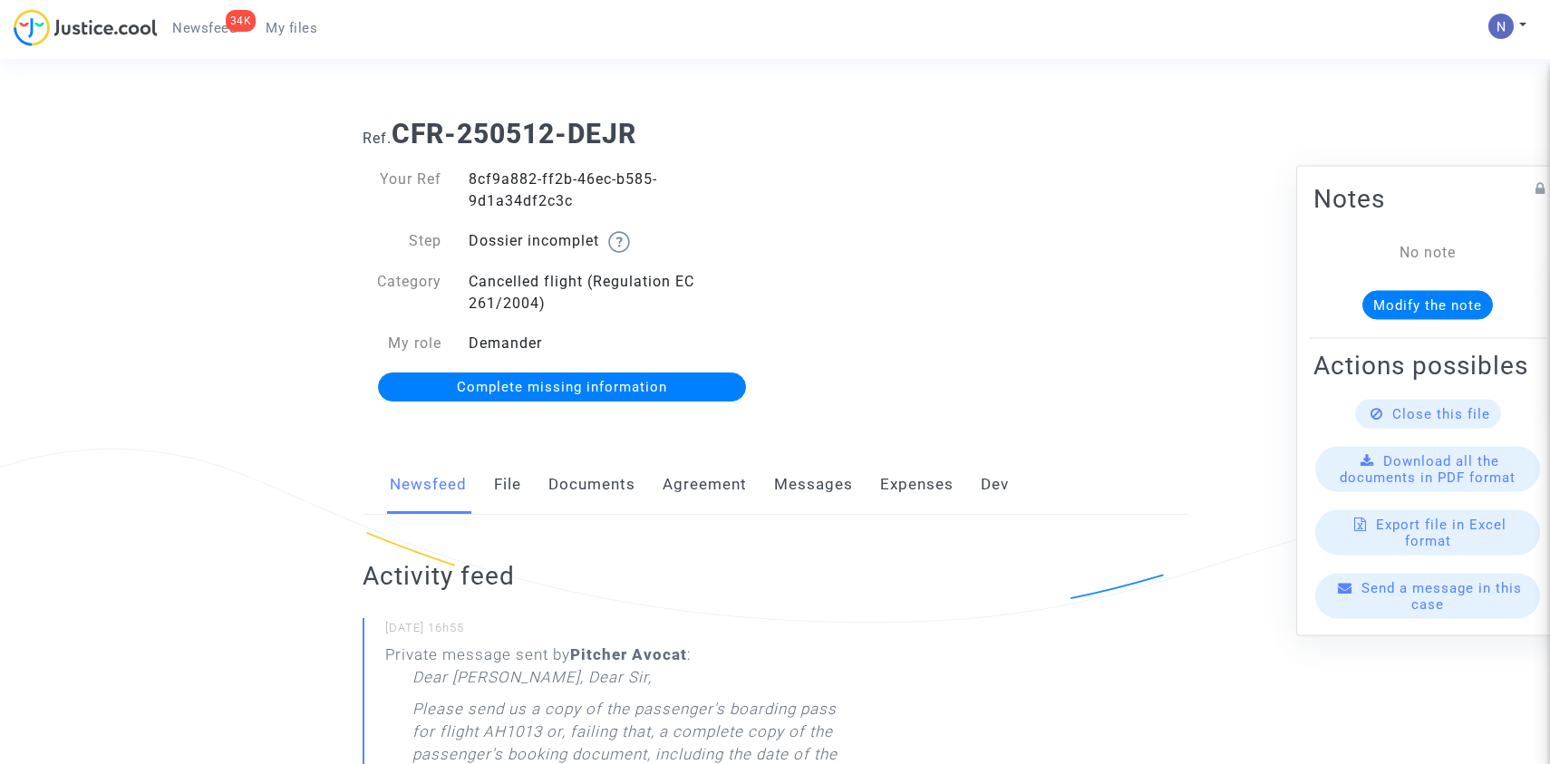
click at [682, 390] on link "Complete missing information" at bounding box center [562, 387] width 369 height 29
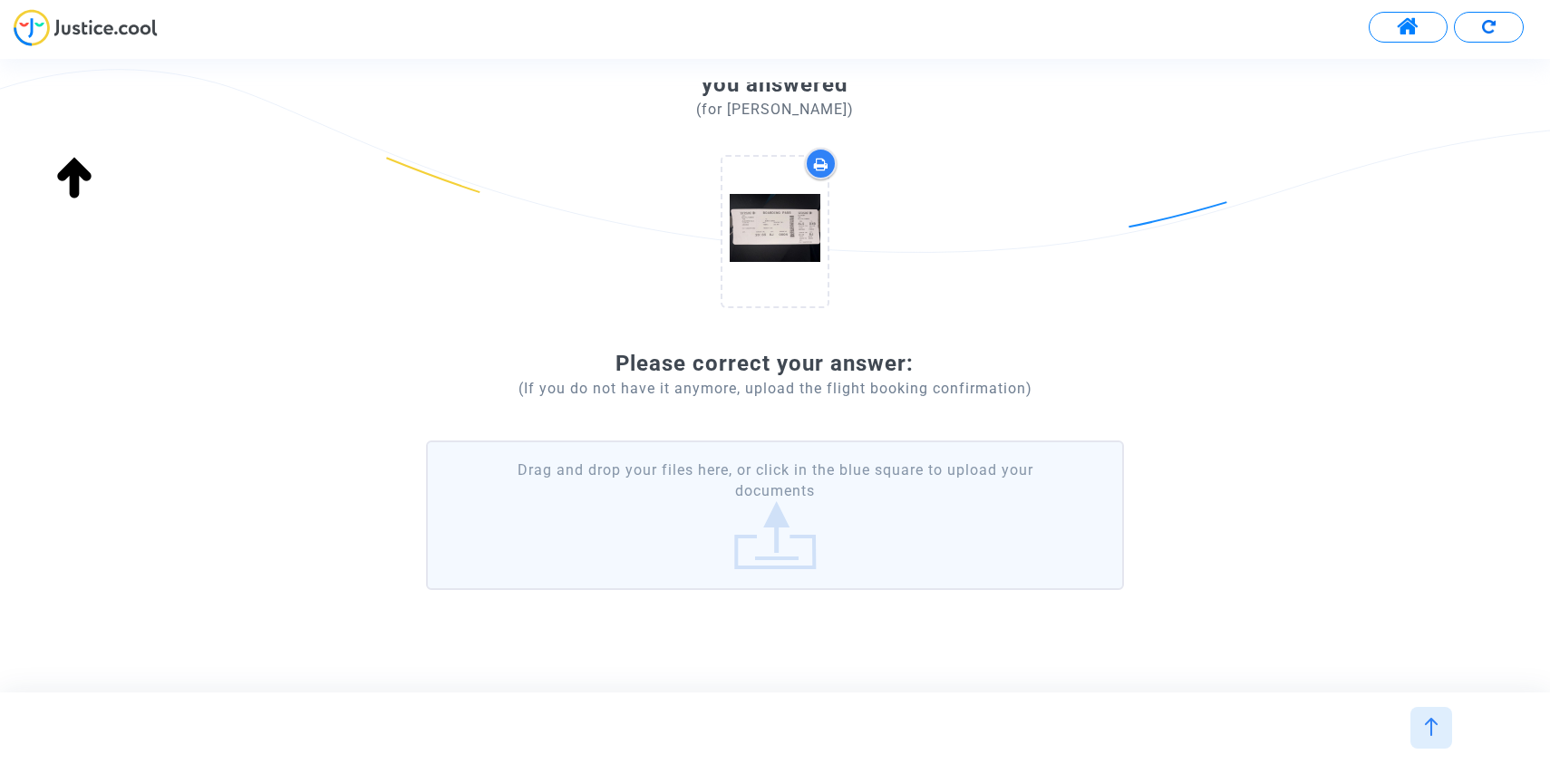
scroll to position [177, 0]
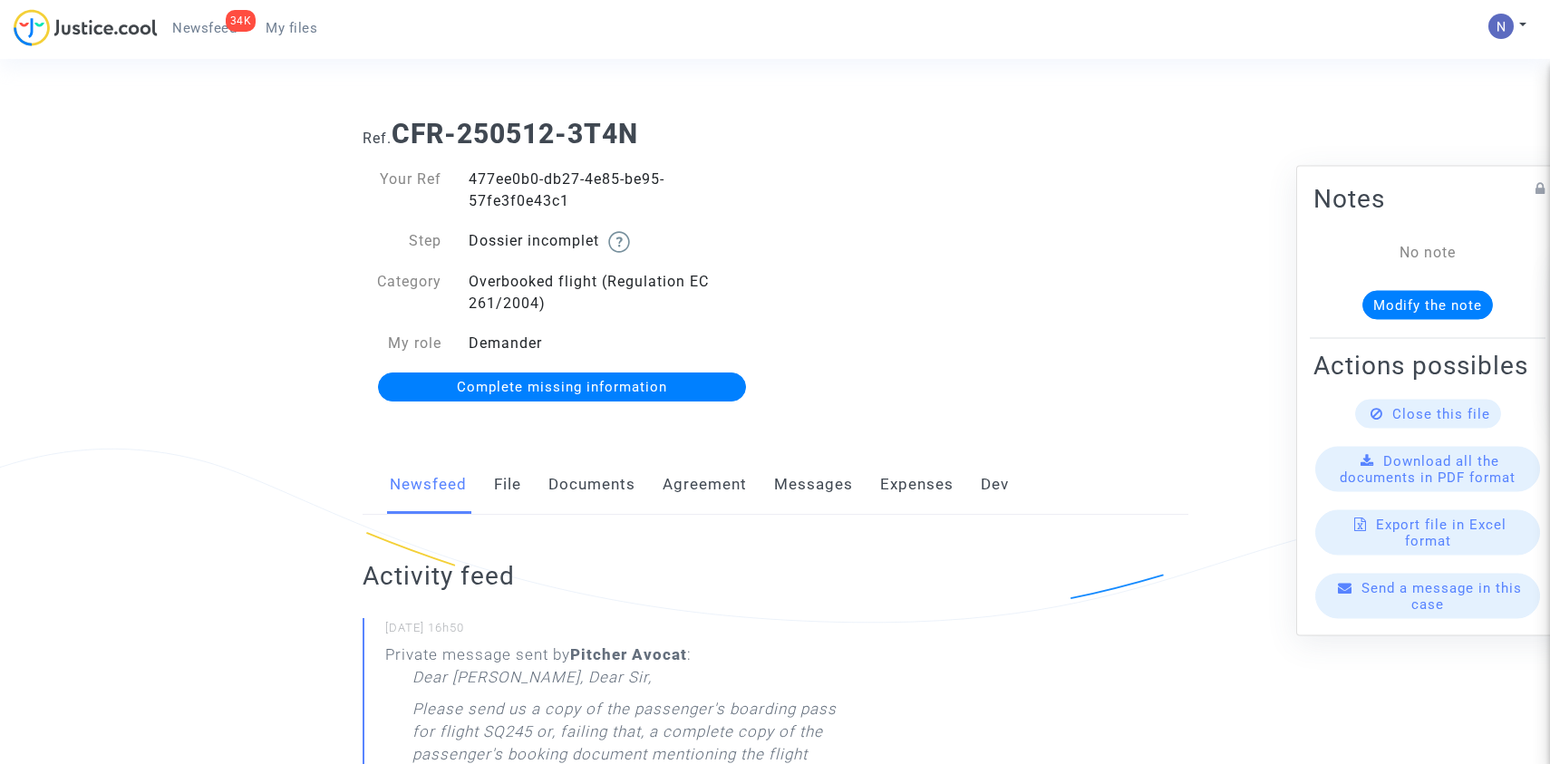
click at [688, 387] on link "Complete missing information" at bounding box center [562, 387] width 369 height 29
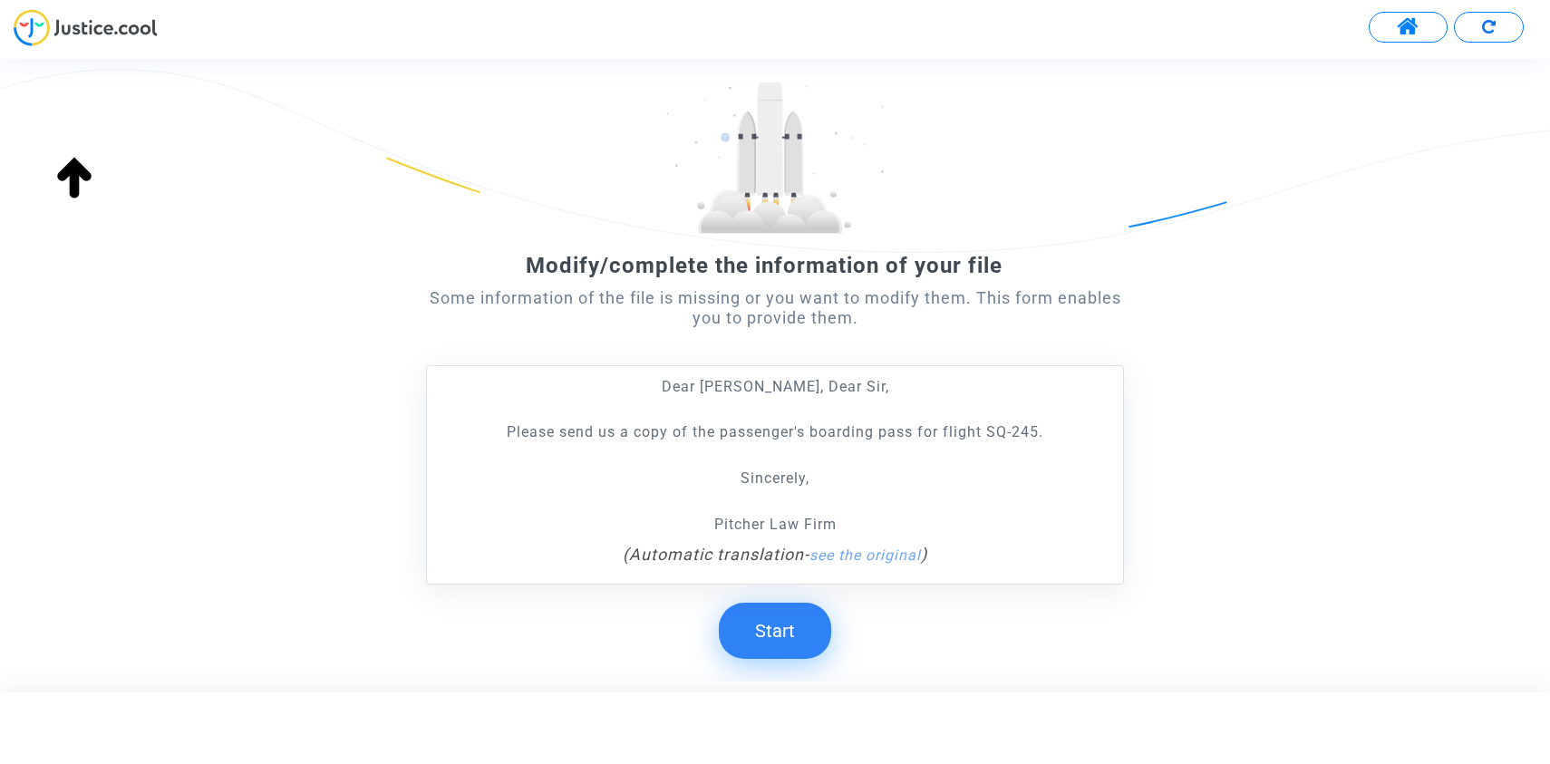
scroll to position [106, 0]
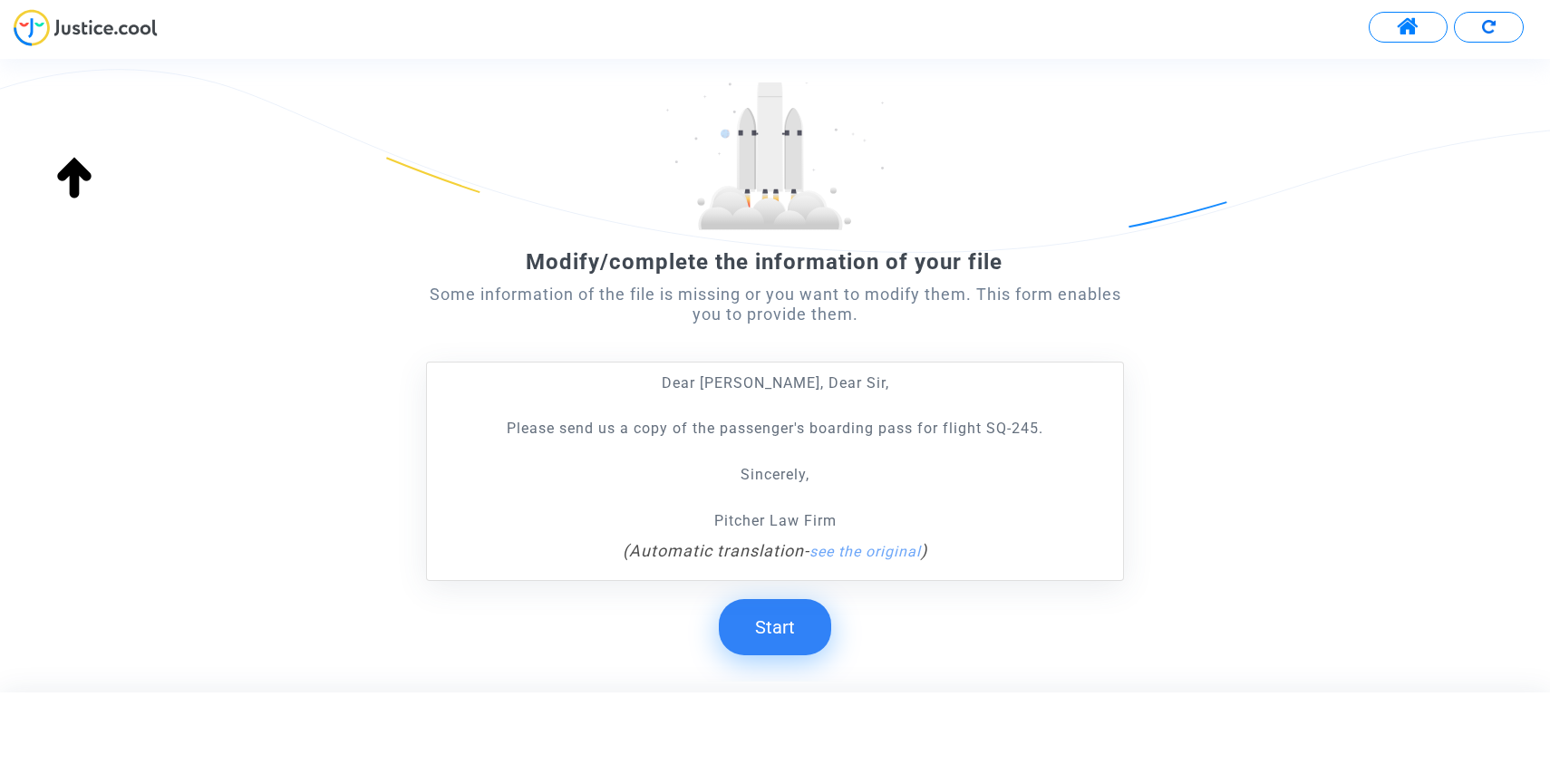
click at [758, 606] on button "Start" at bounding box center [775, 627] width 112 height 56
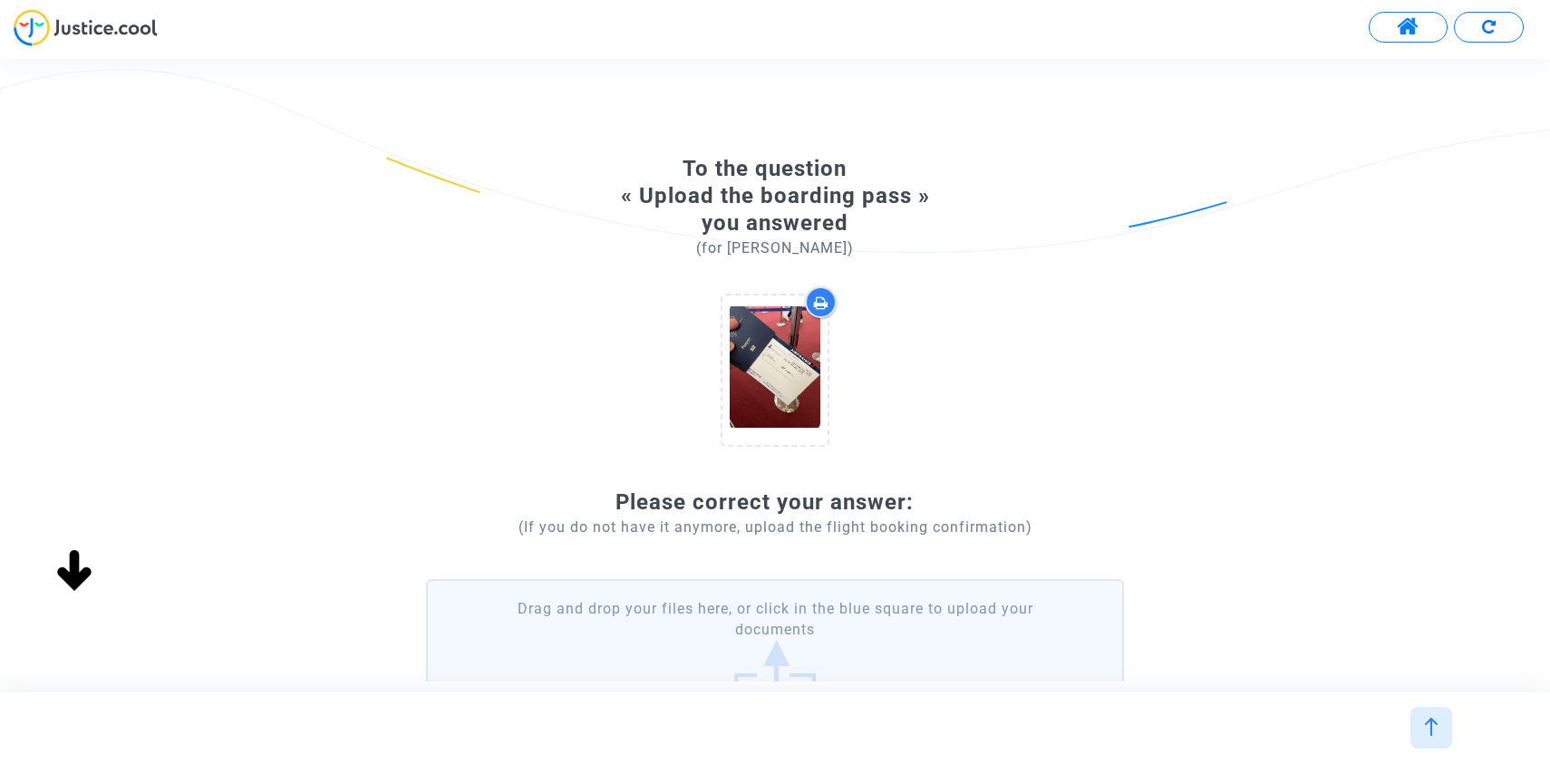
click at [722, 612] on label "Drag and drop your files here, or click in the blue square to upload your docum…" at bounding box center [775, 654] width 698 height 150
click at [0, 0] on input "Drag and drop your files here, or click in the blue square to upload your docum…" at bounding box center [0, 0] width 0 height 0
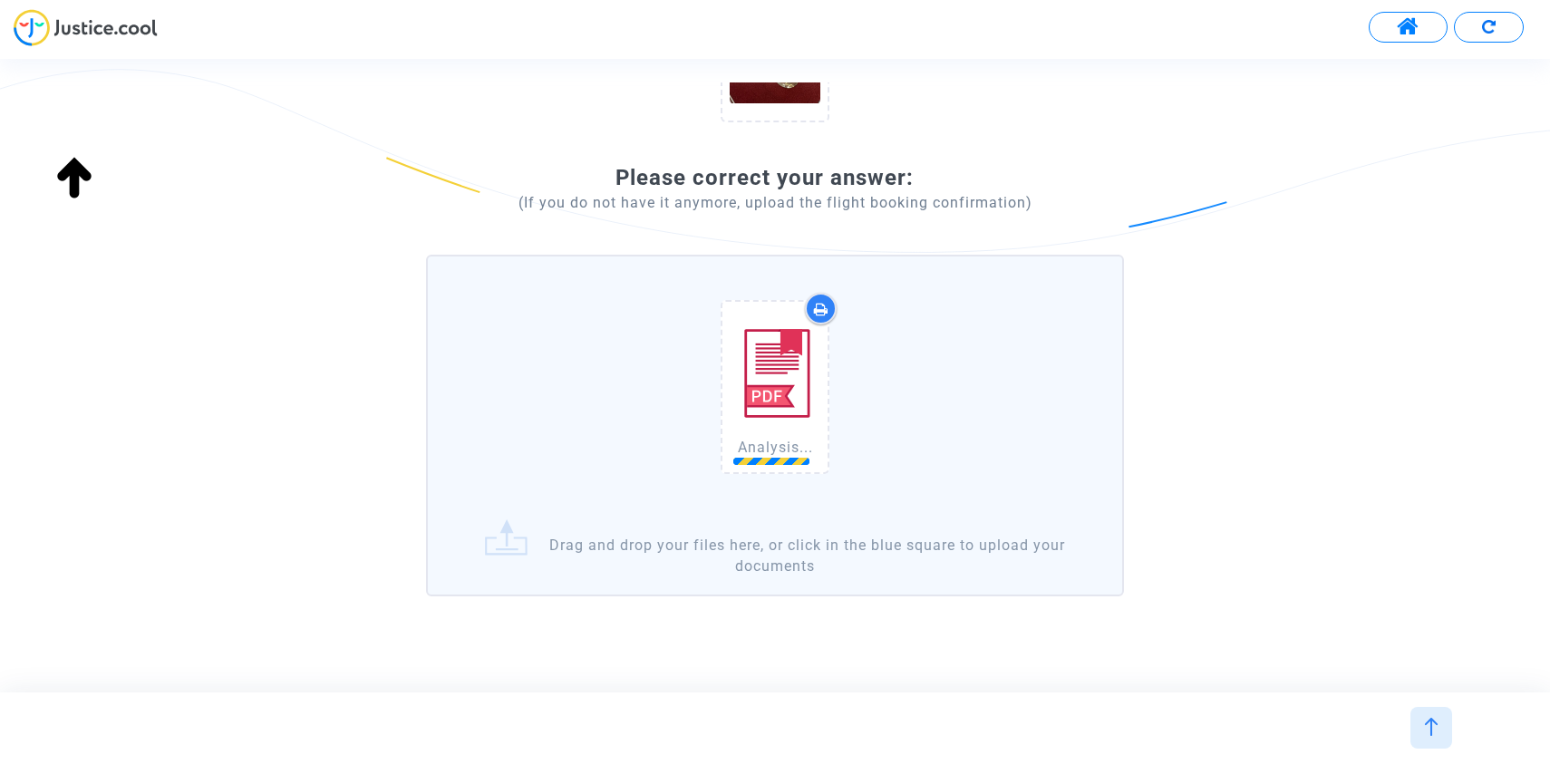
scroll to position [369, 0]
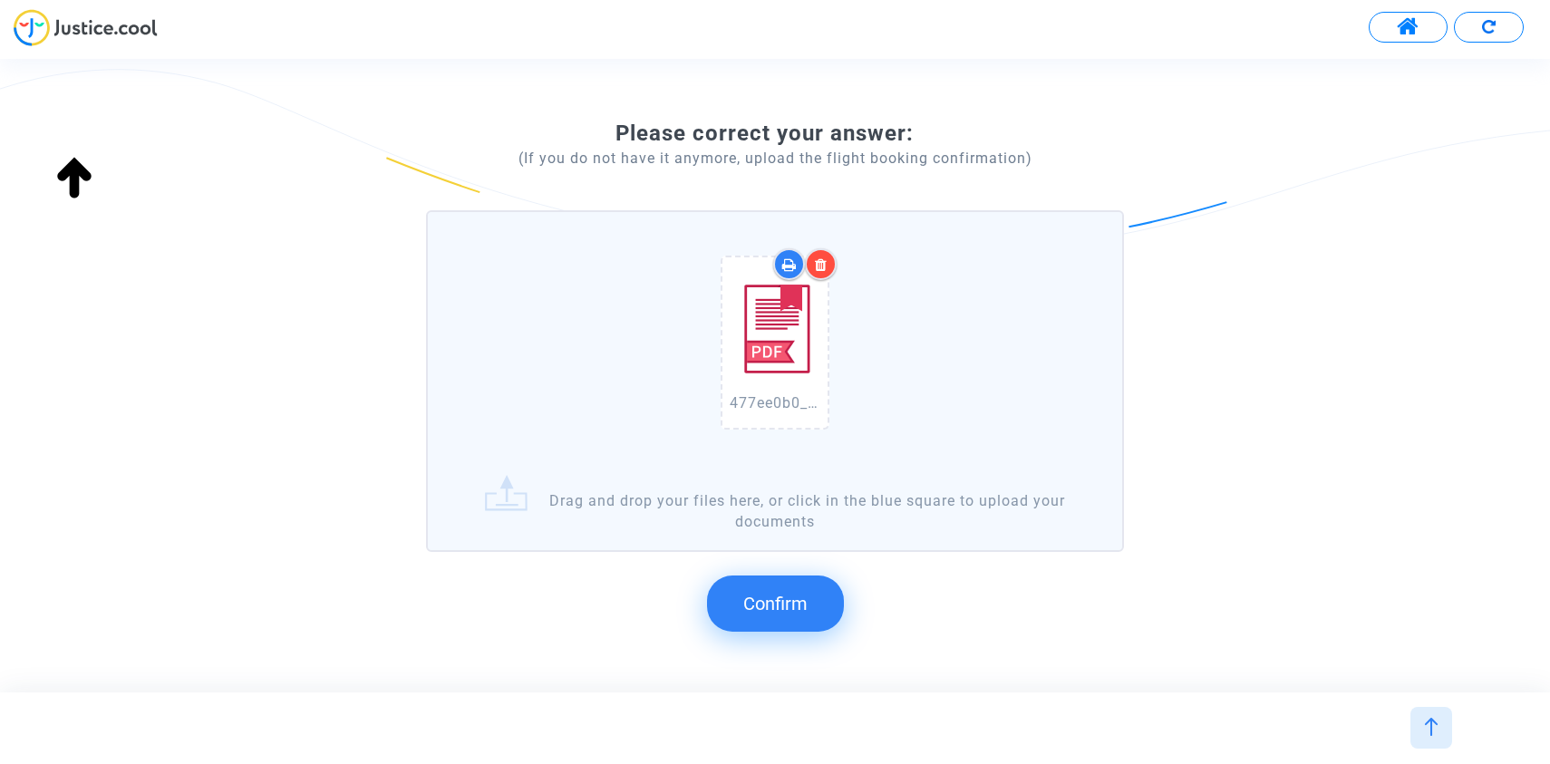
click at [779, 622] on button "Confirm" at bounding box center [775, 604] width 137 height 56
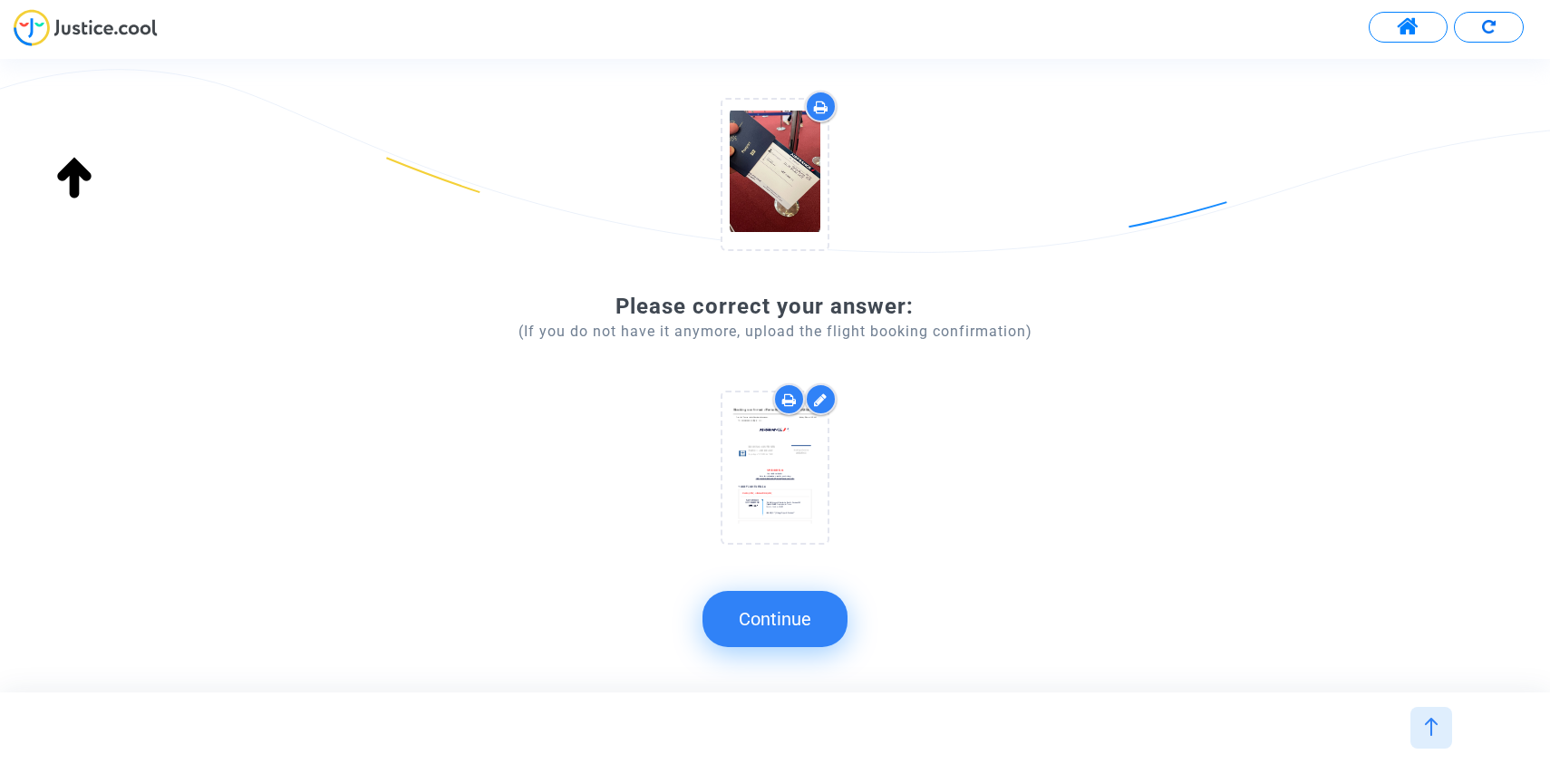
scroll to position [196, 0]
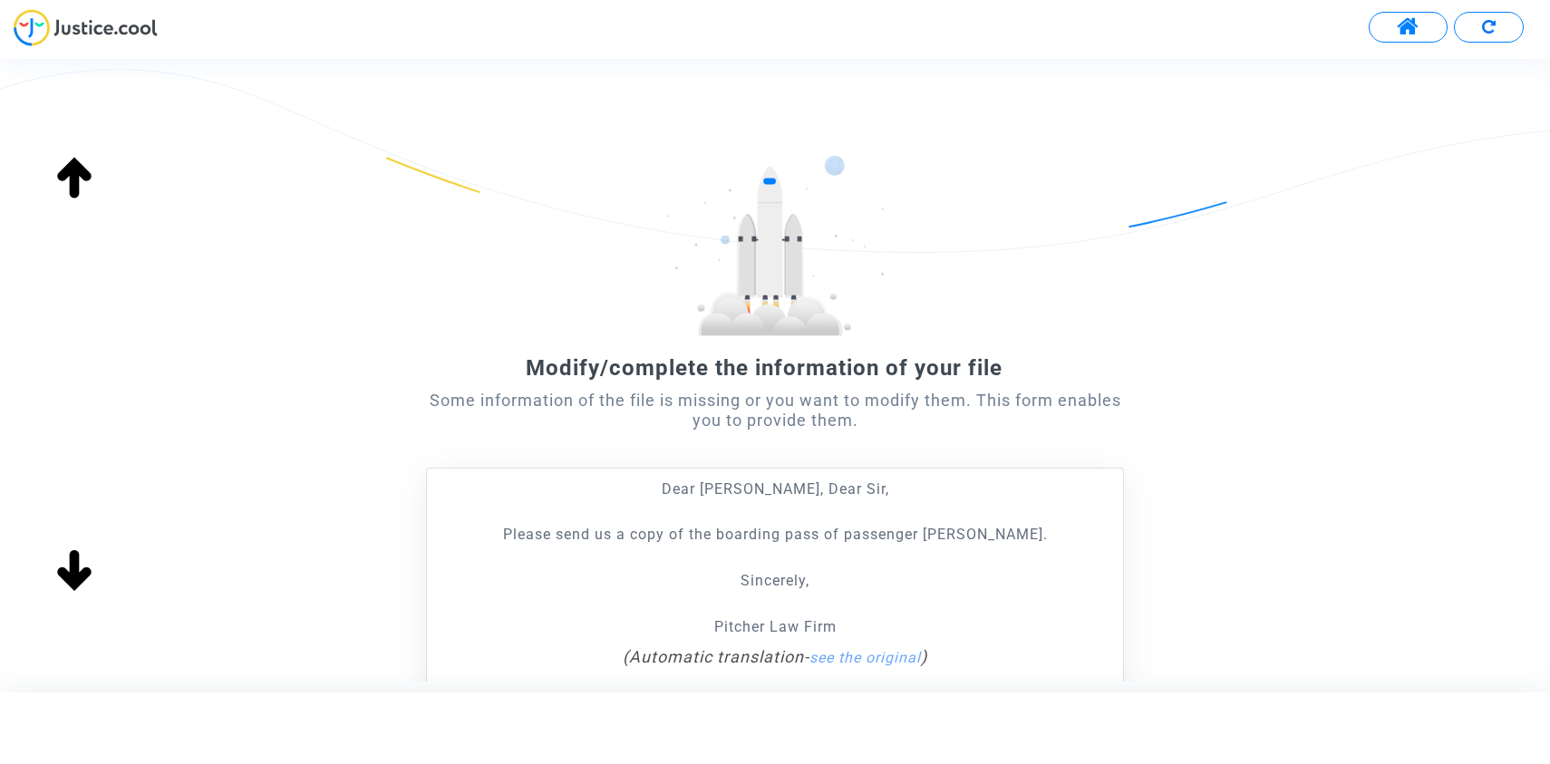
scroll to position [205, 0]
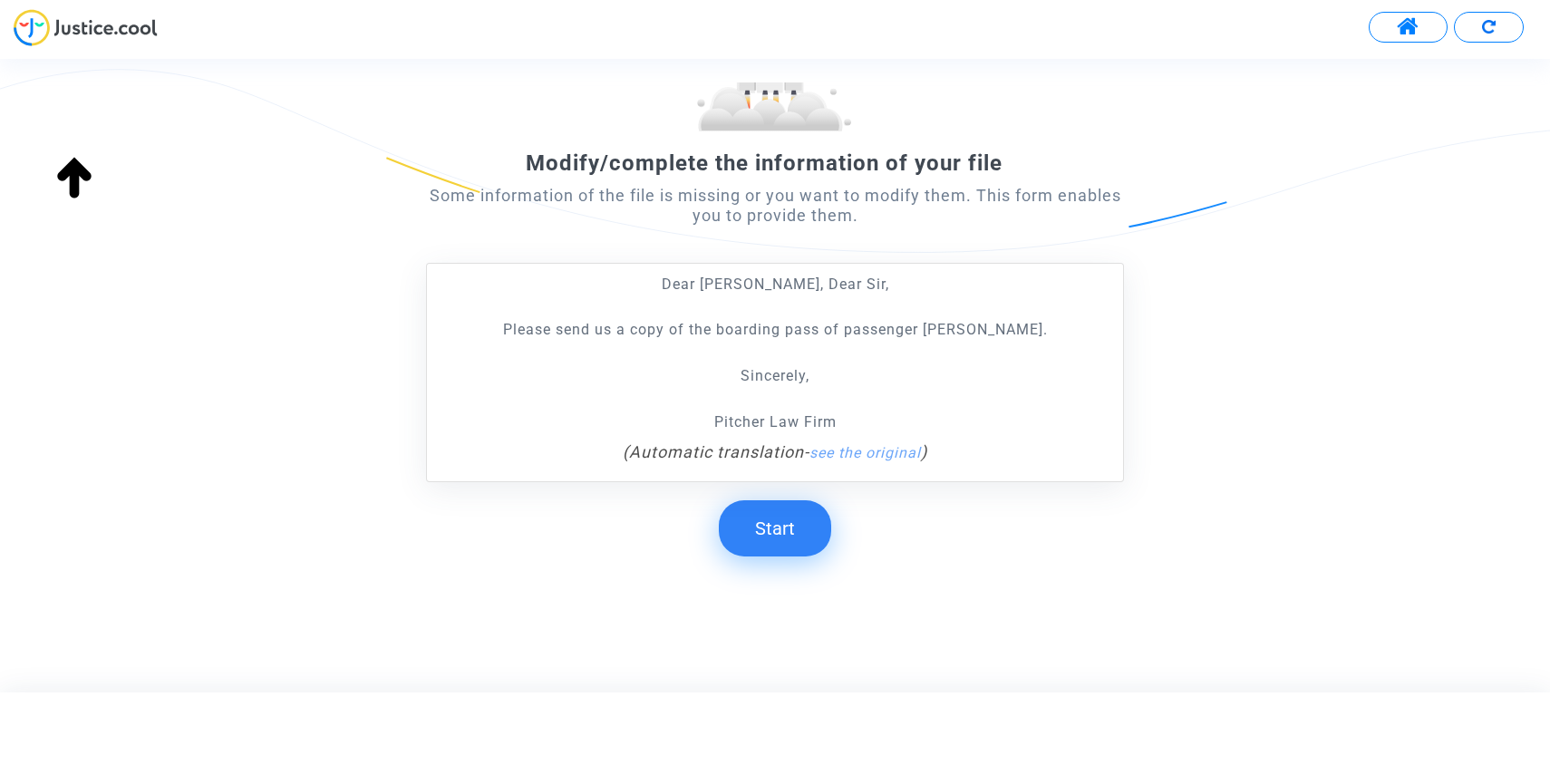
click at [801, 520] on button "Start" at bounding box center [775, 528] width 112 height 56
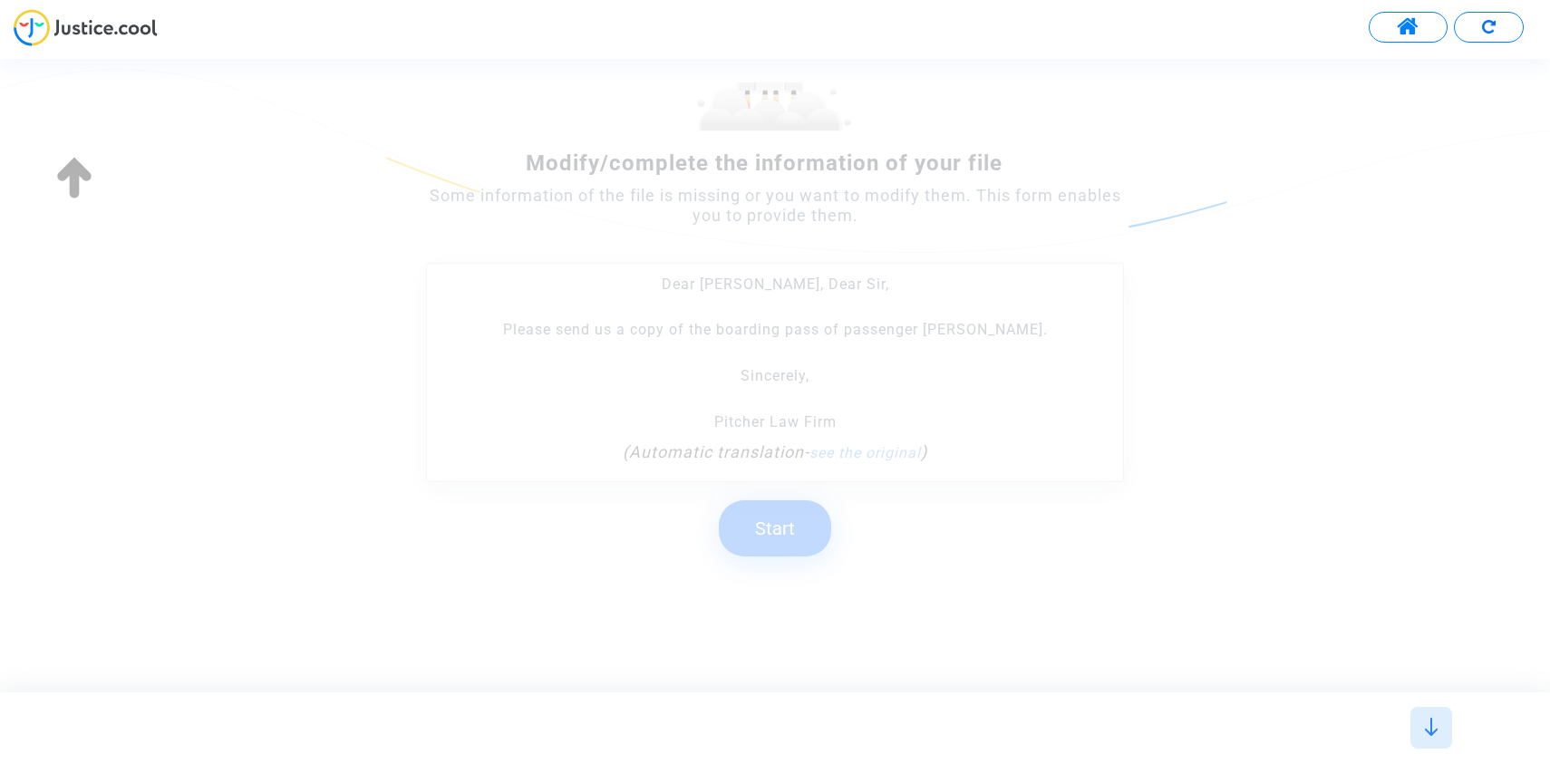
click at [788, 523] on button "Start" at bounding box center [775, 528] width 112 height 56
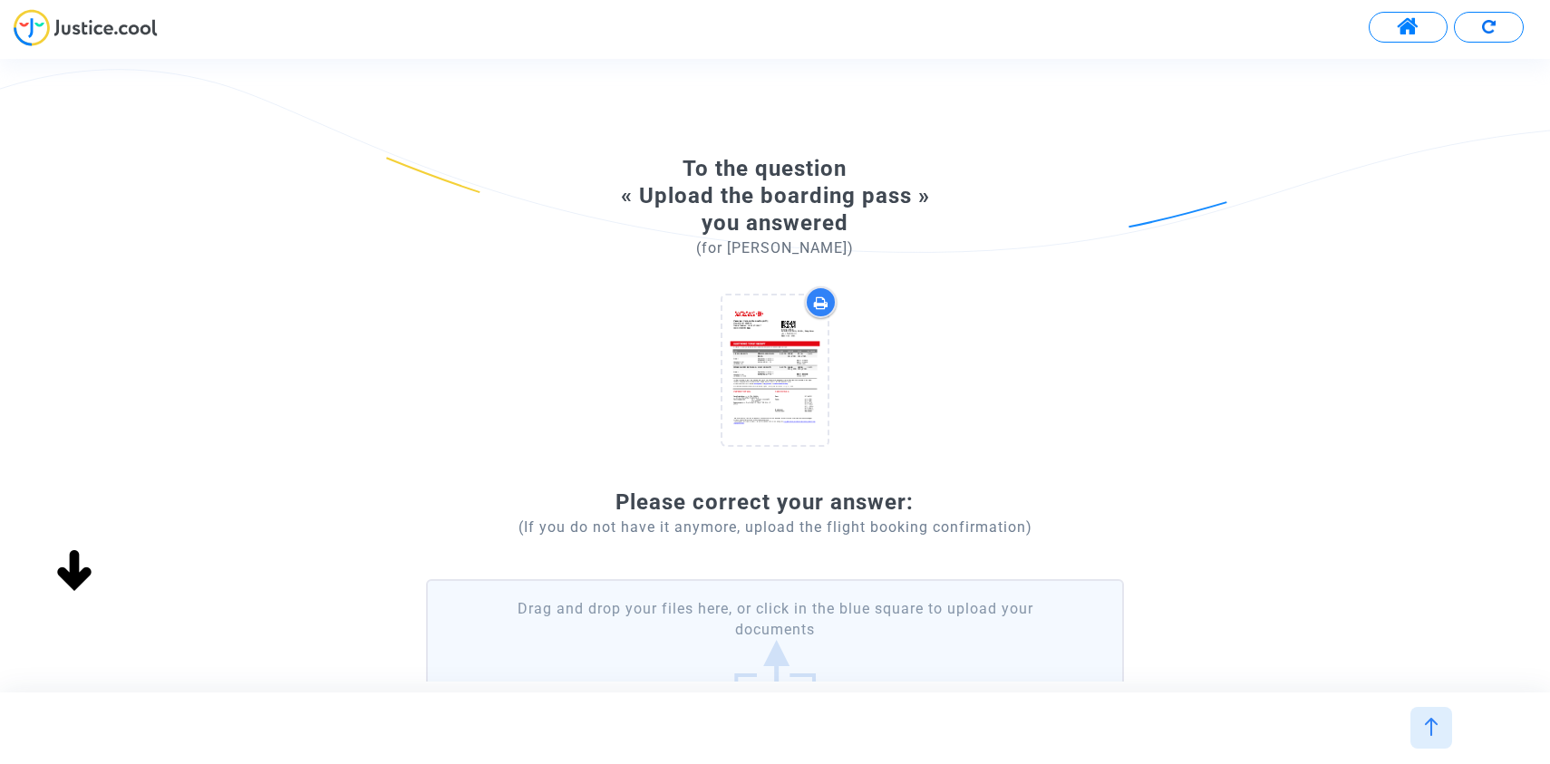
click at [762, 629] on label "Drag and drop your files here, or click in the blue square to upload your docum…" at bounding box center [775, 654] width 698 height 150
click at [0, 0] on input "Drag and drop your files here, or click in the blue square to upload your docum…" at bounding box center [0, 0] width 0 height 0
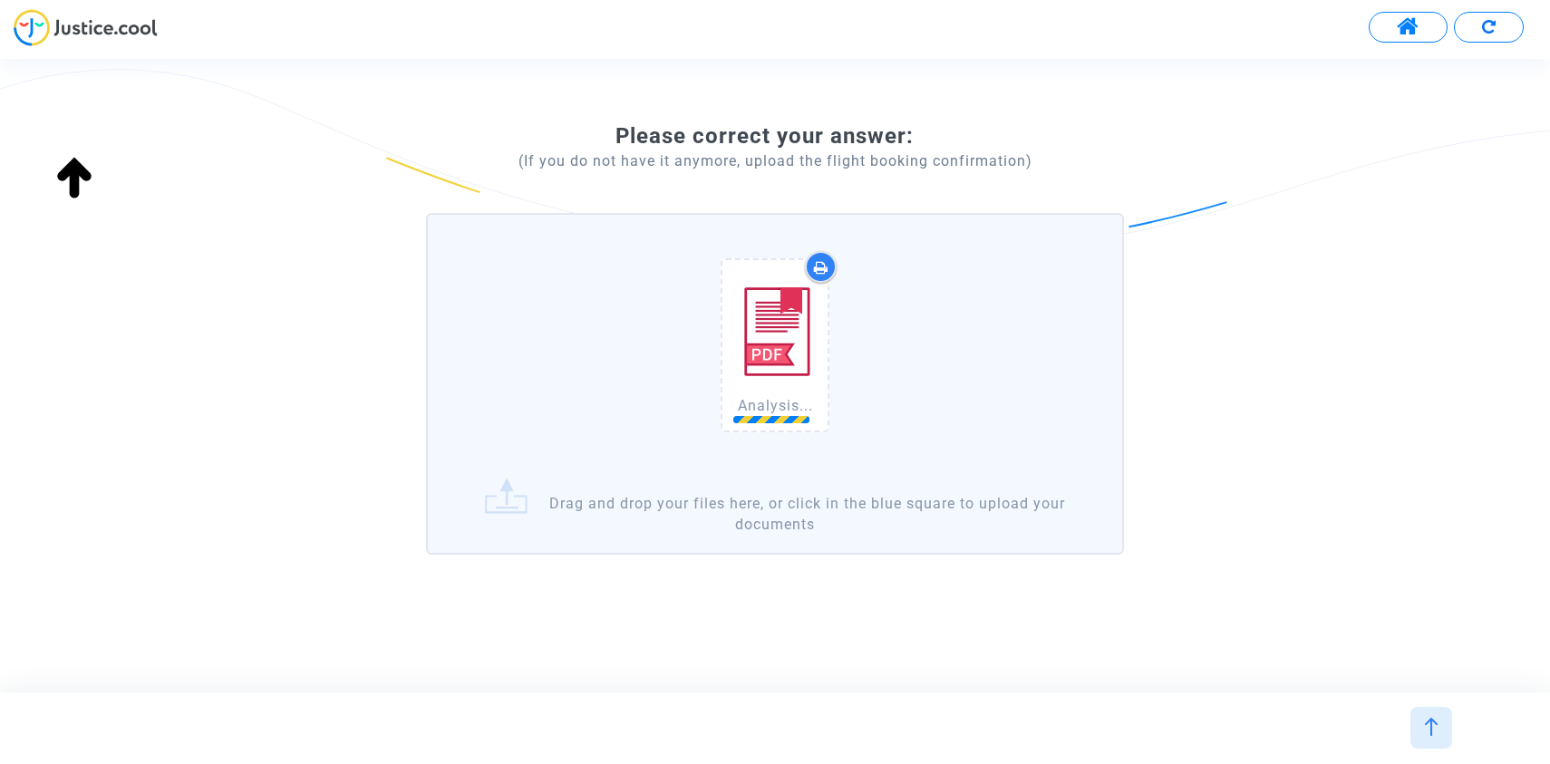
scroll to position [369, 0]
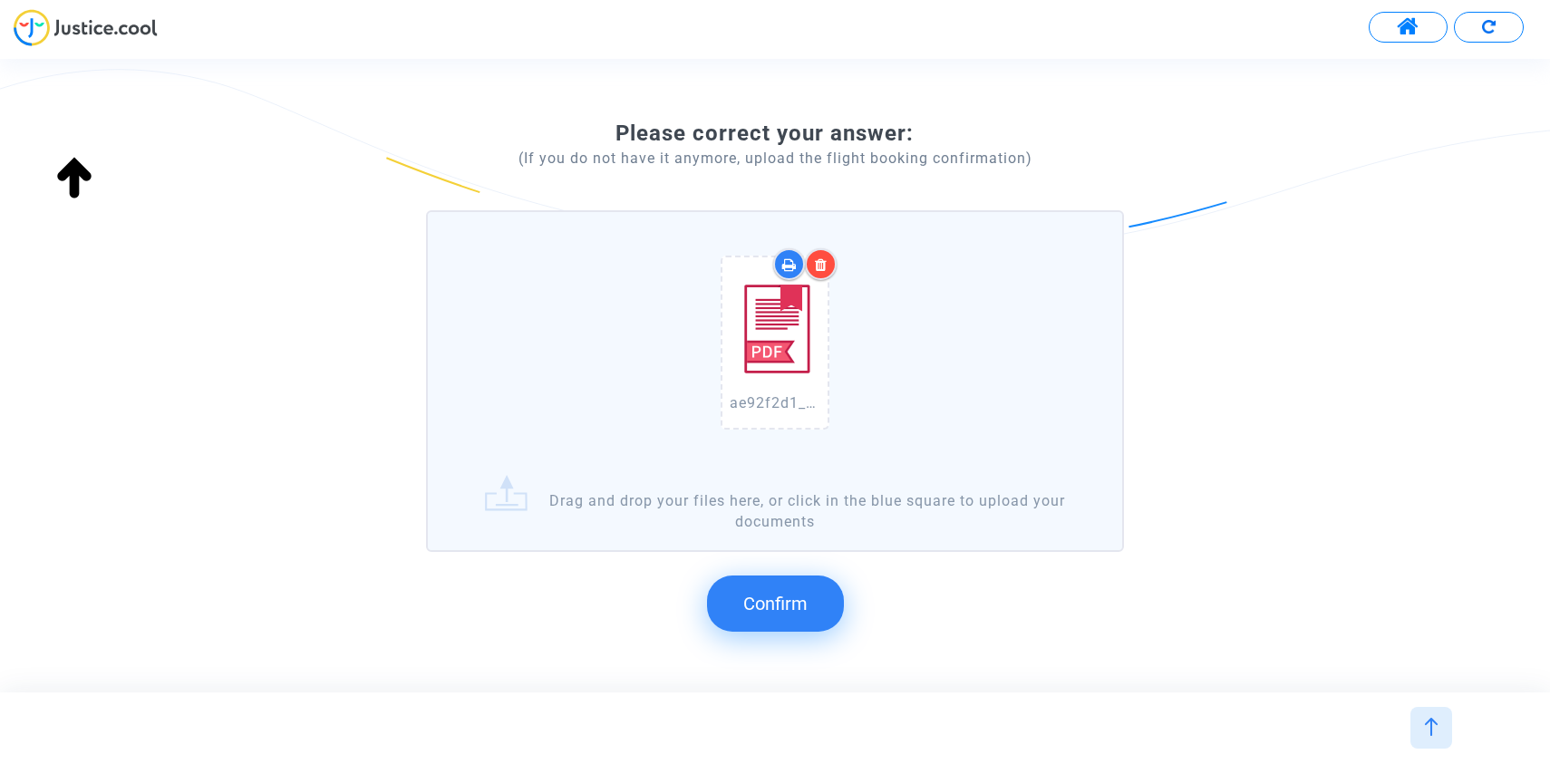
click at [797, 626] on button "Confirm" at bounding box center [775, 604] width 137 height 56
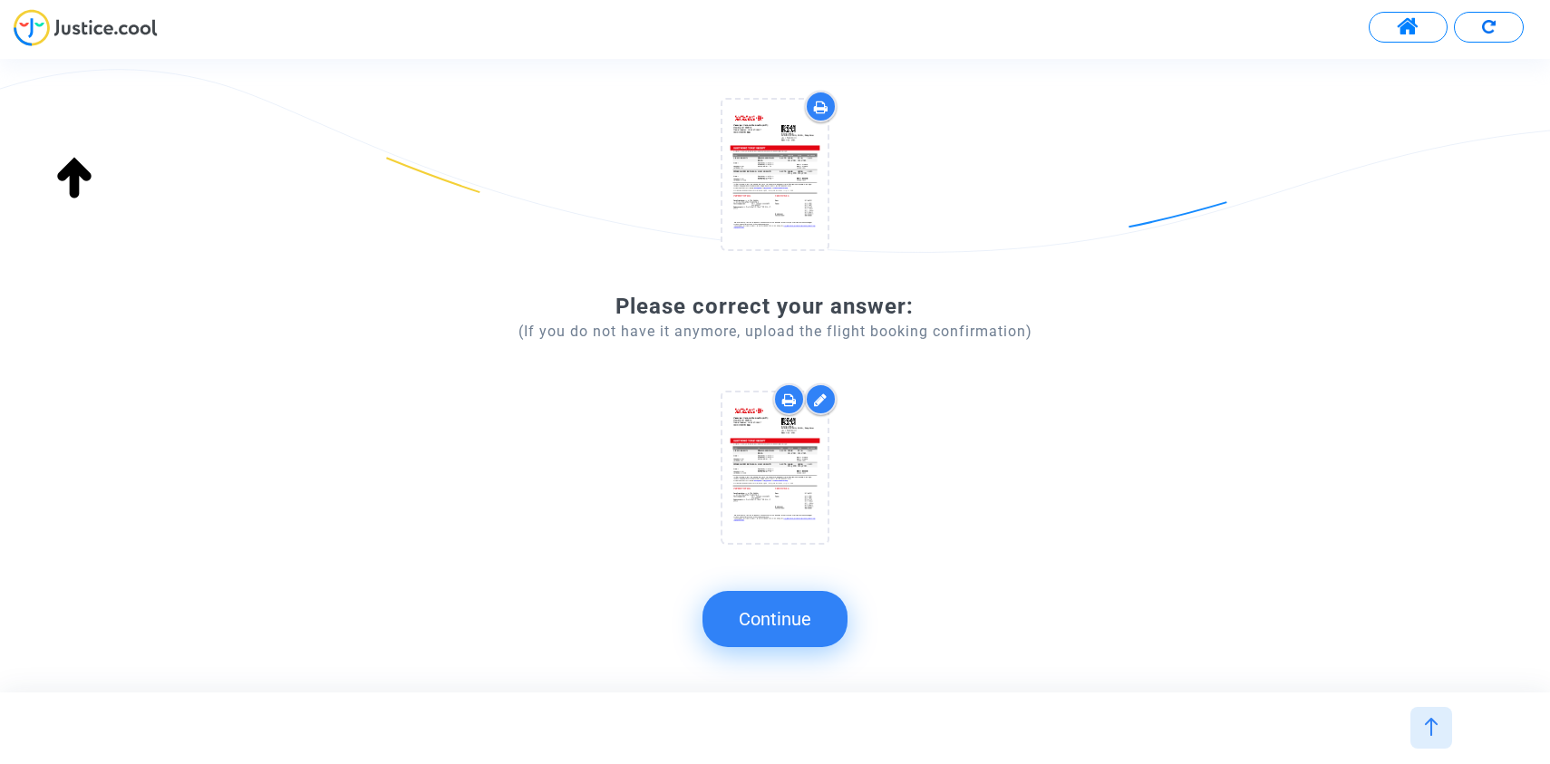
scroll to position [196, 0]
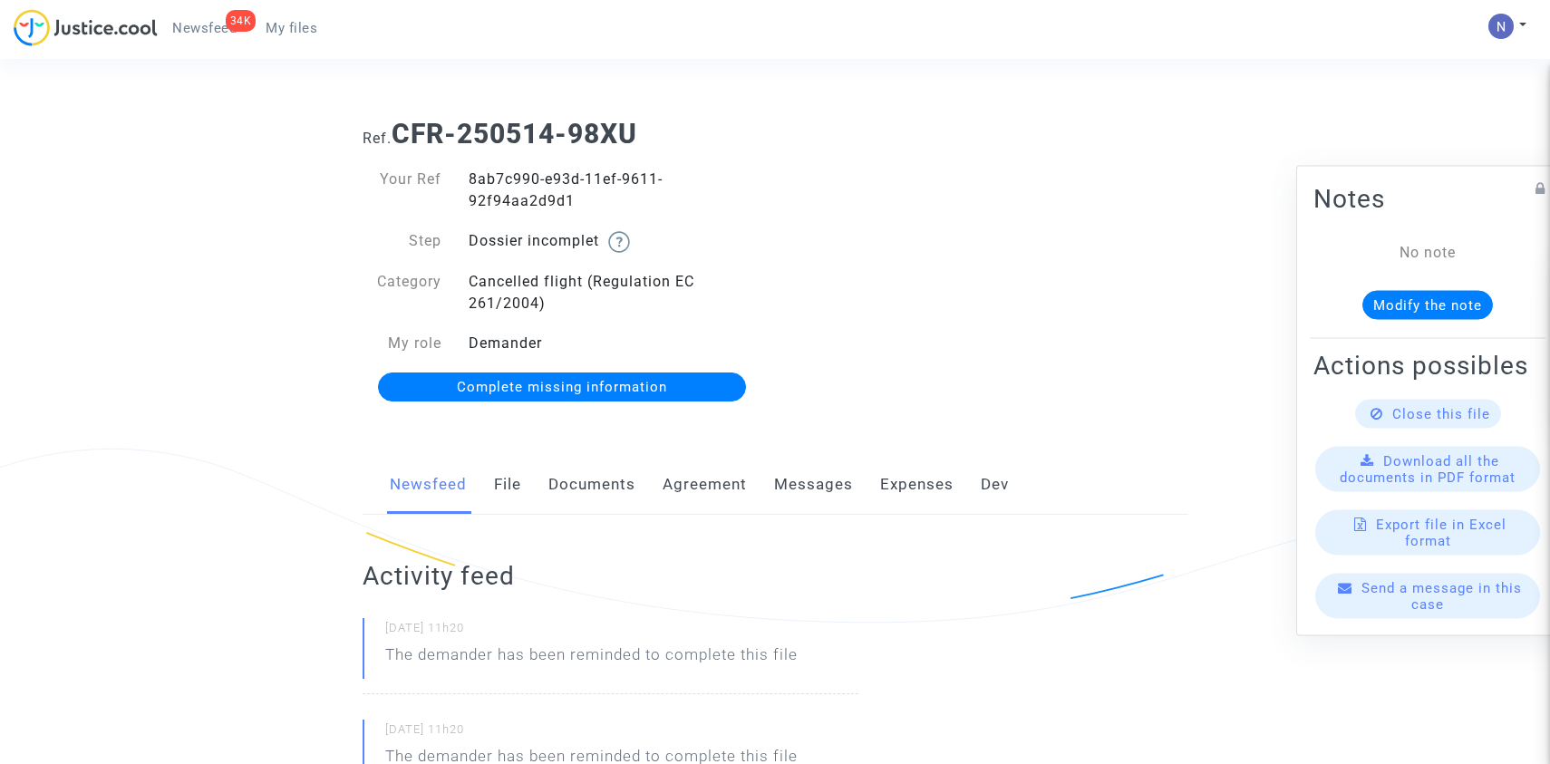
click at [690, 401] on link "Complete missing information" at bounding box center [562, 387] width 369 height 29
click at [545, 400] on link "Complete missing information" at bounding box center [562, 387] width 369 height 29
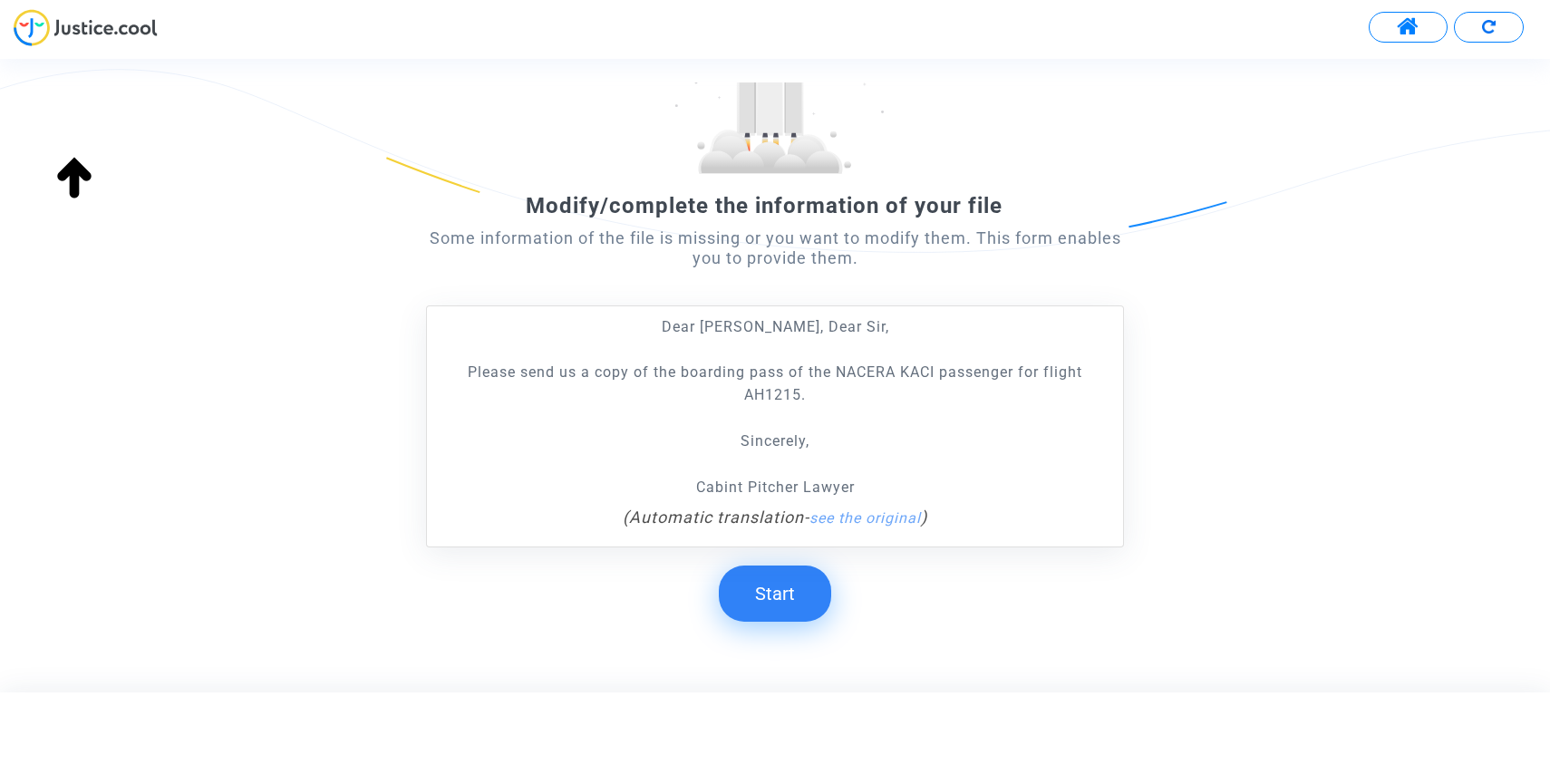
scroll to position [228, 0]
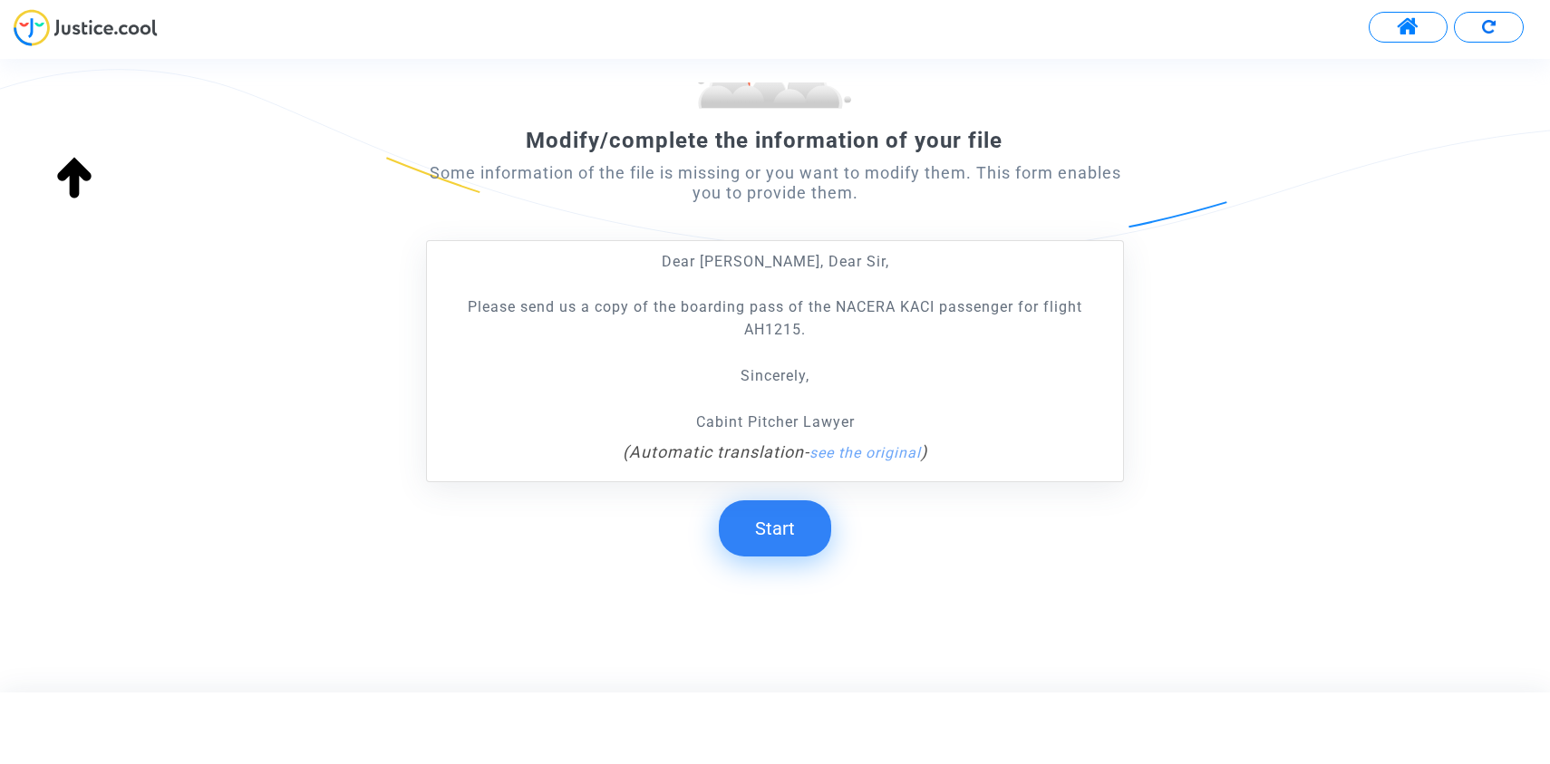
click at [729, 549] on button "Start" at bounding box center [775, 528] width 112 height 56
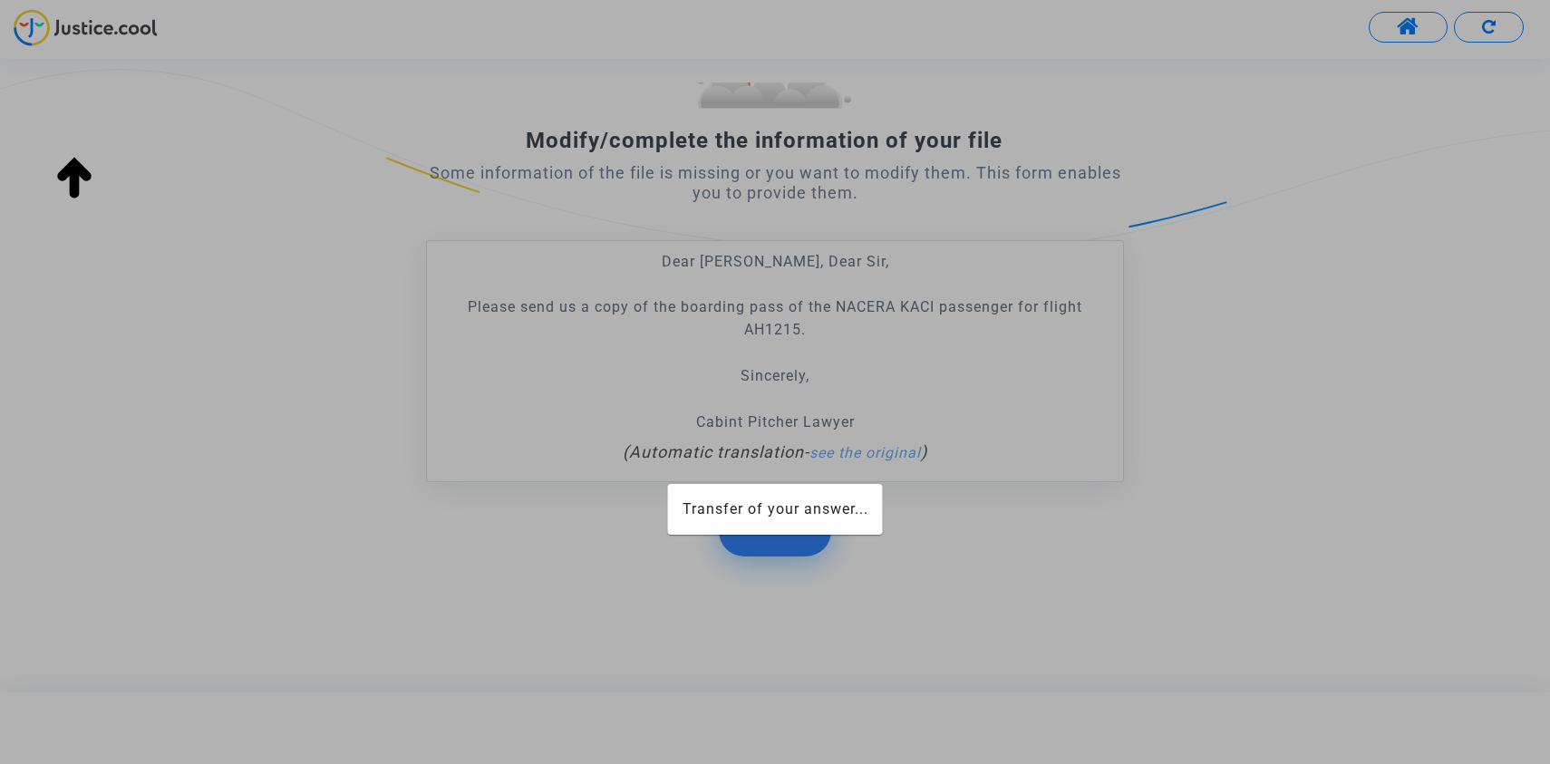
click at [775, 539] on div at bounding box center [775, 382] width 1550 height 764
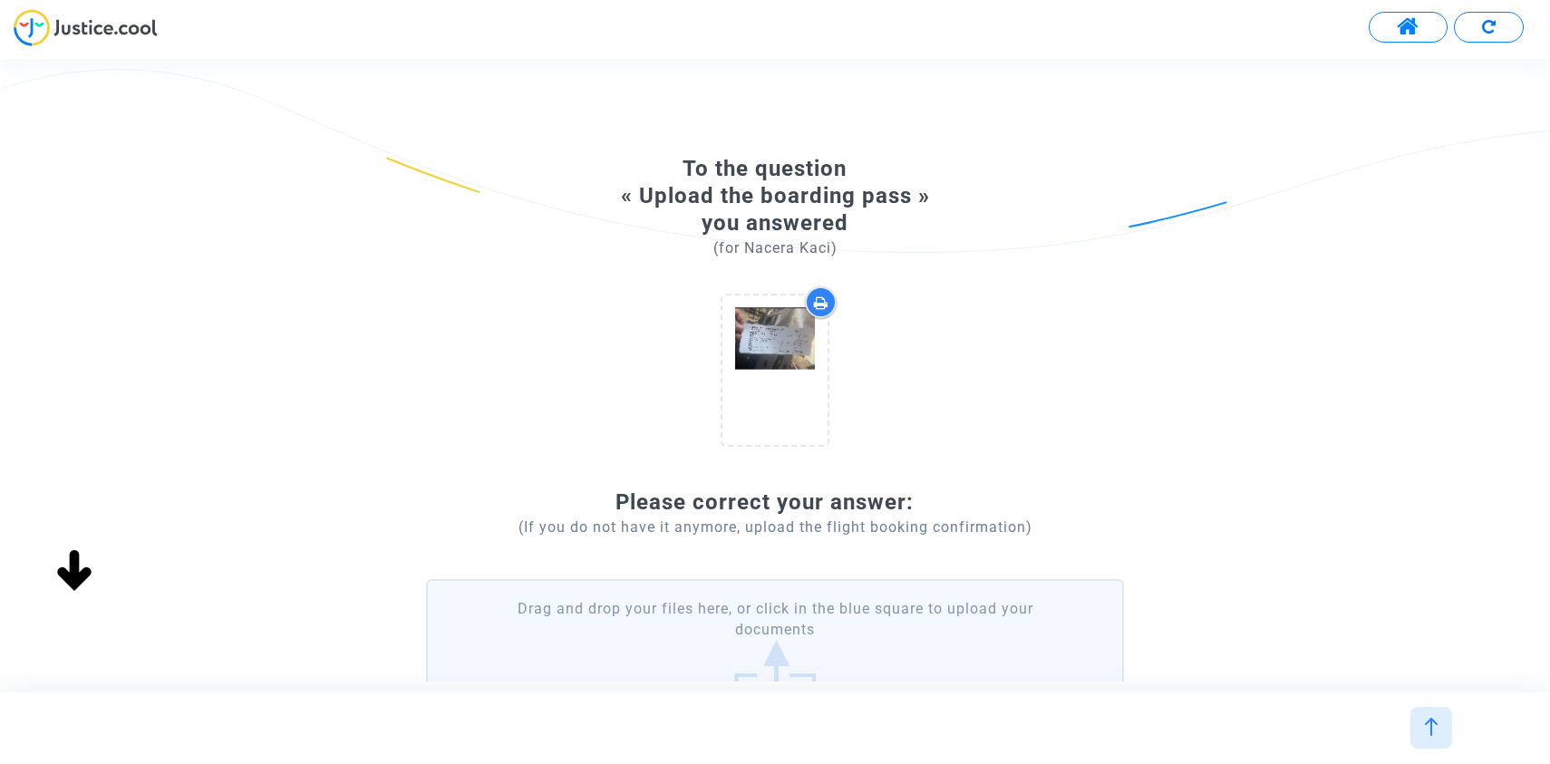
click at [807, 515] on div "To the question « Upload the boarding pass » you answered (for Nacera Kaci) Ple…" at bounding box center [775, 375] width 1550 height 613
click at [808, 593] on label "Drag and drop your files here, or click in the blue square to upload your docum…" at bounding box center [775, 654] width 698 height 150
click at [0, 0] on input "Drag and drop your files here, or click in the blue square to upload your docum…" at bounding box center [0, 0] width 0 height 0
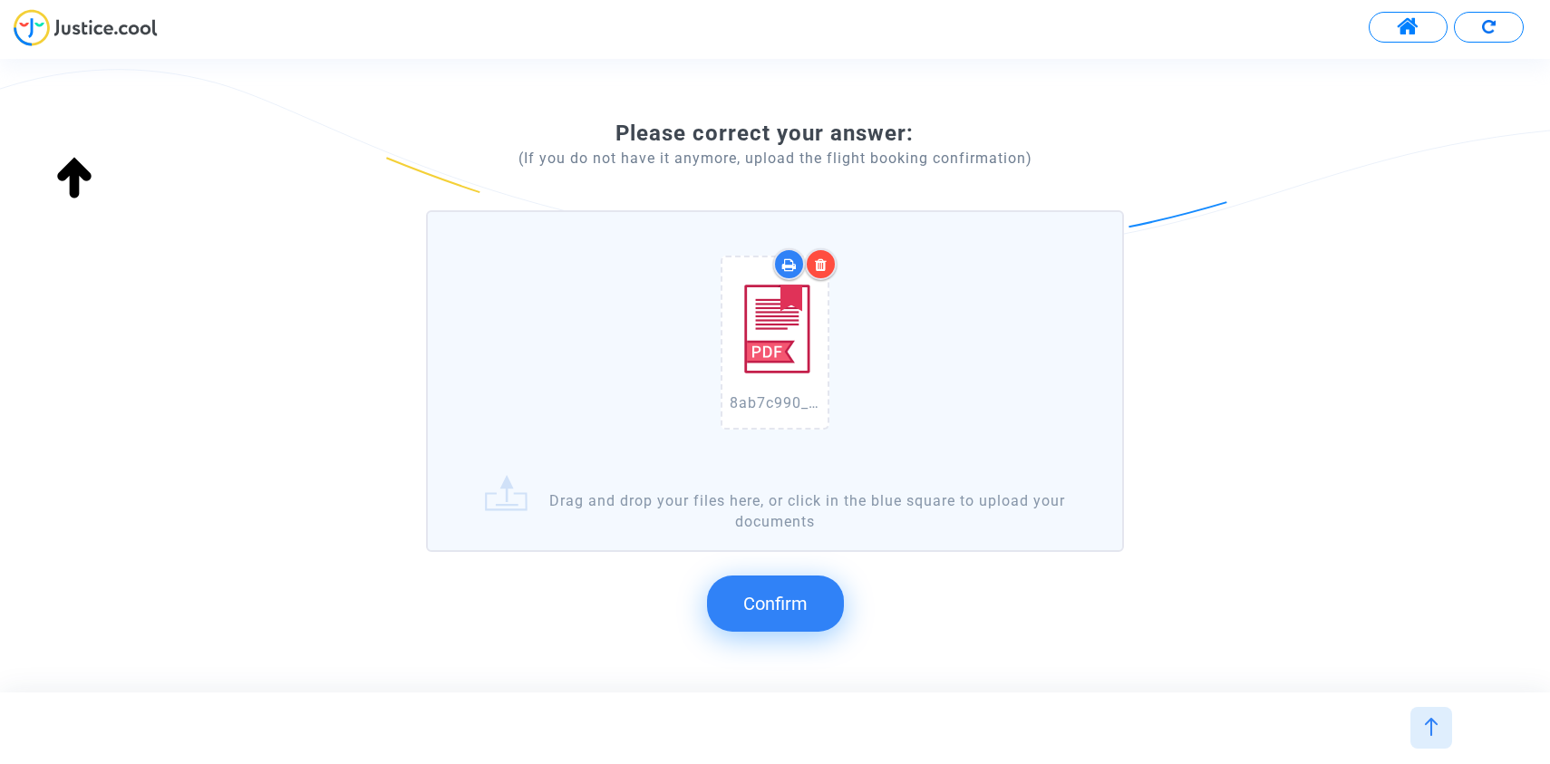
click at [801, 579] on button "Confirm" at bounding box center [775, 604] width 137 height 56
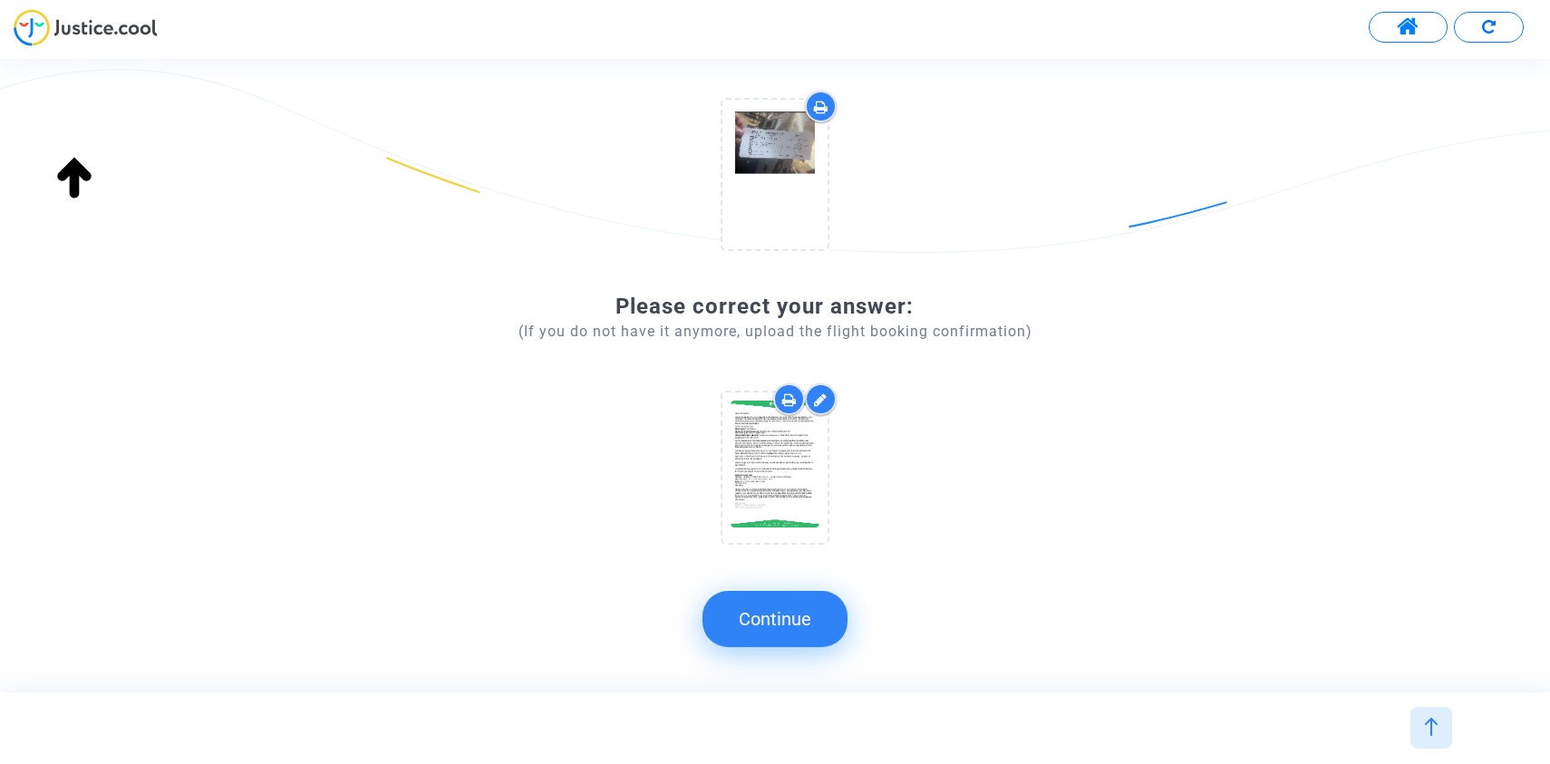
click at [776, 607] on button "Continue" at bounding box center [775, 619] width 145 height 56
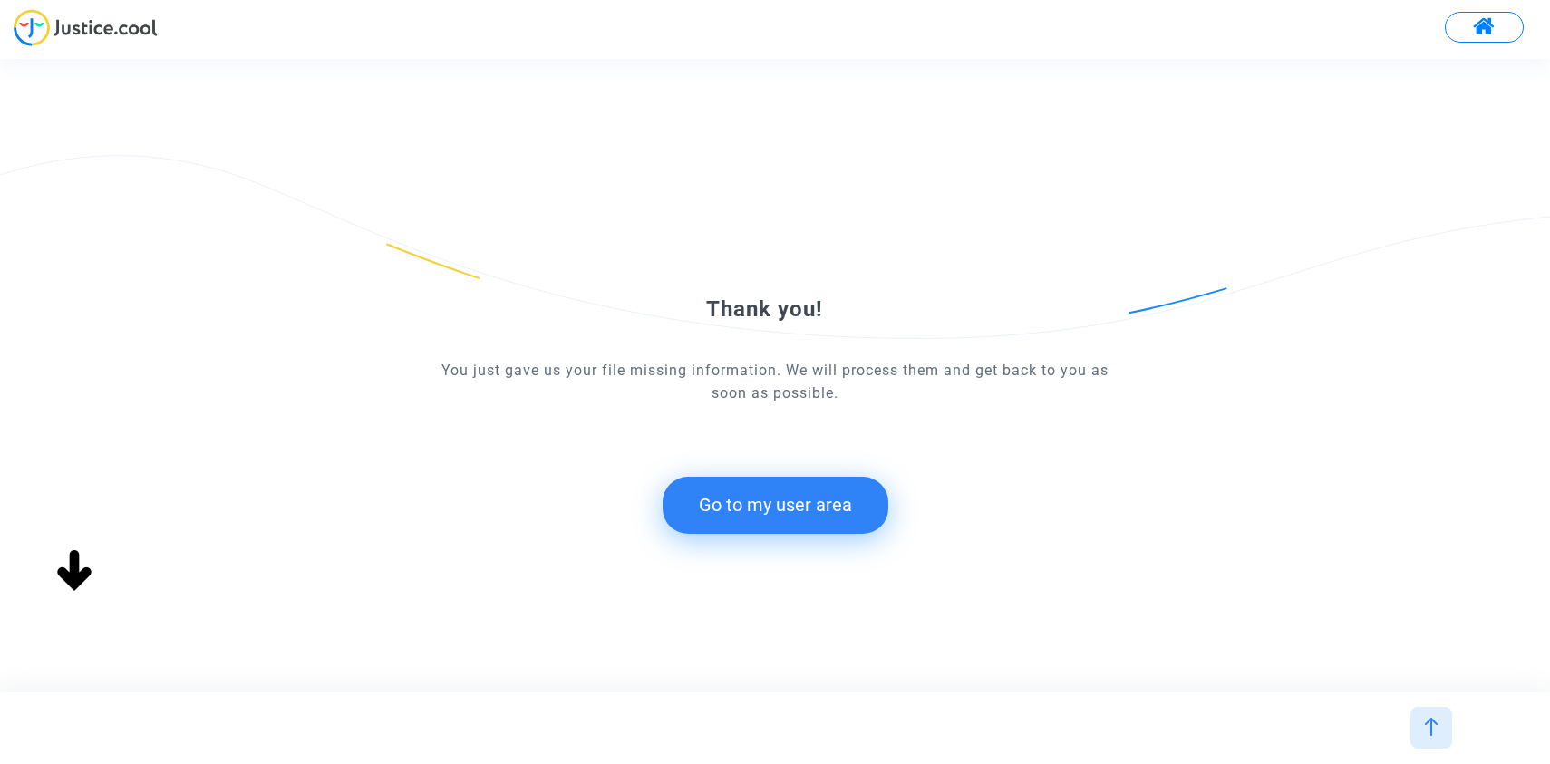
scroll to position [0, 0]
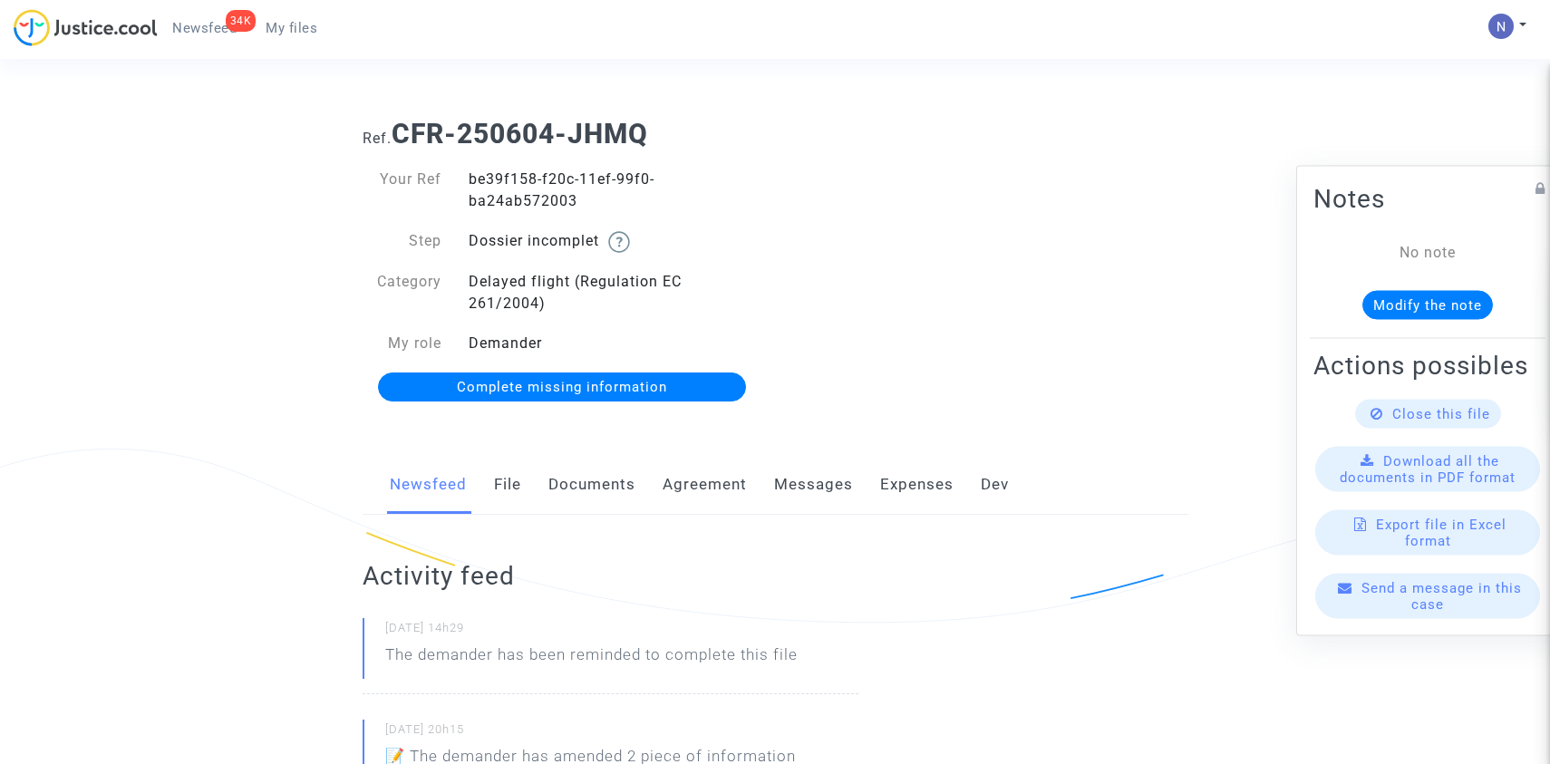
click at [589, 374] on link "Complete missing information" at bounding box center [562, 387] width 369 height 29
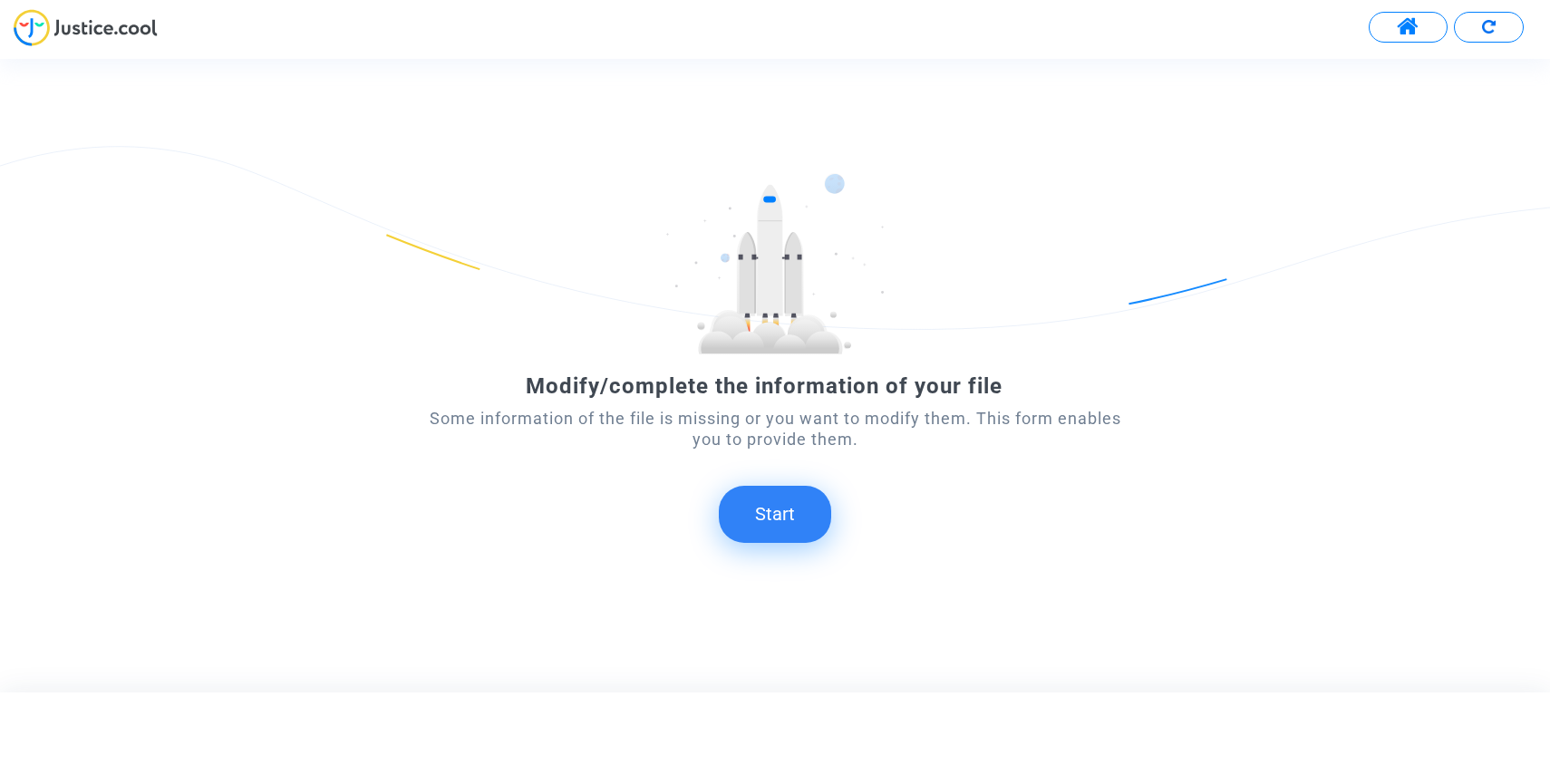
click at [780, 539] on button "Start" at bounding box center [775, 514] width 112 height 56
click at [793, 495] on button "Start" at bounding box center [775, 514] width 112 height 56
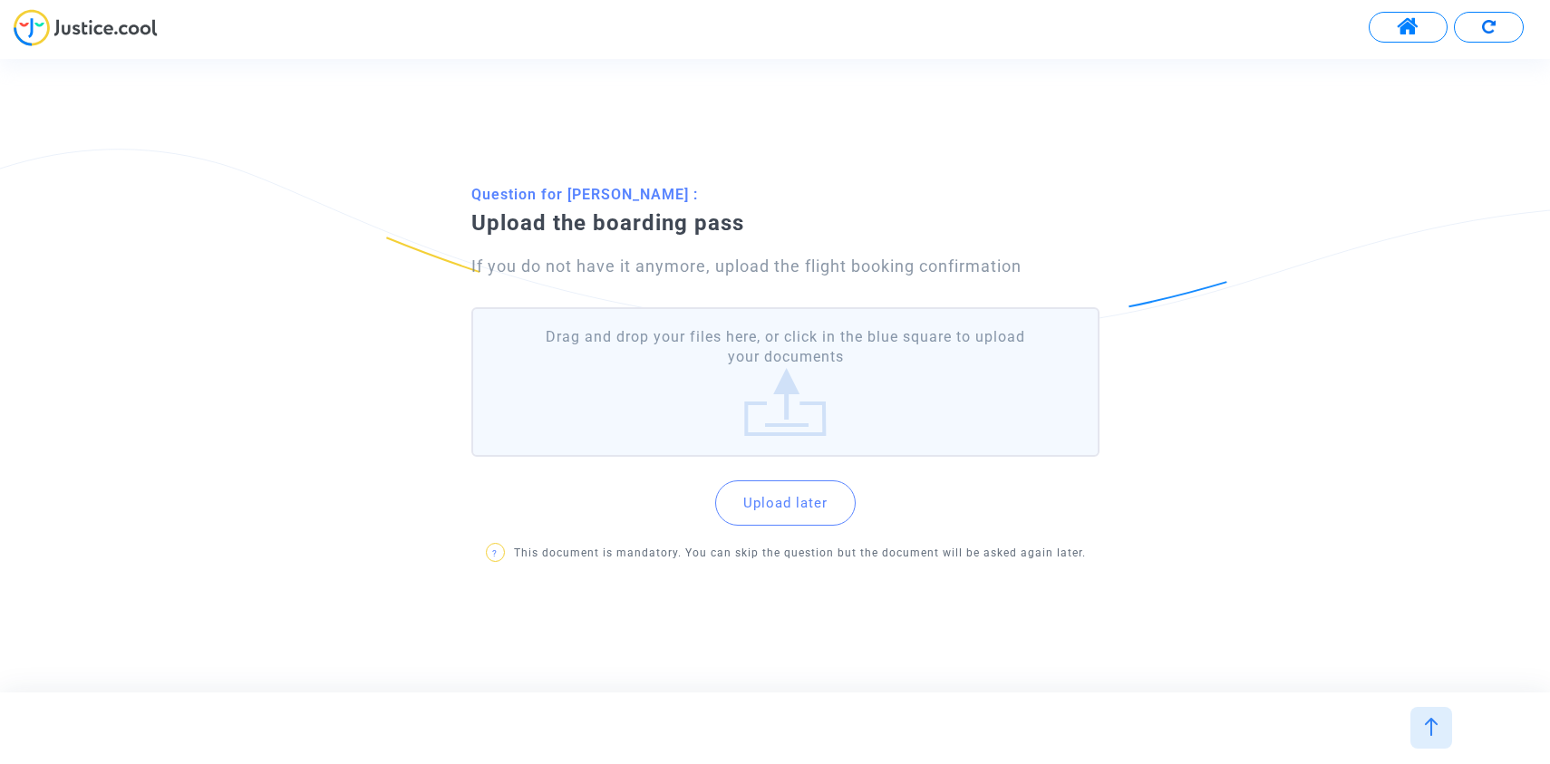
click at [725, 402] on label "Drag and drop your files here, or click in the blue square to upload your docum…" at bounding box center [785, 382] width 628 height 150
click at [0, 0] on input "Drag and drop your files here, or click in the blue square to upload your docum…" at bounding box center [0, 0] width 0 height 0
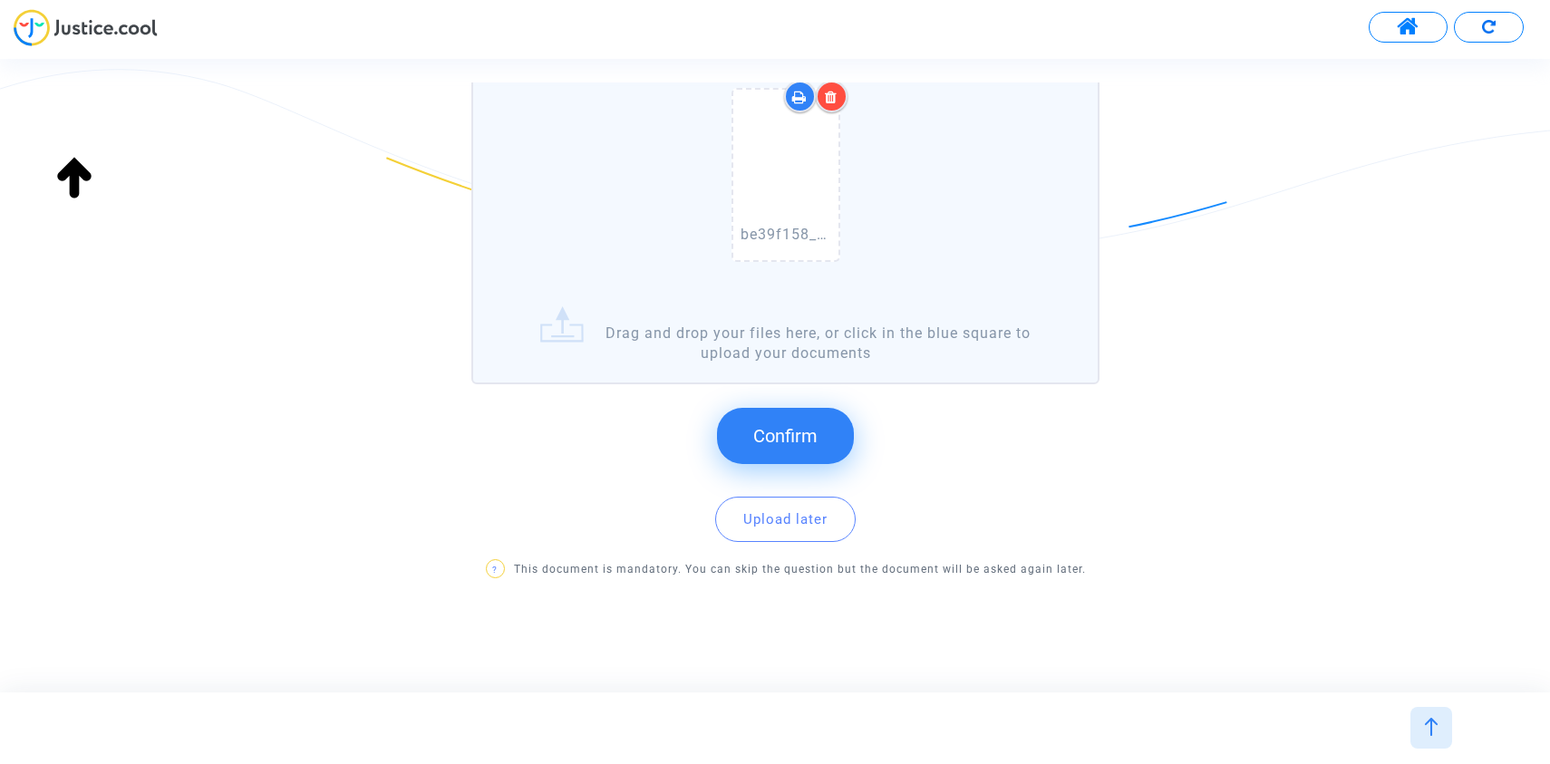
click at [801, 414] on button "Confirm" at bounding box center [785, 436] width 137 height 56
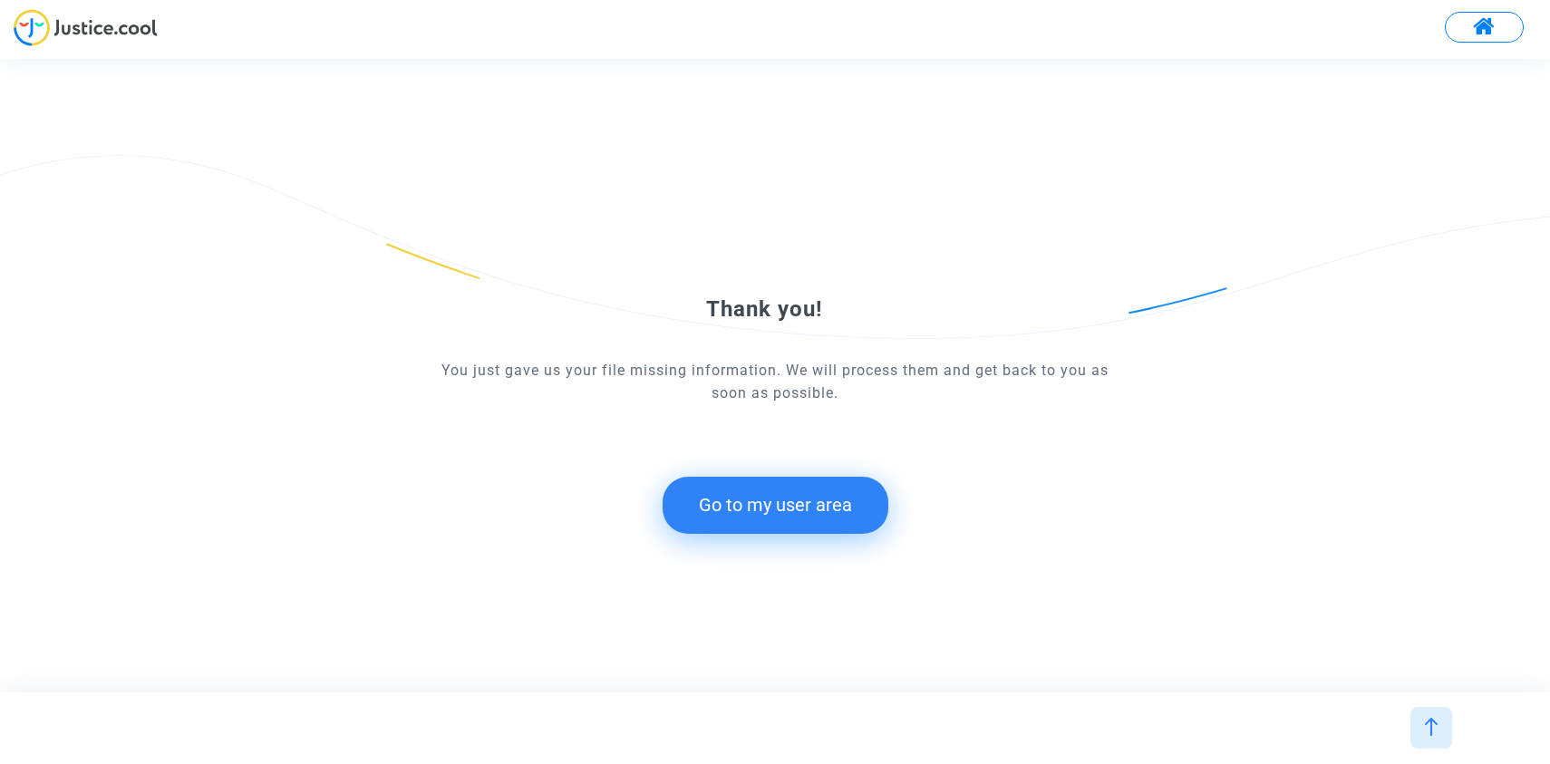
click at [895, 499] on form "Thank you! You just gave us your file missing information. We will process them…" at bounding box center [775, 358] width 698 height 352
click at [878, 500] on button "Go to my user area" at bounding box center [776, 505] width 226 height 56
